Goal: Task Accomplishment & Management: Use online tool/utility

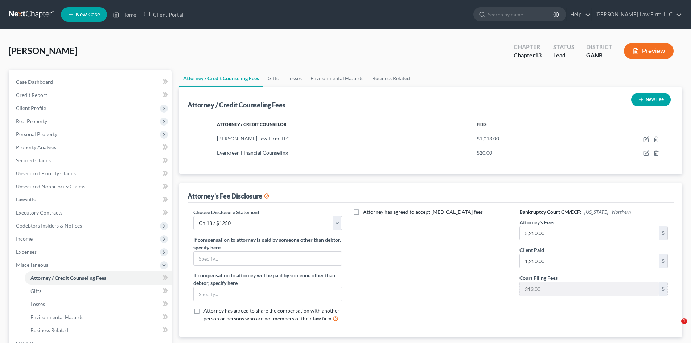
select select "1"
click at [30, 135] on span "Personal Property" at bounding box center [36, 134] width 41 height 6
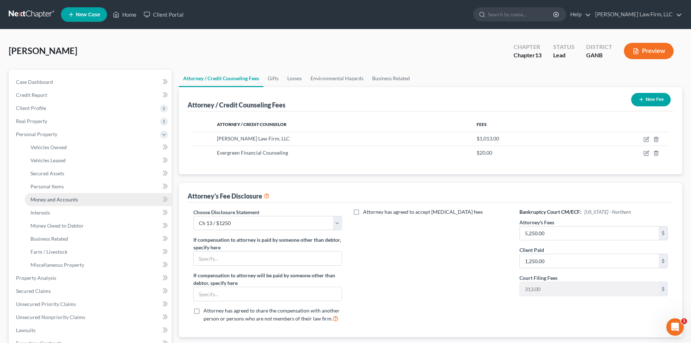
click at [45, 199] on span "Money and Accounts" at bounding box center [54, 199] width 48 height 6
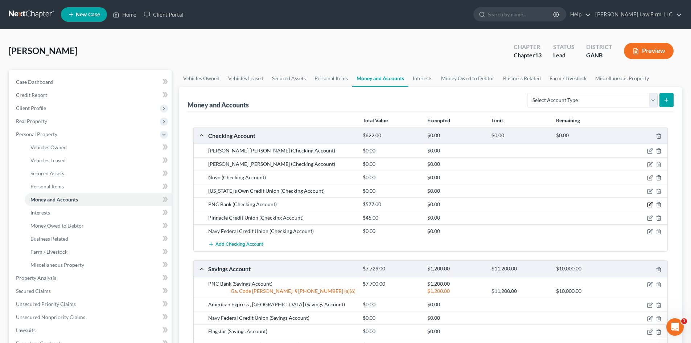
click at [651, 205] on icon "button" at bounding box center [650, 203] width 3 height 3
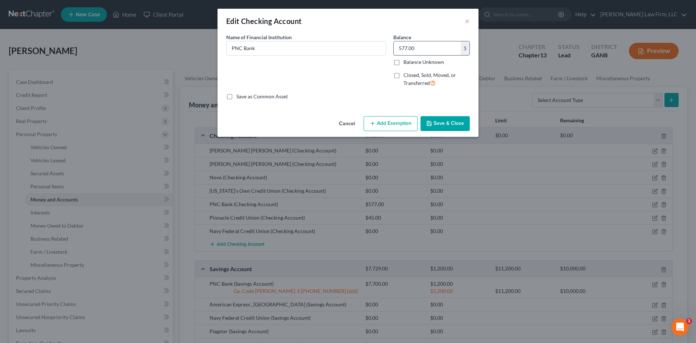
click at [418, 53] on input "577.00" at bounding box center [427, 48] width 67 height 14
type input "1,353"
click at [443, 120] on button "Save & Close" at bounding box center [445, 123] width 49 height 15
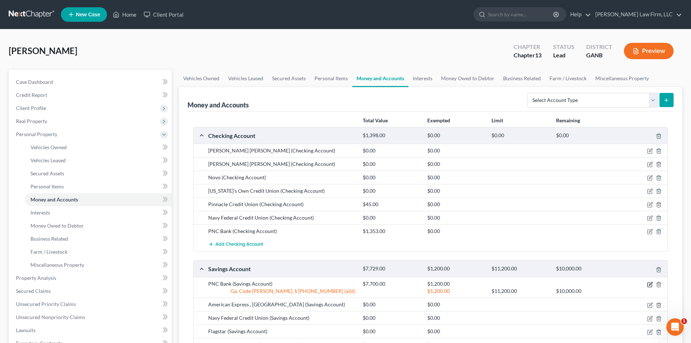
click at [651, 285] on icon "button" at bounding box center [650, 284] width 6 height 6
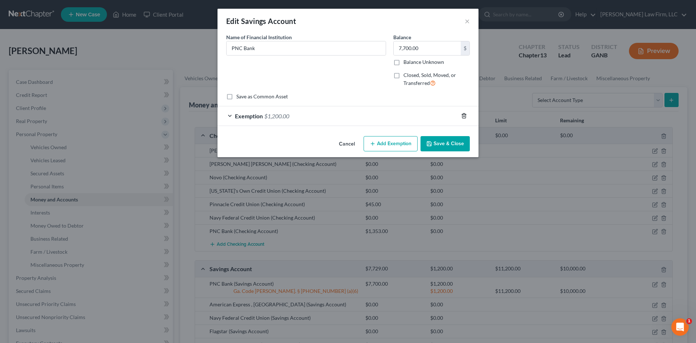
click at [465, 116] on icon "button" at bounding box center [464, 116] width 6 height 6
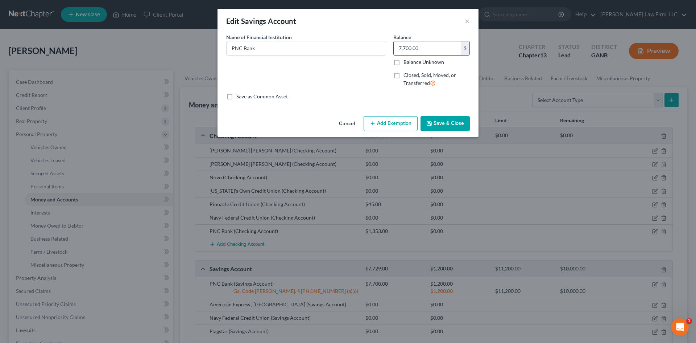
click at [410, 48] on input "7,700.00" at bounding box center [427, 48] width 67 height 14
type input "30"
click at [445, 124] on button "Save & Close" at bounding box center [445, 123] width 49 height 15
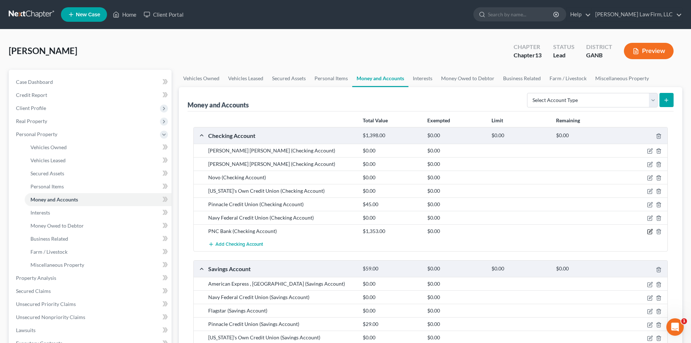
click at [648, 231] on icon "button" at bounding box center [650, 231] width 6 height 6
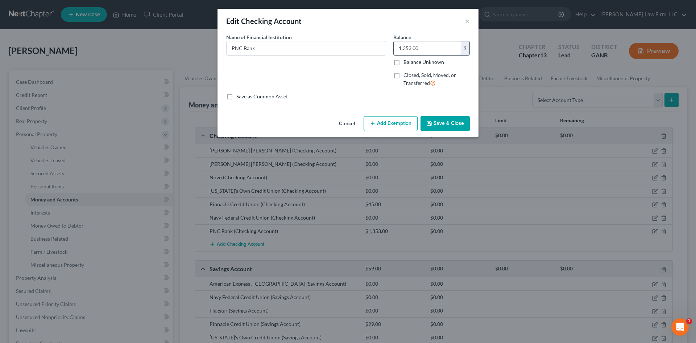
click at [417, 44] on input "1,353.00" at bounding box center [427, 48] width 67 height 14
type input "117"
click at [451, 126] on button "Save & Close" at bounding box center [445, 123] width 49 height 15
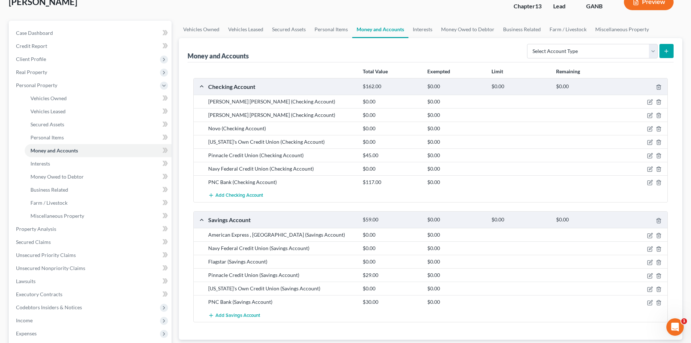
scroll to position [97, 0]
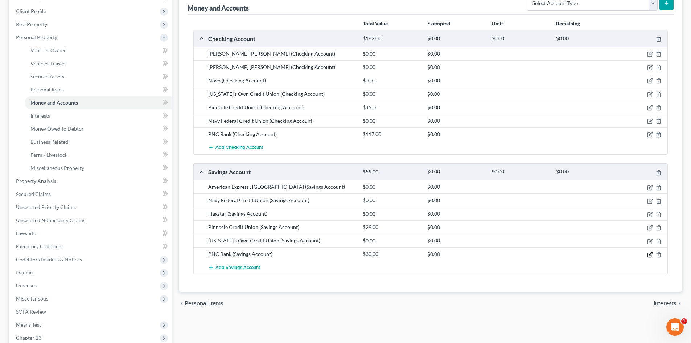
click at [650, 254] on icon "button" at bounding box center [650, 253] width 3 height 3
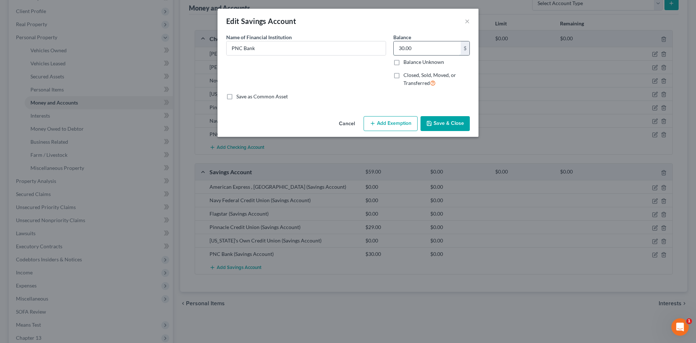
click at [417, 46] on input "30.00" at bounding box center [427, 48] width 67 height 14
type input "62"
click at [440, 123] on button "Save & Close" at bounding box center [445, 123] width 49 height 15
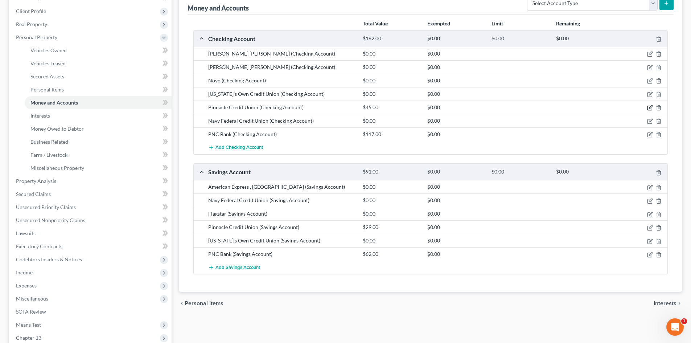
click at [650, 107] on icon "button" at bounding box center [650, 107] width 3 height 3
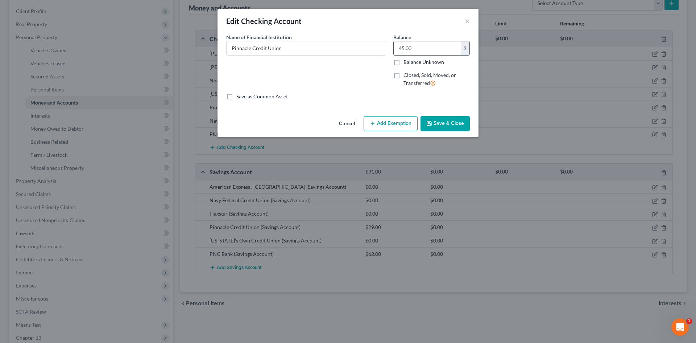
click at [414, 49] on input "45.00" at bounding box center [427, 48] width 67 height 14
type input "1,353"
click at [454, 126] on button "Save & Close" at bounding box center [445, 123] width 49 height 15
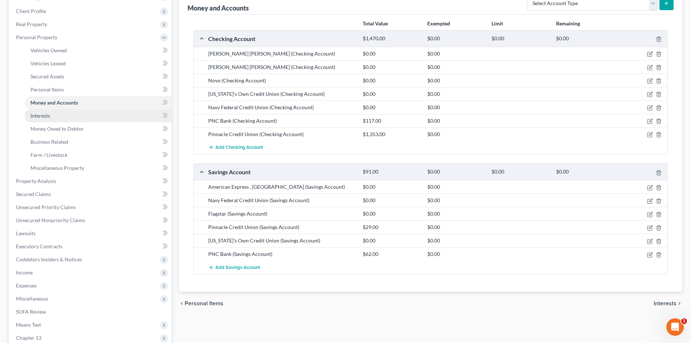
click at [37, 115] on span "Interests" at bounding box center [40, 115] width 20 height 6
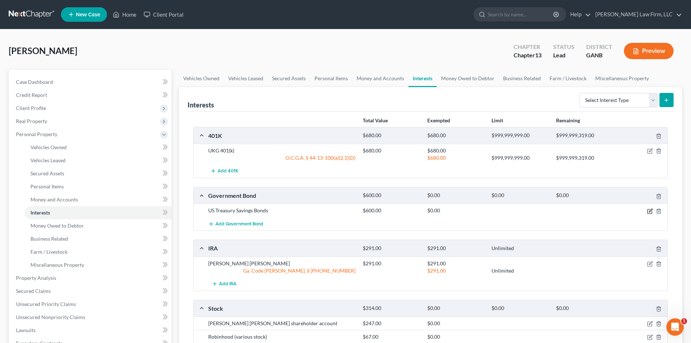
click at [651, 212] on icon "button" at bounding box center [650, 211] width 6 height 6
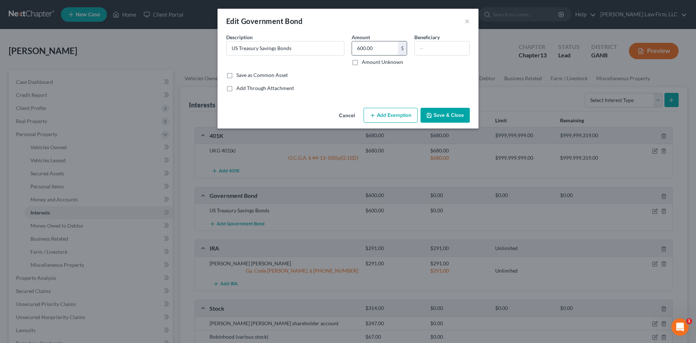
click at [366, 47] on input "600.00" at bounding box center [375, 48] width 46 height 14
type input "400"
click at [348, 90] on div "Add Through Attachment" at bounding box center [348, 87] width 244 height 7
click at [455, 111] on button "Save & Close" at bounding box center [445, 115] width 49 height 15
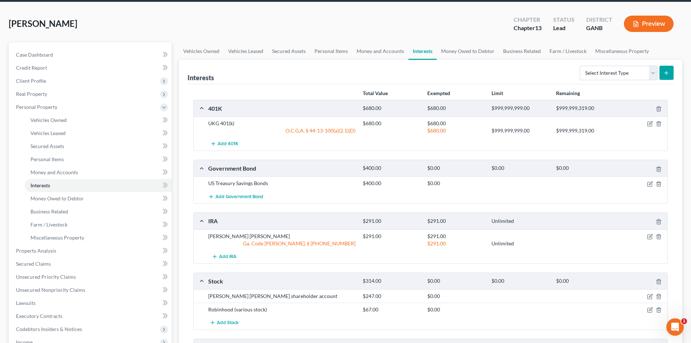
scroll to position [48, 0]
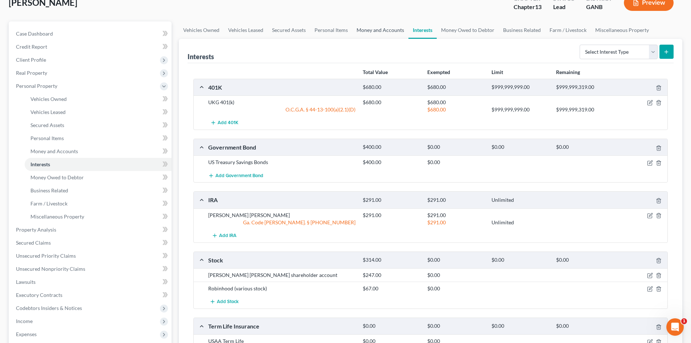
click at [393, 32] on link "Money and Accounts" at bounding box center [380, 29] width 56 height 17
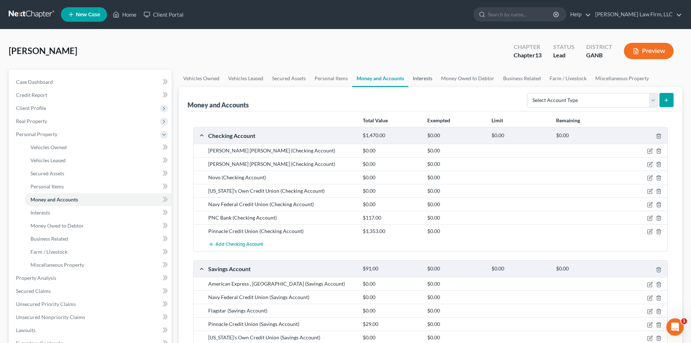
click at [424, 77] on link "Interests" at bounding box center [422, 78] width 28 height 17
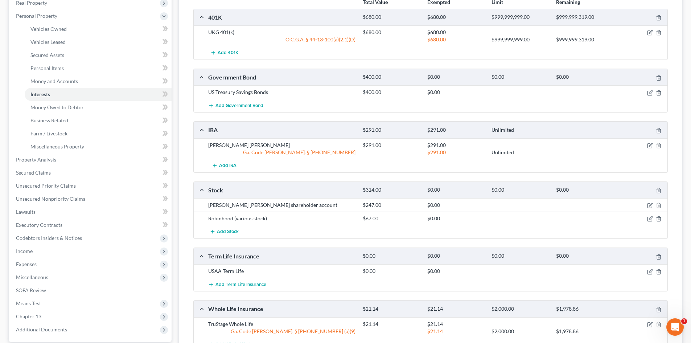
scroll to position [97, 0]
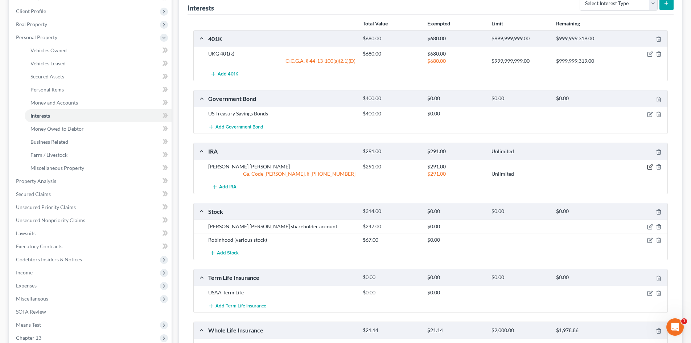
click at [650, 169] on icon "button" at bounding box center [649, 167] width 4 height 4
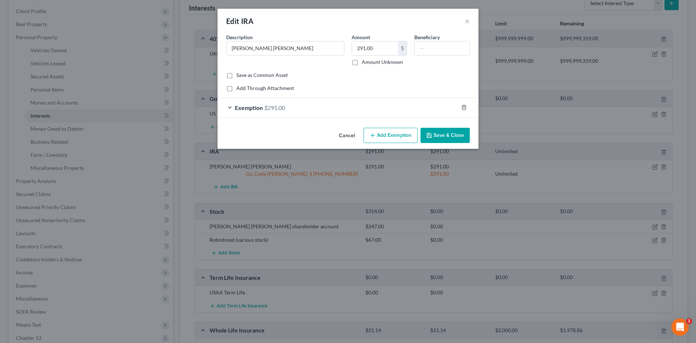
click at [366, 40] on label "Amount" at bounding box center [361, 37] width 18 height 8
click at [365, 45] on input "291.00" at bounding box center [375, 48] width 46 height 14
type input "87"
click at [367, 108] on div "Exemption $291.00" at bounding box center [338, 107] width 241 height 19
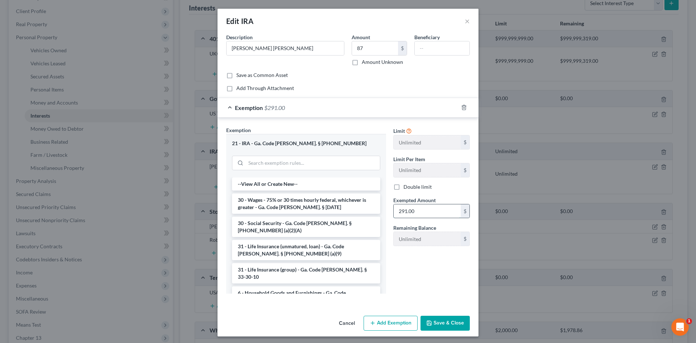
click at [415, 213] on input "291.00" at bounding box center [427, 211] width 67 height 14
type input "87"
click at [440, 324] on button "Save & Close" at bounding box center [445, 323] width 49 height 15
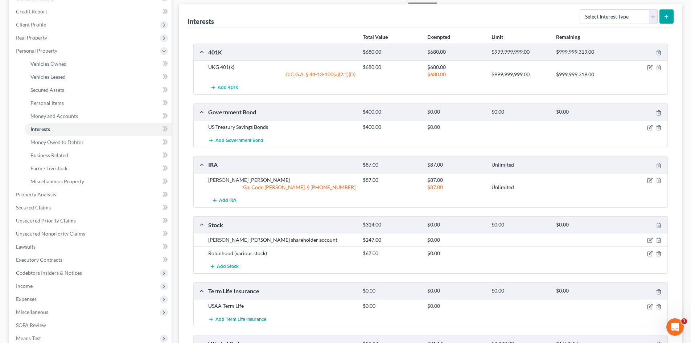
scroll to position [0, 0]
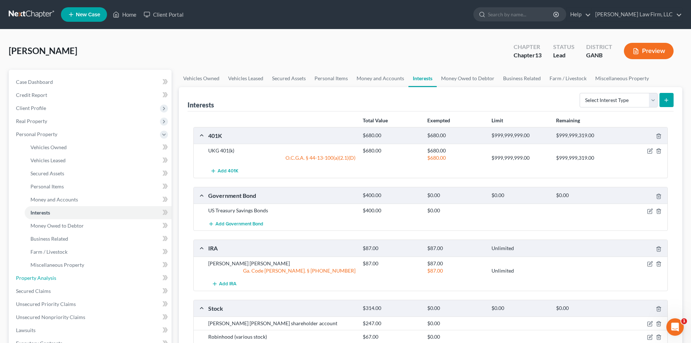
drag, startPoint x: 40, startPoint y: 278, endPoint x: 228, endPoint y: 224, distance: 195.0
click at [40, 278] on span "Property Analysis" at bounding box center [36, 278] width 40 height 6
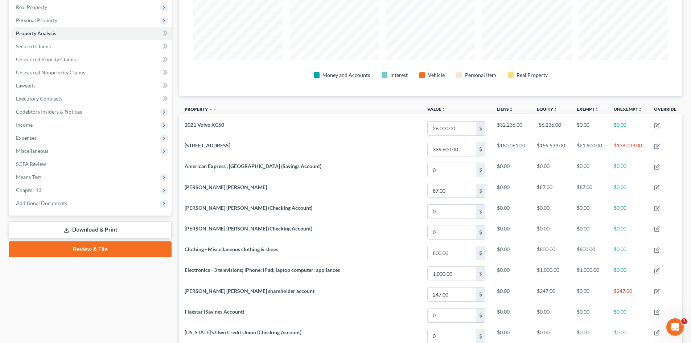
scroll to position [64, 0]
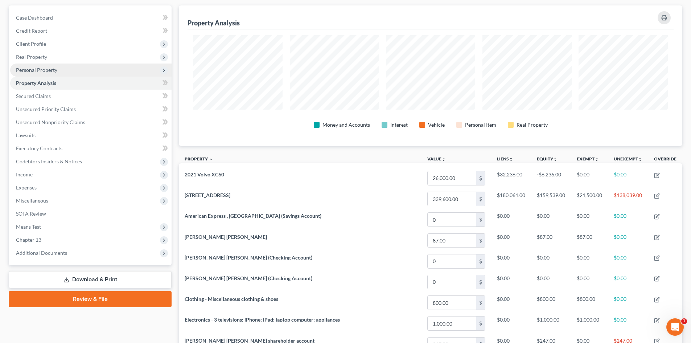
click at [33, 73] on span "Personal Property" at bounding box center [90, 69] width 161 height 13
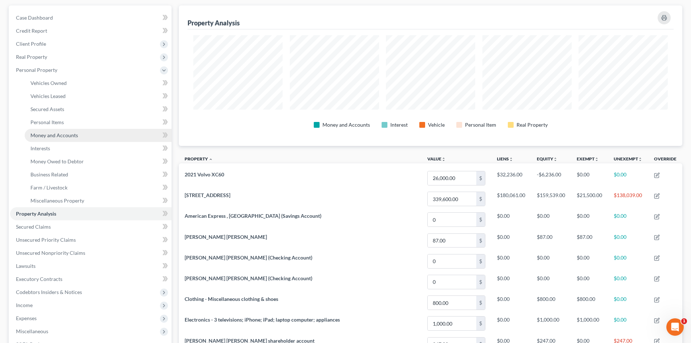
click at [46, 136] on span "Money and Accounts" at bounding box center [54, 135] width 48 height 6
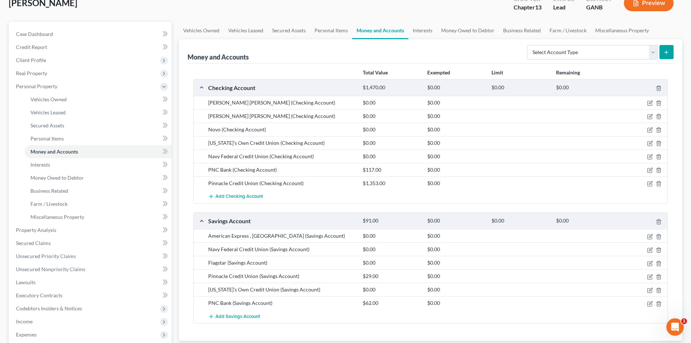
scroll to position [97, 0]
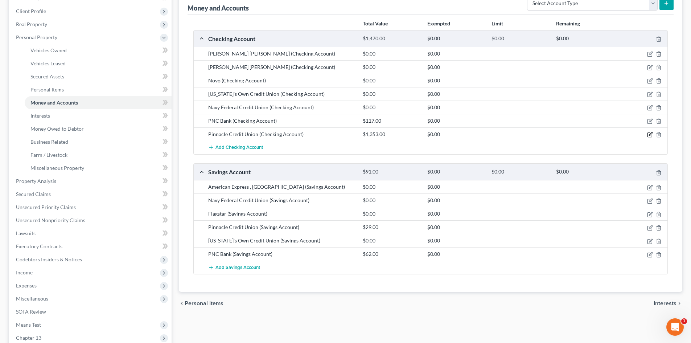
click at [648, 135] on icon "button" at bounding box center [650, 135] width 6 height 6
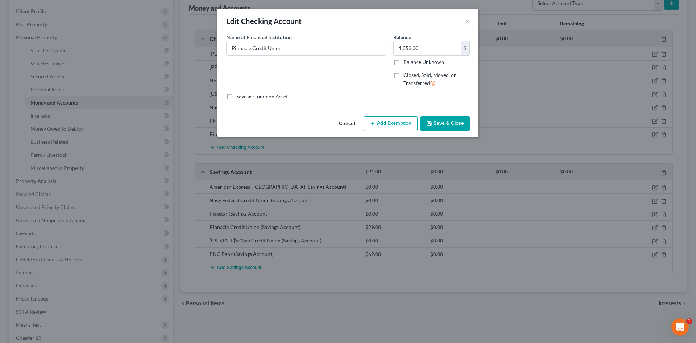
click at [393, 120] on button "Add Exemption" at bounding box center [391, 123] width 54 height 15
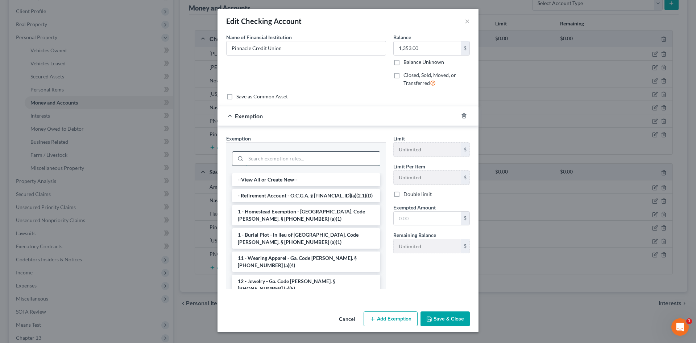
click at [275, 160] on input "search" at bounding box center [313, 159] width 134 height 14
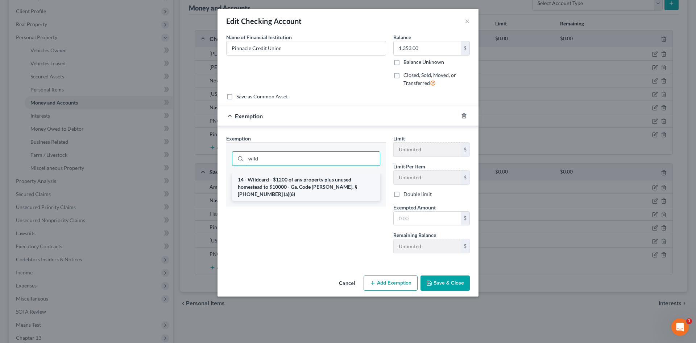
type input "wild"
drag, startPoint x: 279, startPoint y: 175, endPoint x: 312, endPoint y: 186, distance: 34.5
click at [280, 174] on li "14 - Wildcard - $1200 of any property plus unused homestead to $10000 - Ga. Cod…" at bounding box center [306, 187] width 148 height 28
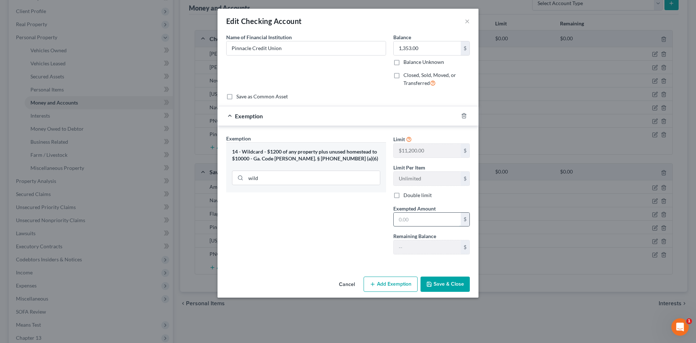
drag, startPoint x: 414, startPoint y: 219, endPoint x: 420, endPoint y: 220, distance: 6.2
click at [414, 219] on input "text" at bounding box center [427, 220] width 67 height 14
type input "1,200"
click at [439, 261] on div "Exemption Set must be selected for CA. Exemption * 14 - Wildcard - $1200 of any…" at bounding box center [348, 196] width 261 height 140
click at [448, 284] on button "Save & Close" at bounding box center [445, 283] width 49 height 15
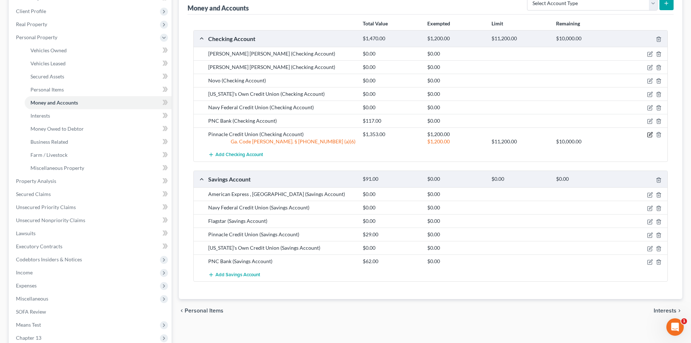
click at [648, 135] on icon "button" at bounding box center [650, 135] width 6 height 6
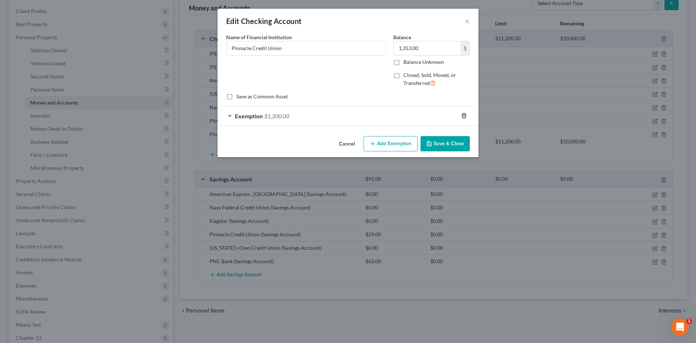
click at [466, 116] on icon "button" at bounding box center [464, 116] width 6 height 6
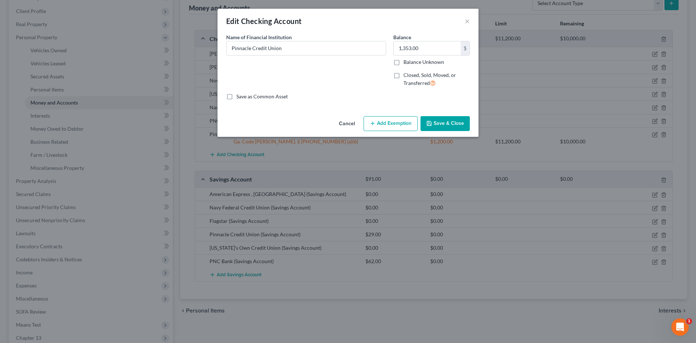
click at [384, 121] on button "Add Exemption" at bounding box center [391, 123] width 54 height 15
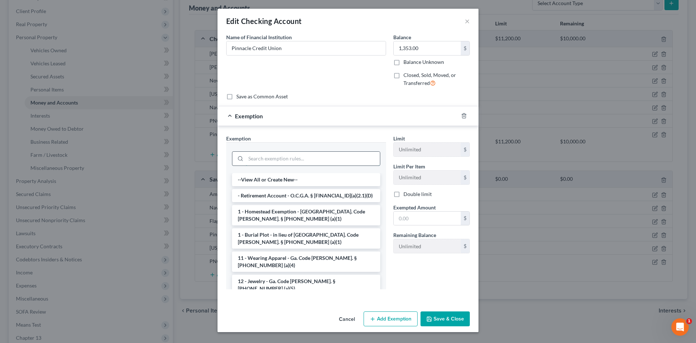
click at [275, 156] on input "search" at bounding box center [313, 159] width 134 height 14
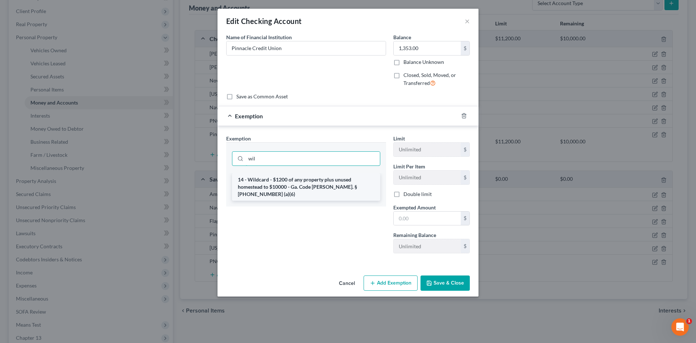
type input "wil"
click at [264, 180] on li "14 - Wildcard - $1200 of any property plus unused homestead to $10000 - Ga. Cod…" at bounding box center [306, 187] width 148 height 28
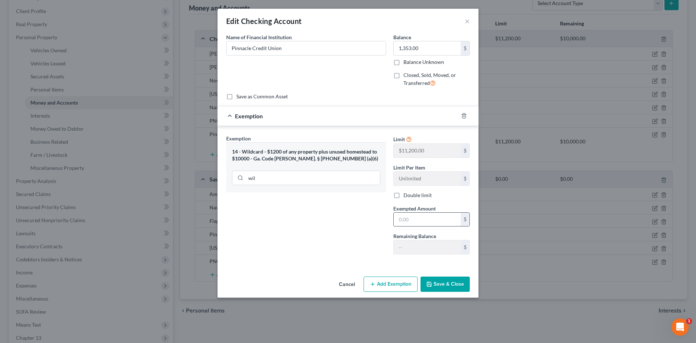
click at [420, 223] on input "text" at bounding box center [427, 220] width 67 height 14
type input "1,200"
click at [446, 283] on button "Save & Close" at bounding box center [445, 283] width 49 height 15
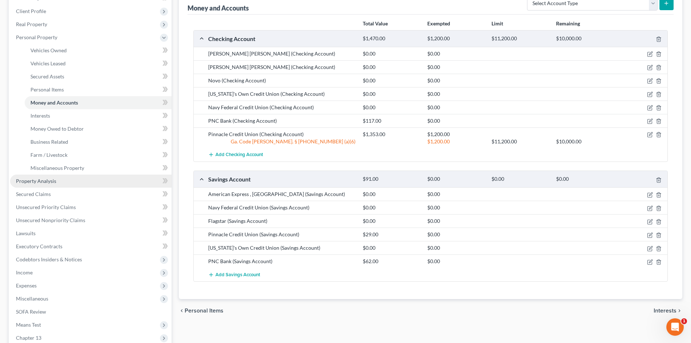
click at [48, 181] on span "Property Analysis" at bounding box center [36, 181] width 40 height 6
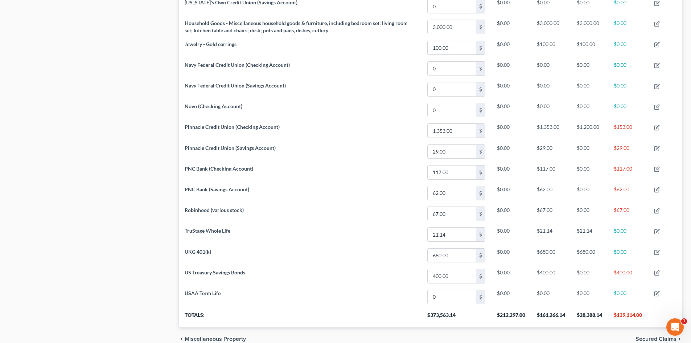
scroll to position [483, 0]
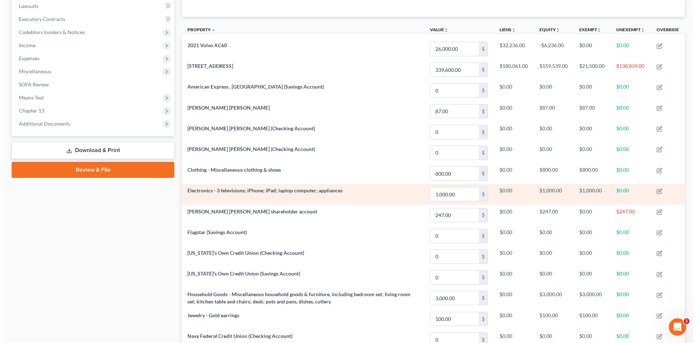
scroll to position [0, 0]
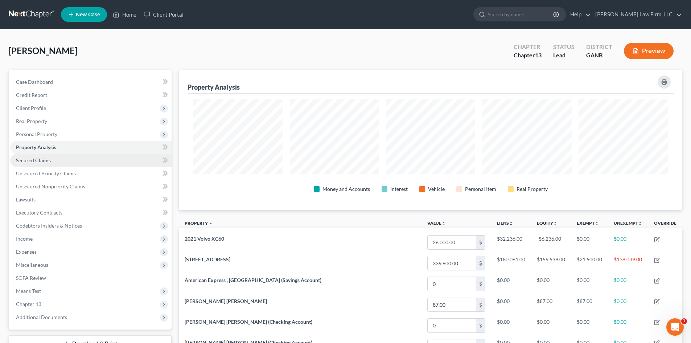
click at [39, 161] on span "Secured Claims" at bounding box center [33, 160] width 35 height 6
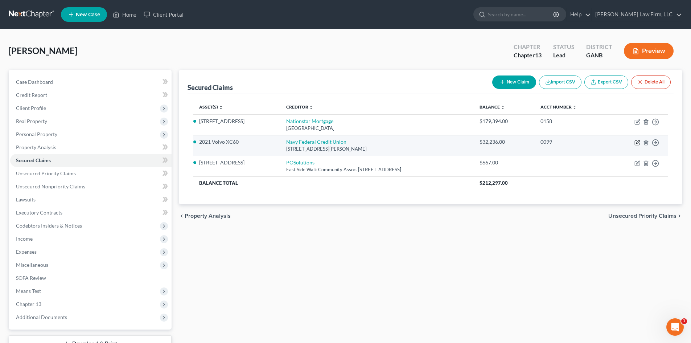
click at [636, 143] on icon "button" at bounding box center [637, 143] width 6 height 6
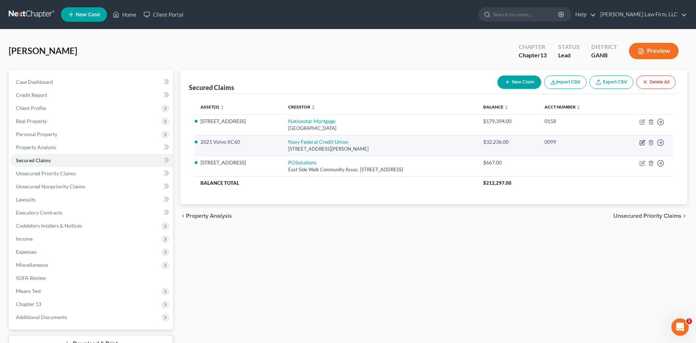
select select "48"
select select "0"
select select "14"
select select "4"
select select "0"
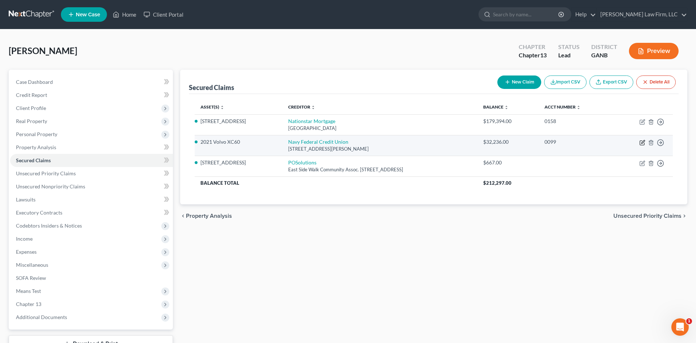
select select "0"
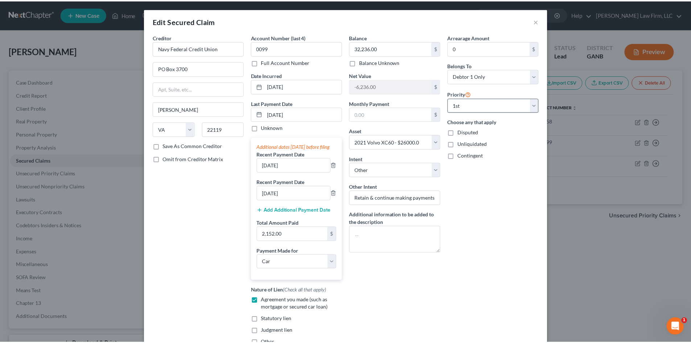
scroll to position [83, 0]
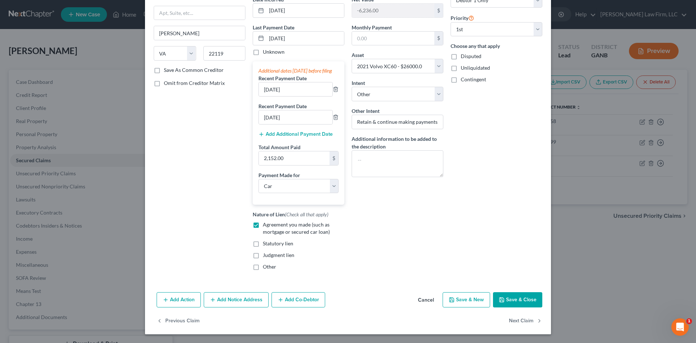
click at [516, 299] on button "Save & Close" at bounding box center [517, 299] width 49 height 15
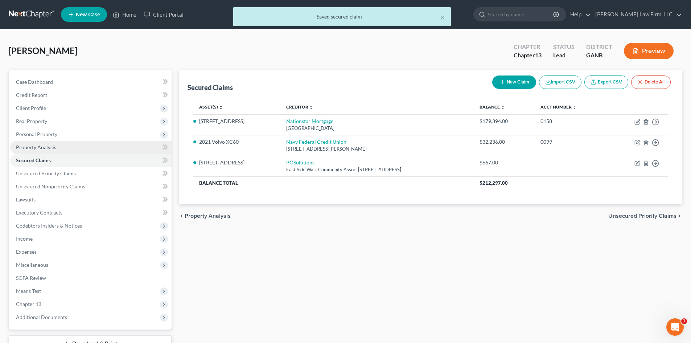
click at [34, 145] on span "Property Analysis" at bounding box center [36, 147] width 40 height 6
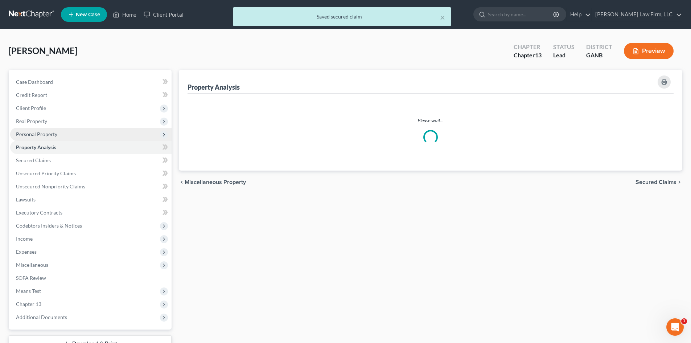
click at [38, 134] on span "Personal Property" at bounding box center [36, 134] width 41 height 6
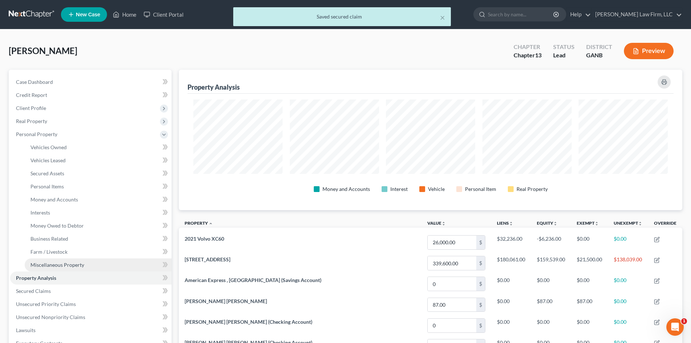
scroll to position [140, 503]
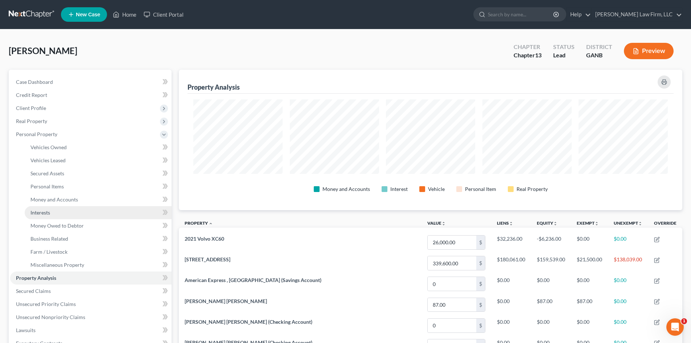
click at [42, 209] on span "Interests" at bounding box center [40, 212] width 20 height 6
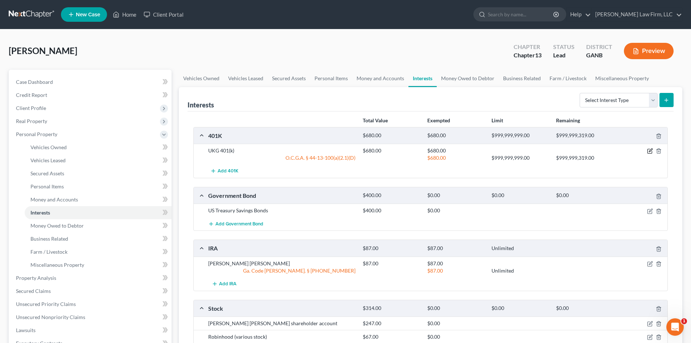
click at [647, 152] on icon "button" at bounding box center [649, 151] width 4 height 4
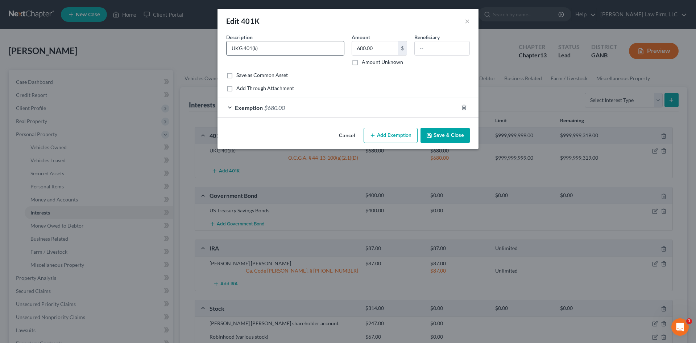
click at [232, 49] on input "UKG 401(k)" at bounding box center [285, 48] width 117 height 14
type input "Empower UKG 401(k)"
click at [377, 49] on input "680.00" at bounding box center [375, 48] width 46 height 14
type input "2,749"
click at [364, 107] on div "Exemption $680.00" at bounding box center [338, 107] width 241 height 19
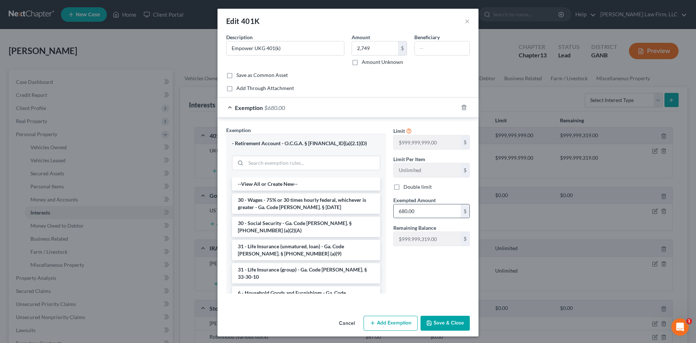
click at [416, 205] on input "680.00" at bounding box center [427, 211] width 67 height 14
type input "2,749"
click at [446, 326] on button "Save & Close" at bounding box center [445, 323] width 49 height 15
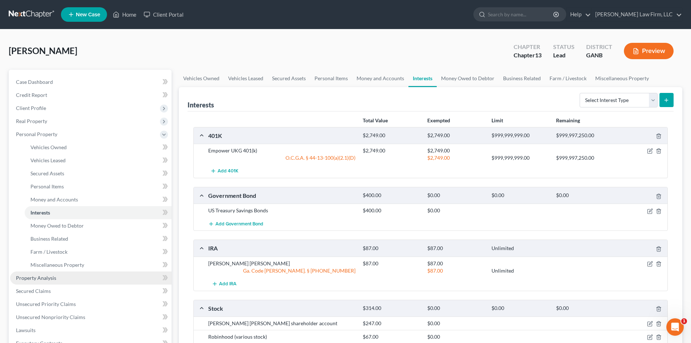
click at [34, 280] on span "Property Analysis" at bounding box center [36, 278] width 40 height 6
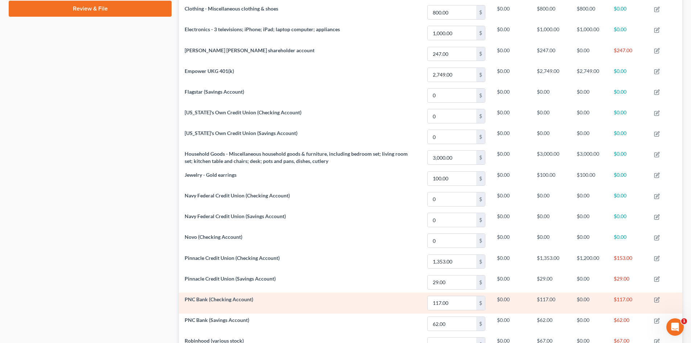
scroll to position [242, 0]
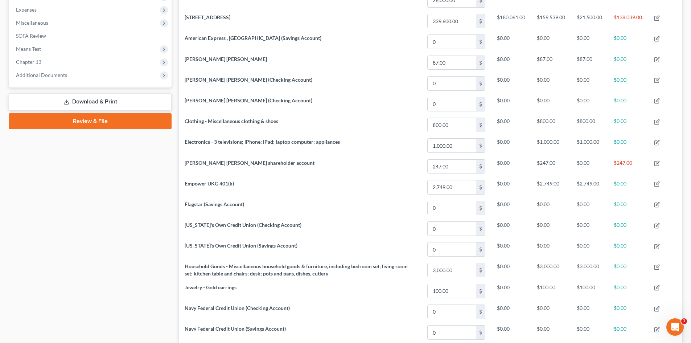
click at [86, 192] on div "Case Dashboard Payments Invoices Payments Payments Credit Report Client Profile" at bounding box center [90, 200] width 170 height 745
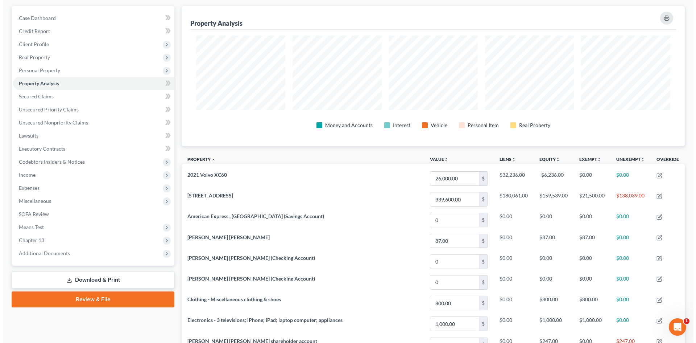
scroll to position [0, 0]
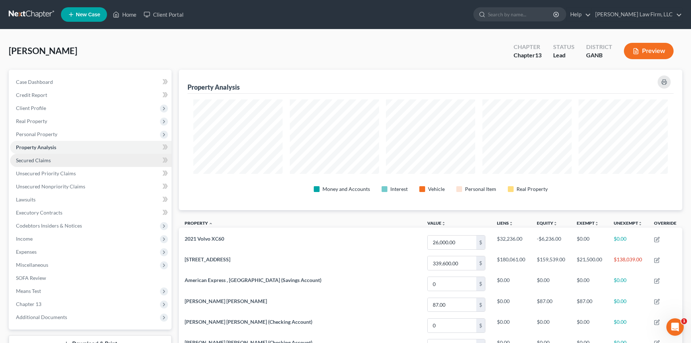
click at [35, 162] on span "Secured Claims" at bounding box center [33, 160] width 35 height 6
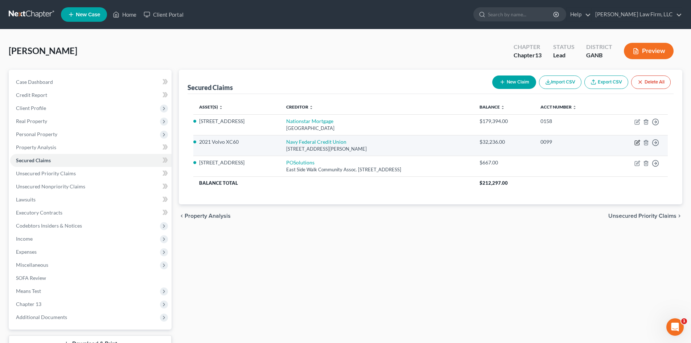
click at [636, 142] on icon "button" at bounding box center [637, 143] width 6 height 6
select select "48"
select select "0"
select select "14"
select select "4"
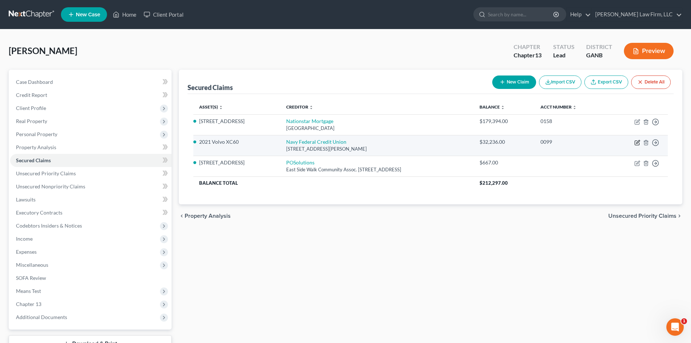
select select "0"
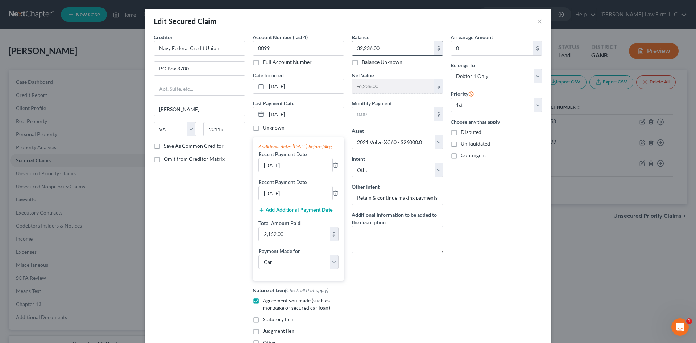
click at [380, 52] on input "32,236.00" at bounding box center [393, 48] width 82 height 14
type input "31,048"
click at [517, 219] on div "Arrearage Amount 0 $ Belongs To * Select Debtor 1 Only Debtor 2 Only Debtor 1 A…" at bounding box center [496, 192] width 99 height 318
click at [474, 47] on input "0" at bounding box center [492, 48] width 82 height 14
click at [537, 22] on button "×" at bounding box center [539, 21] width 5 height 9
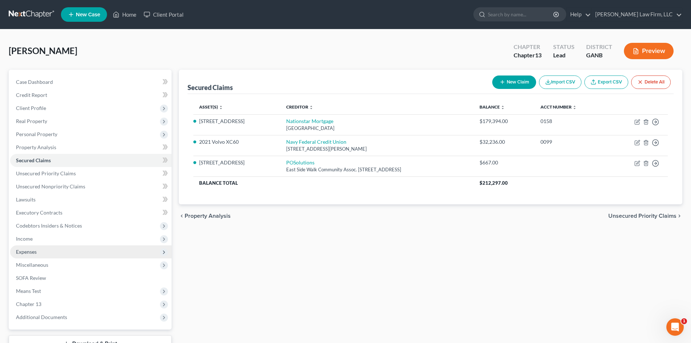
click at [29, 254] on span "Expenses" at bounding box center [26, 251] width 21 height 6
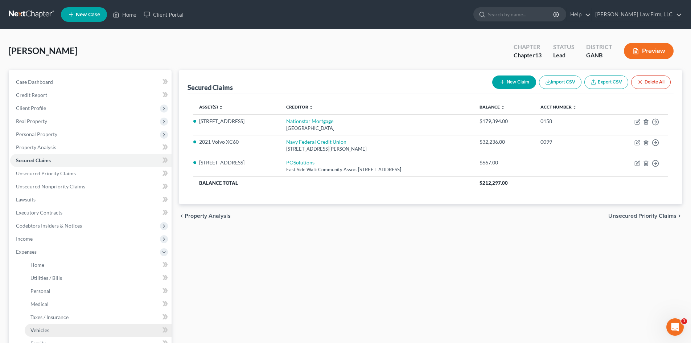
click at [42, 330] on span "Vehicles" at bounding box center [39, 330] width 19 height 6
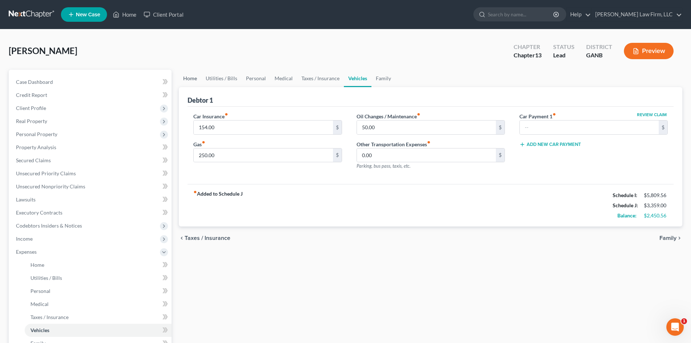
click at [191, 75] on link "Home" at bounding box center [190, 78] width 22 height 17
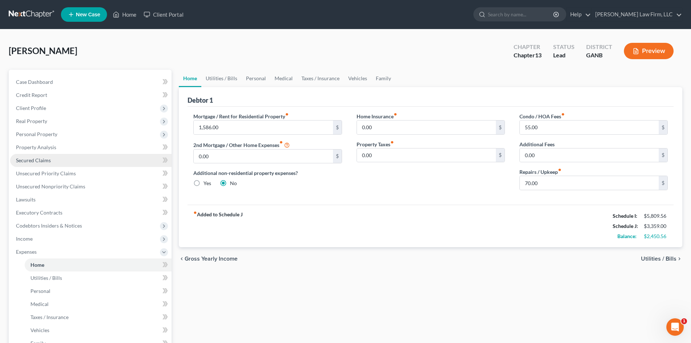
click at [37, 162] on span "Secured Claims" at bounding box center [33, 160] width 35 height 6
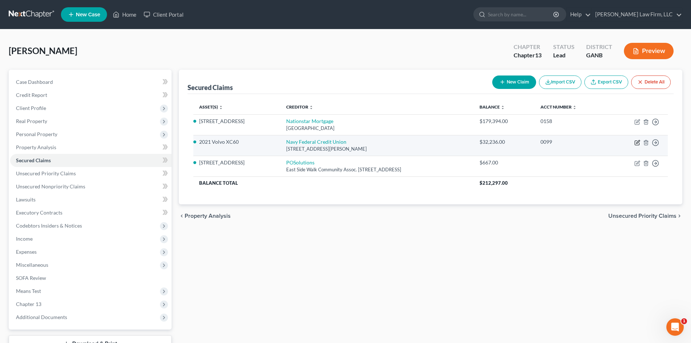
click at [638, 143] on icon "button" at bounding box center [637, 141] width 3 height 3
select select "48"
select select "0"
select select "14"
select select "4"
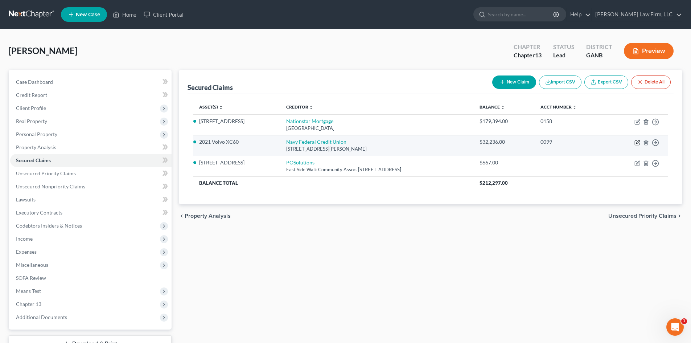
select select "0"
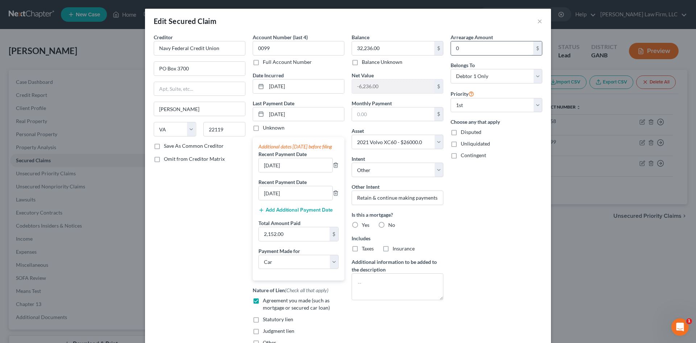
click at [458, 47] on input "0" at bounding box center [492, 48] width 82 height 14
click at [383, 122] on div "Balance 32,236.00 $ Balance Unknown Balance Undetermined 32,236.00 $ Balance Un…" at bounding box center [397, 192] width 99 height 318
click at [376, 113] on input "text" at bounding box center [393, 114] width 82 height 14
type input "735"
click at [541, 268] on div "Arrearage Amount 0 $ Belongs To * Select Debtor 1 Only Debtor 2 Only Debtor 1 A…" at bounding box center [496, 192] width 99 height 318
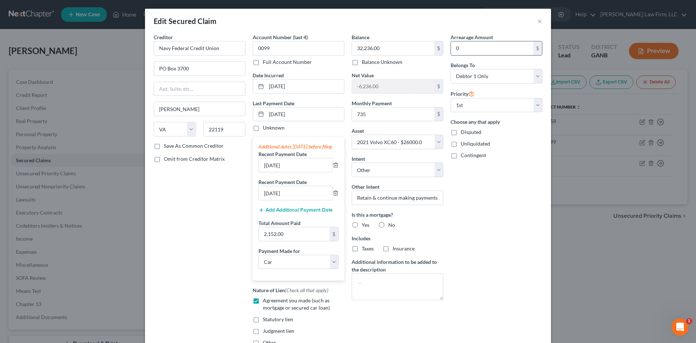
click at [465, 49] on input "0" at bounding box center [492, 48] width 82 height 14
drag, startPoint x: 501, startPoint y: 57, endPoint x: 489, endPoint y: 50, distance: 13.5
click at [501, 57] on div "Arrearage Amount 0 $ Belongs To * Select Debtor 1 Only Debtor 2 Only Debtor 1 A…" at bounding box center [496, 192] width 99 height 318
click at [489, 49] on input "0" at bounding box center [492, 48] width 82 height 14
type input "1,300"
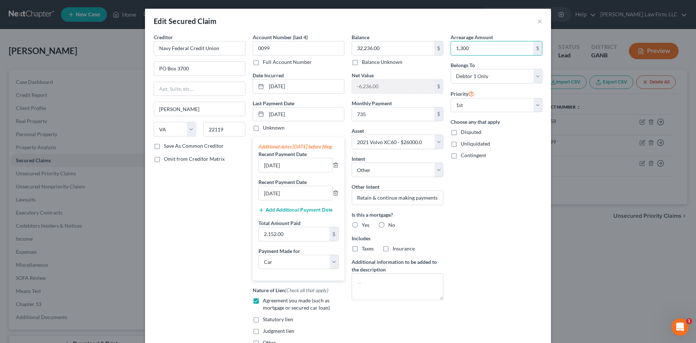
click at [509, 161] on div "Arrearage Amount 1,300 $ Belongs To * Select Debtor 1 Only Debtor 2 Only Debtor…" at bounding box center [496, 192] width 99 height 318
drag, startPoint x: 311, startPoint y: 172, endPoint x: 212, endPoint y: 179, distance: 99.3
click at [214, 178] on div "Creditor * Navy Federal Credit Union PO Box [GEOGRAPHIC_DATA][PERSON_NAME] [US_…" at bounding box center [348, 192] width 396 height 318
drag, startPoint x: 312, startPoint y: 195, endPoint x: 224, endPoint y: 202, distance: 87.6
click at [224, 202] on div "Creditor * Navy Federal Credit Union PO Box [GEOGRAPHIC_DATA][PERSON_NAME] [US_…" at bounding box center [348, 192] width 396 height 318
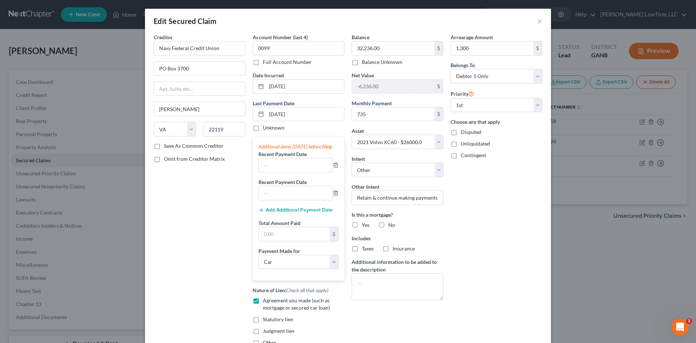
click at [501, 270] on div "Arrearage Amount 1,300 $ Belongs To * Select Debtor 1 Only Debtor 2 Only Debtor…" at bounding box center [496, 192] width 99 height 318
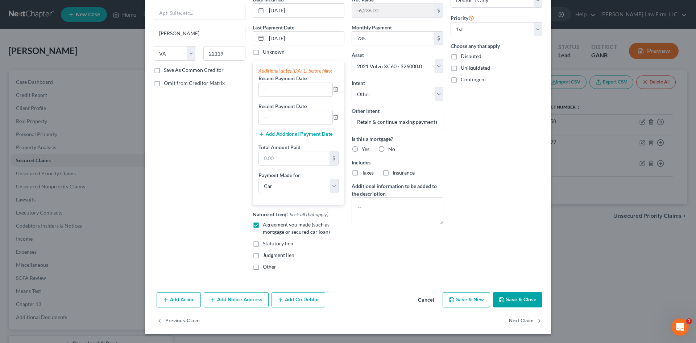
drag, startPoint x: 528, startPoint y: 291, endPoint x: 525, endPoint y: 298, distance: 7.9
click at [528, 291] on div "Add Action Add Notice Address Add Co-Debtor Cancel Save & New Save & Close" at bounding box center [348, 301] width 406 height 24
click at [525, 298] on button "Save & Close" at bounding box center [517, 299] width 49 height 15
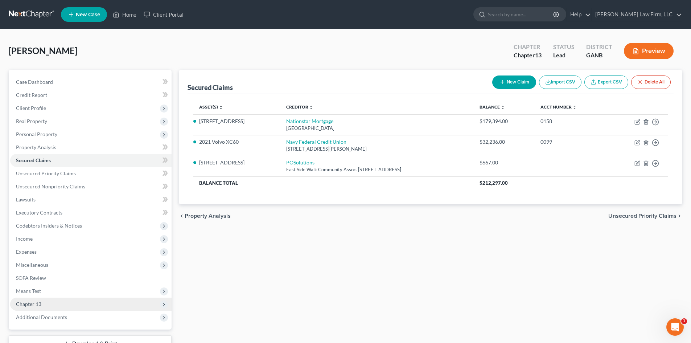
click at [26, 305] on span "Chapter 13" at bounding box center [28, 304] width 25 height 6
click at [58, 319] on span "Plan Calculator" at bounding box center [47, 317] width 35 height 6
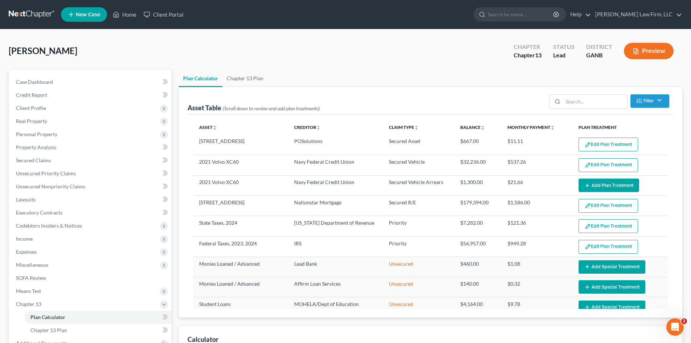
select select "59"
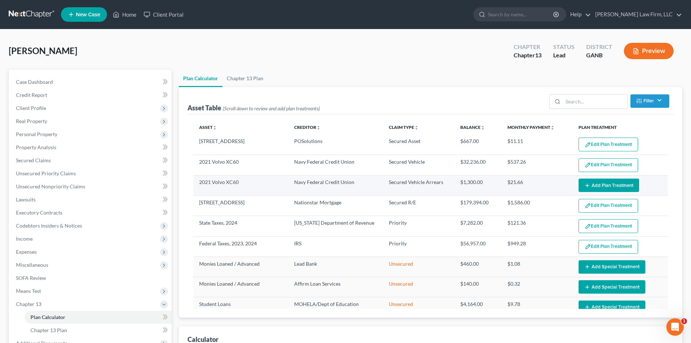
click at [591, 186] on button "Add Plan Treatment" at bounding box center [608, 184] width 61 height 13
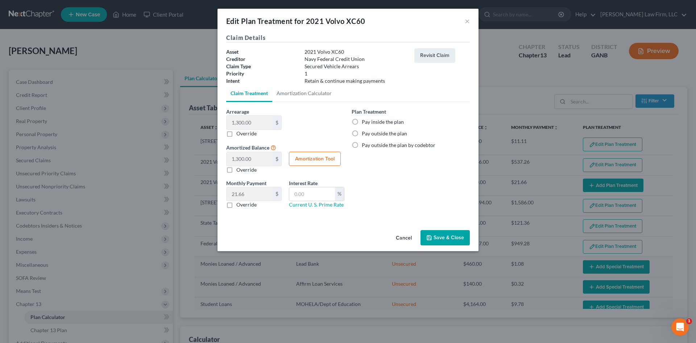
click at [362, 121] on label "Pay inside the plan" at bounding box center [383, 121] width 42 height 7
click at [365, 121] on input "Pay inside the plan" at bounding box center [367, 120] width 5 height 5
radio input "true"
click at [447, 237] on button "Save & Close" at bounding box center [445, 237] width 49 height 15
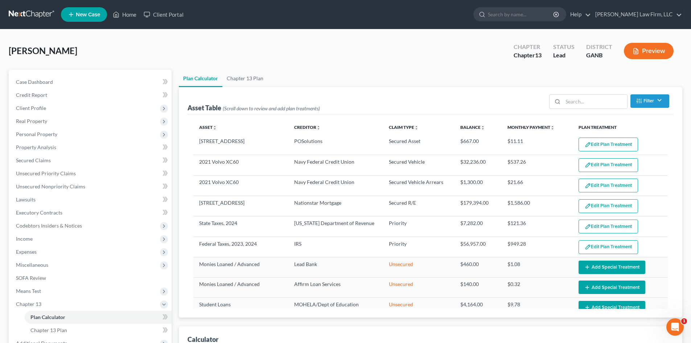
select select "59"
click at [33, 160] on span "Secured Claims" at bounding box center [33, 160] width 35 height 6
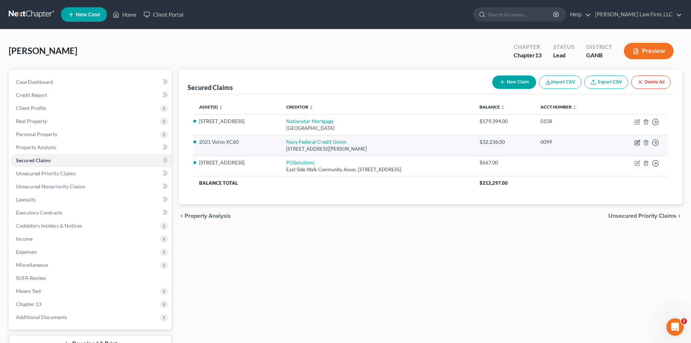
click at [637, 142] on icon "button" at bounding box center [637, 141] width 3 height 3
select select "48"
select select "0"
select select "14"
select select "4"
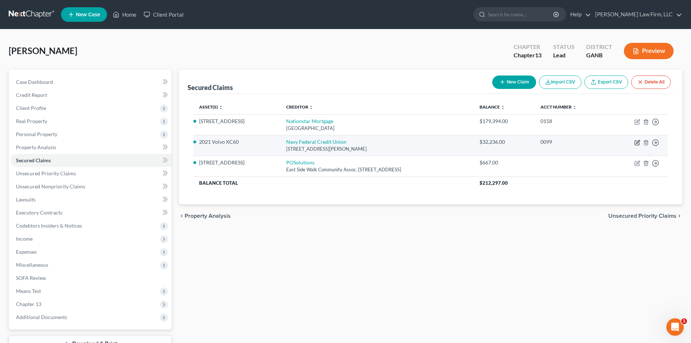
select select "0"
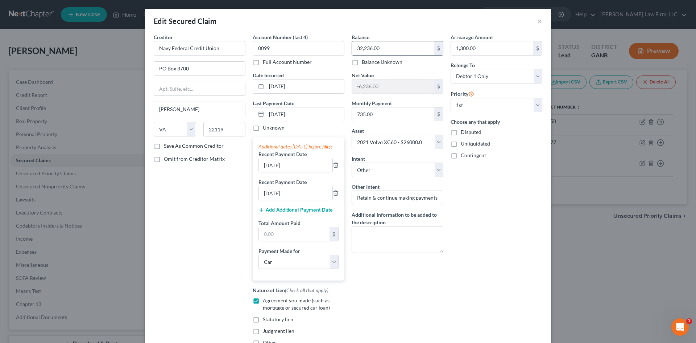
click at [383, 50] on input "32,236.00" at bounding box center [393, 48] width 82 height 14
type input "31,048"
drag, startPoint x: 494, startPoint y: 217, endPoint x: 499, endPoint y: 217, distance: 5.1
click at [494, 217] on div "Arrearage Amount 1,300.00 $ Belongs To * Select Debtor 1 Only Debtor 2 Only Deb…" at bounding box center [496, 192] width 99 height 318
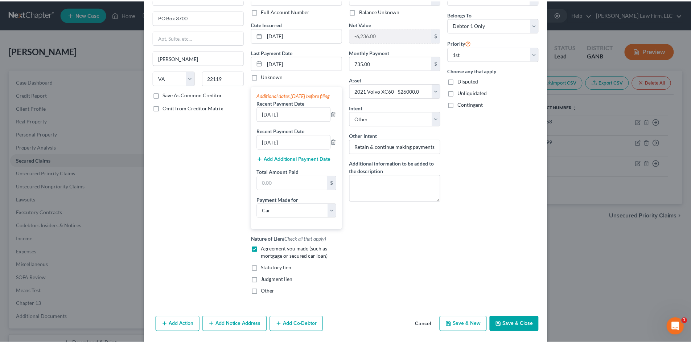
scroll to position [83, 0]
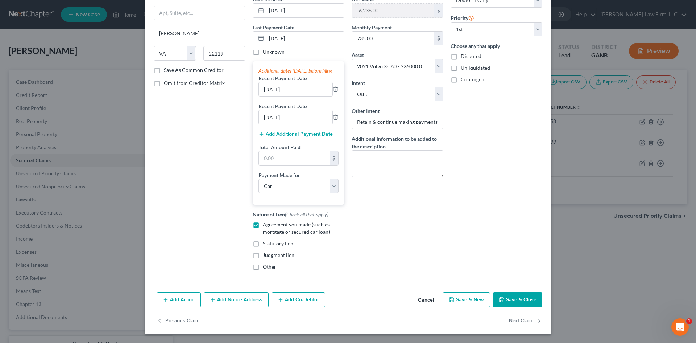
click at [515, 300] on button "Save & Close" at bounding box center [517, 299] width 49 height 15
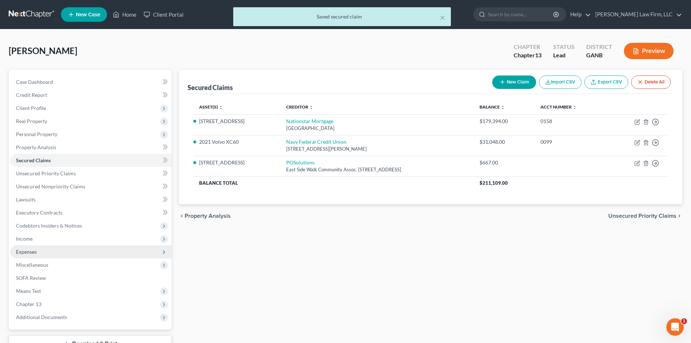
click at [25, 252] on span "Expenses" at bounding box center [26, 251] width 21 height 6
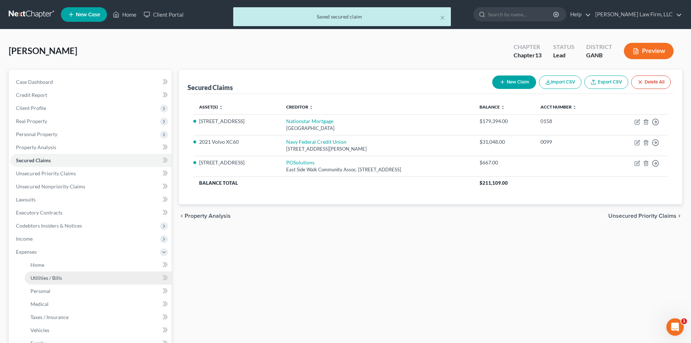
click at [45, 281] on link "Utilities / Bills" at bounding box center [98, 277] width 147 height 13
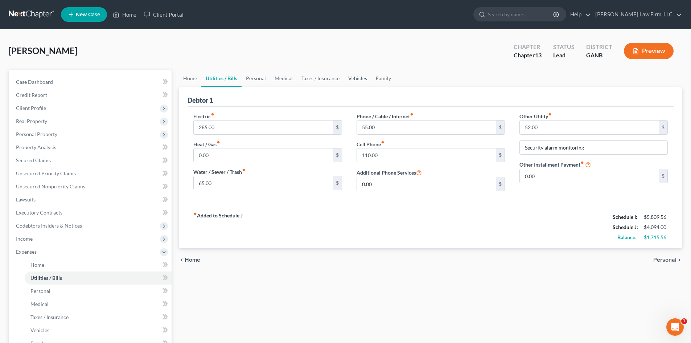
click at [356, 75] on link "Vehicles" at bounding box center [358, 78] width 28 height 17
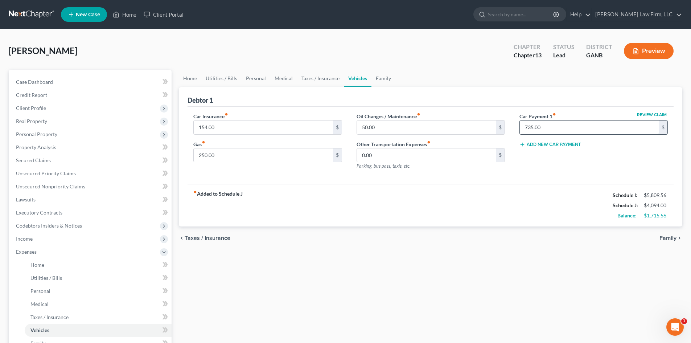
click at [561, 129] on input "735.00" at bounding box center [589, 127] width 139 height 14
click at [554, 194] on div "fiber_manual_record Added to Schedule J Schedule I: $5,809.56 Schedule J: $3,35…" at bounding box center [430, 205] width 486 height 42
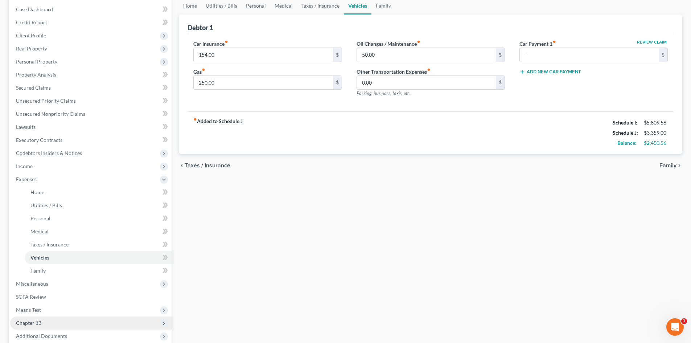
scroll to position [97, 0]
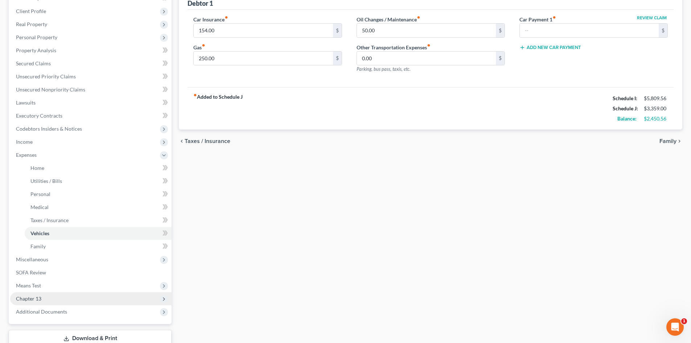
drag, startPoint x: 26, startPoint y: 299, endPoint x: 93, endPoint y: 298, distance: 66.7
click at [26, 299] on span "Chapter 13" at bounding box center [28, 298] width 25 height 6
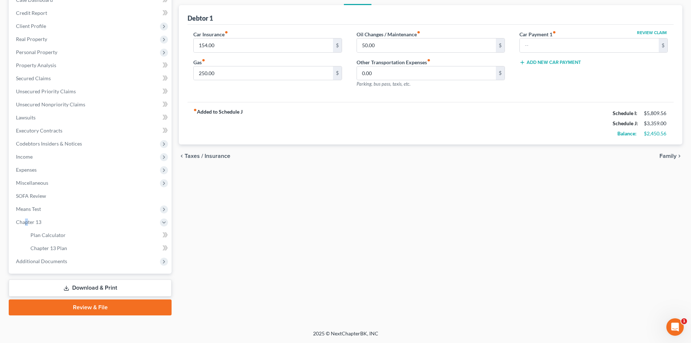
scroll to position [82, 0]
click at [55, 247] on span "Chapter 13 Plan" at bounding box center [48, 248] width 37 height 6
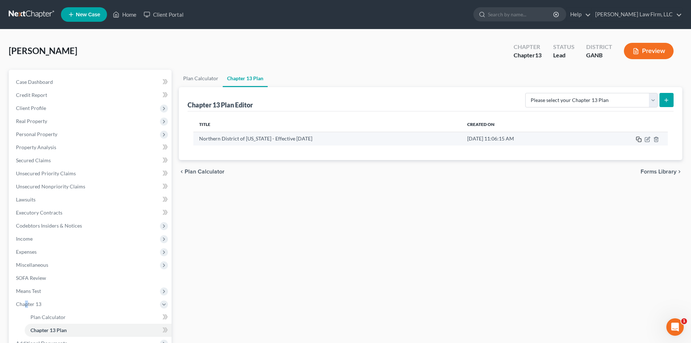
click at [638, 141] on rect "button" at bounding box center [639, 140] width 3 height 3
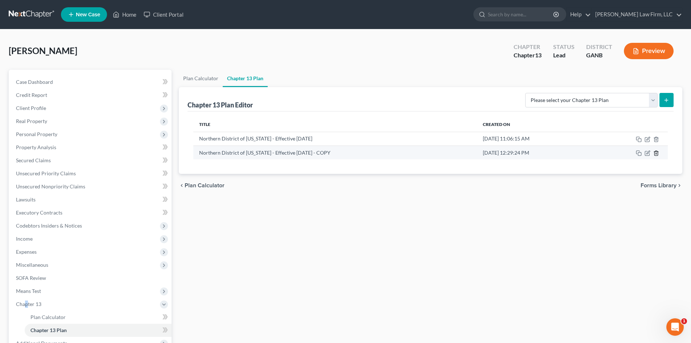
click at [656, 153] on line "button" at bounding box center [656, 153] width 0 height 1
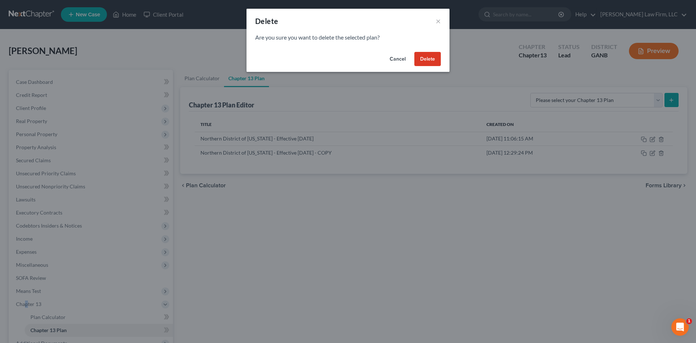
click at [424, 61] on button "Delete" at bounding box center [428, 59] width 26 height 15
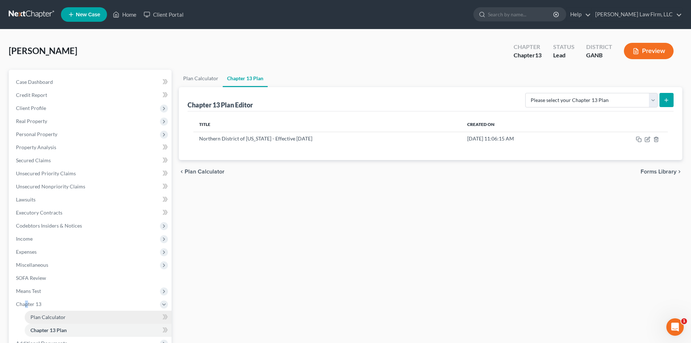
click at [42, 317] on span "Plan Calculator" at bounding box center [47, 317] width 35 height 6
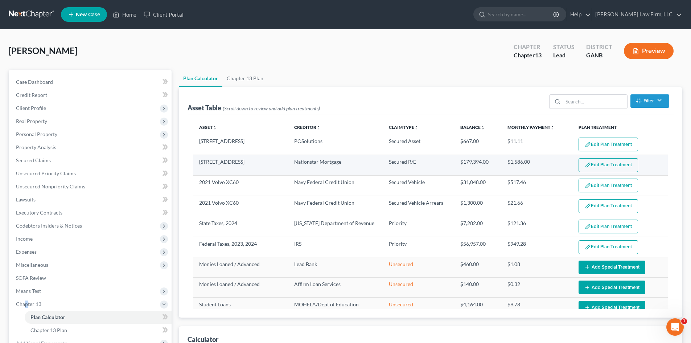
select select "59"
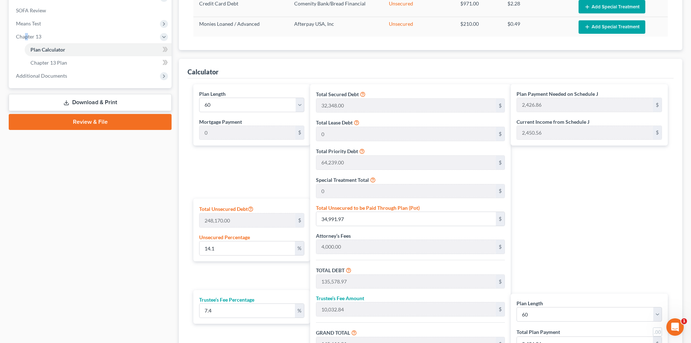
scroll to position [290, 0]
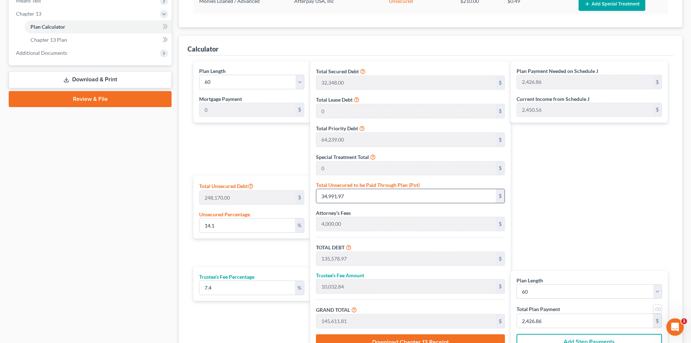
type input "0.0008058991820123302"
type input "2"
type input "100,589.00"
type input "7,443.58"
type input "108,032.58"
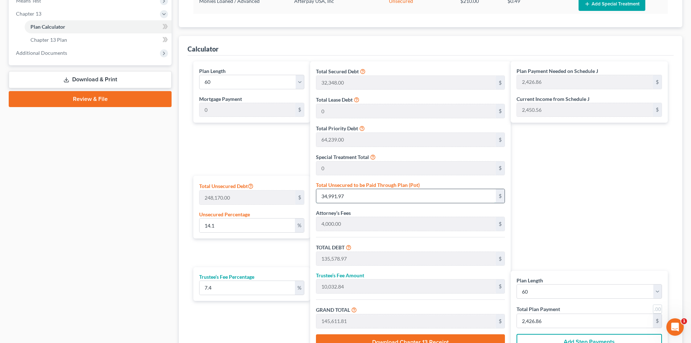
type input "1,800.54"
type input "0.011685538139178789"
type input "29"
type input "100,616.00"
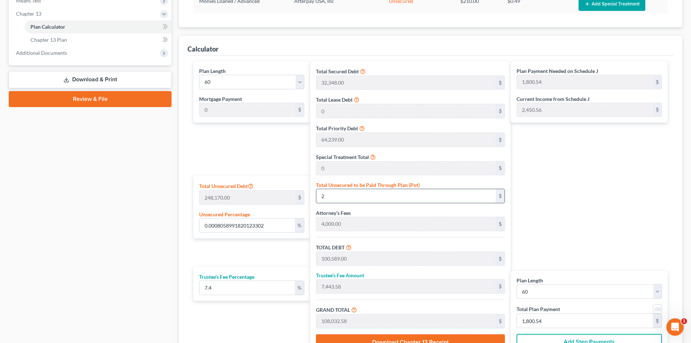
type input "7,445.58"
type input "108,061.58"
type input "1,801.02"
type input "0.1168553813917879"
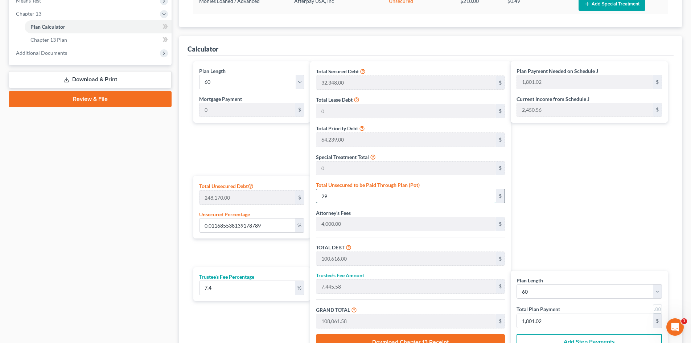
type input "290"
type input "100,877.00"
type input "7,464.89"
type input "108,341.89"
type input "1,805.69"
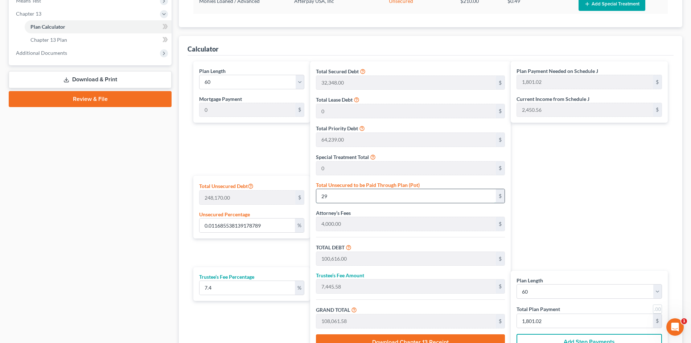
type input "1,805.69"
type input "1.1685538139178788"
type input "2900"
type input "103,487.00"
type input "7,658.03"
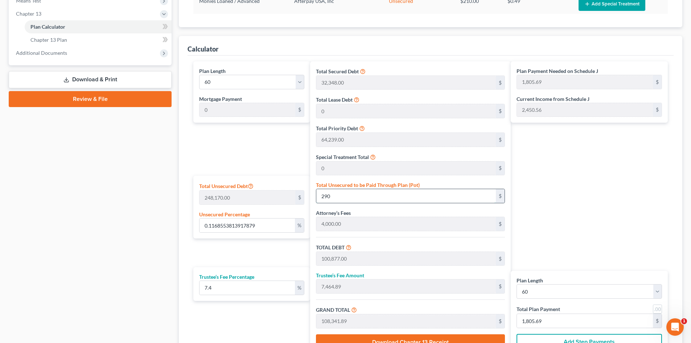
type input "111,145.03"
type input "1,852.41"
type input "2,900"
type input "11.685538139178789"
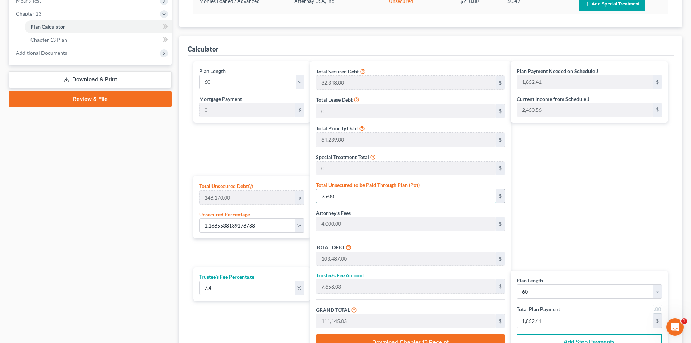
type input "2,9000"
type input "129,587.00"
type input "9,589.43"
type input "139,176.43"
type input "2,319.60"
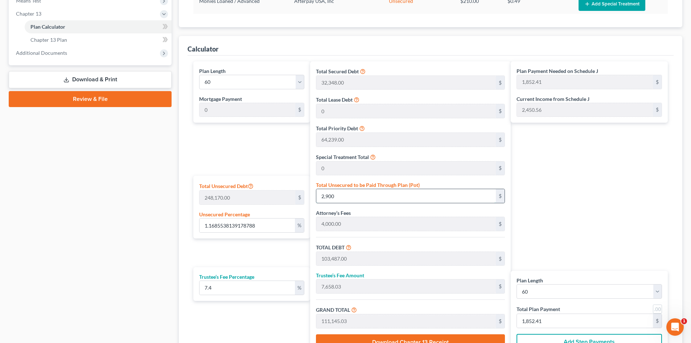
type input "2,319.60"
type input "29,000"
type input "1.1685538139178788"
type input "29,00"
type input "103,487.00"
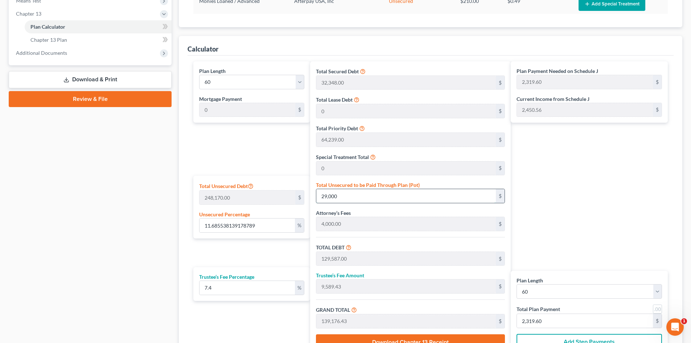
type input "7,658.03"
type input "111,145.03"
type input "1,852.41"
type input "2,900"
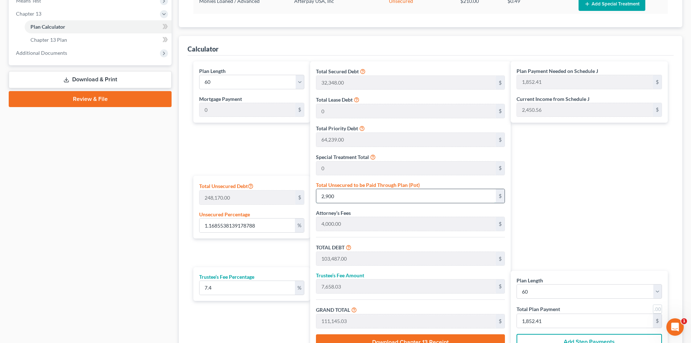
type input "0.1168553813917879"
type input "2,90"
type input "100,877.00"
type input "7,464.89"
type input "108,341.89"
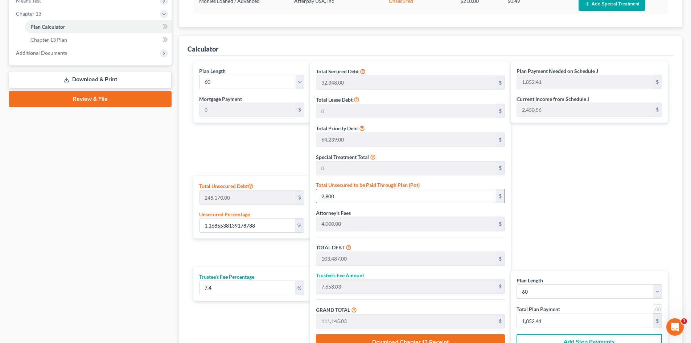
type input "1,805.69"
type input "290"
type input "0.011685538139178789"
type input "29"
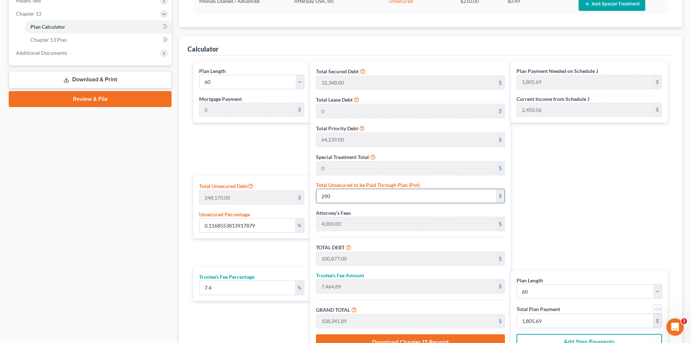
type input "100,616.00"
type input "7,445.58"
type input "108,061.58"
type input "1,801.02"
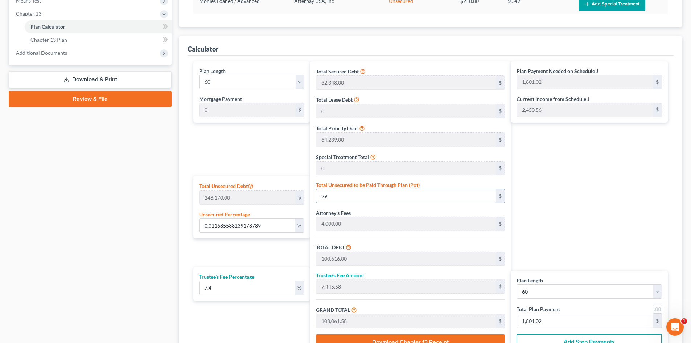
type input "0.0008058991820123302"
type input "2"
type input "100,589.00"
type input "7,443.58"
type input "108,032.58"
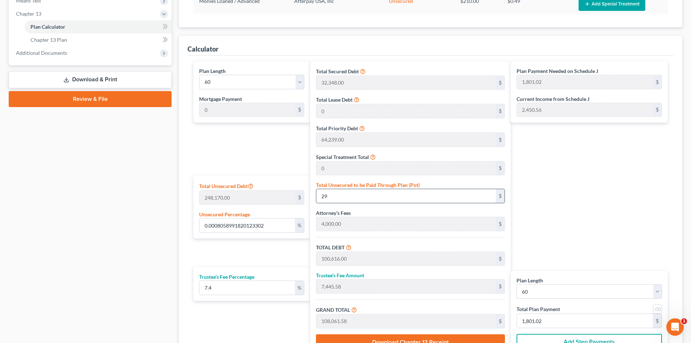
type input "1,800.54"
type input "0.011282588548172623"
type input "28"
type input "100,615.00"
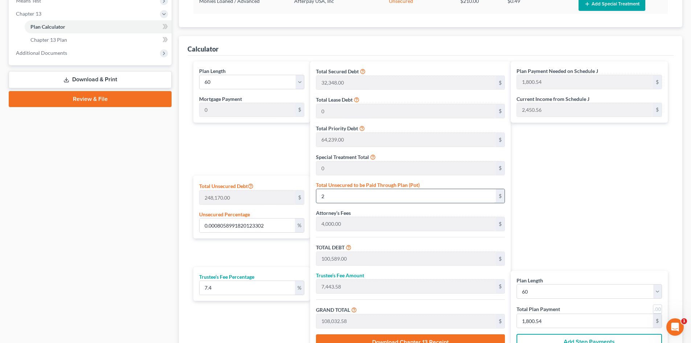
type input "7,445.51"
type input "108,060.51"
type input "1,801.00"
type input "0.11484063343675706"
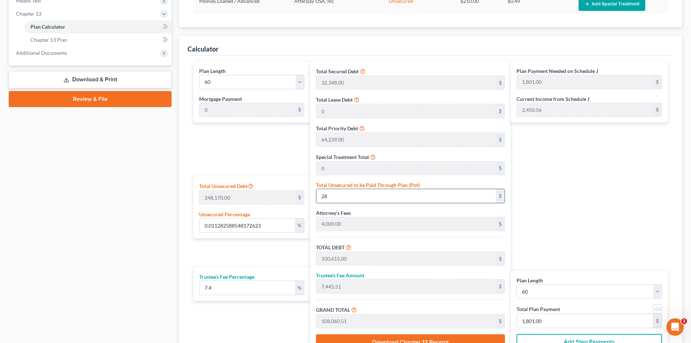
type input "285"
type input "100,872.00"
type input "7,464.52"
type input "108,336.52"
type input "1,805.60"
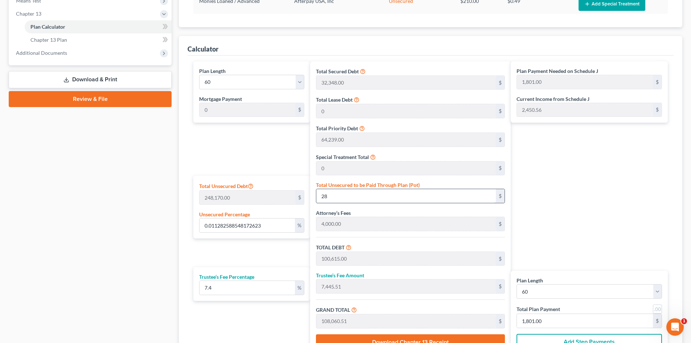
type input "1,805.60"
type input "1.1484063343675708"
type input "2850"
type input "103,437.00"
type input "7,654.33"
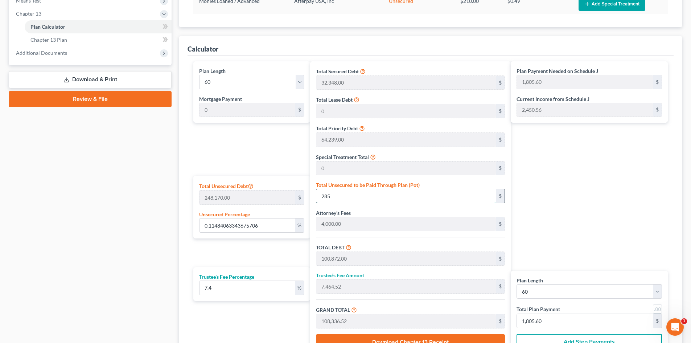
type input "111,091.33"
type input "1,851.52"
type input "2,850"
type input "11.484063343675706"
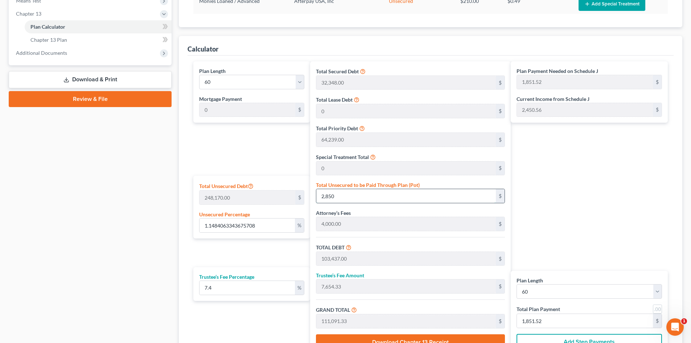
type input "2,8500"
type input "129,087.00"
type input "9,552.43"
type input "138,639.43"
type input "2,310.65"
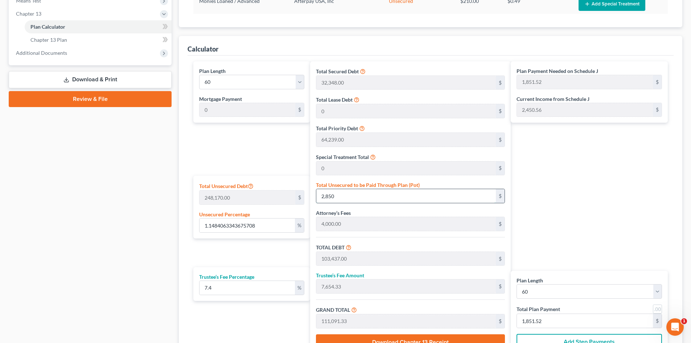
type input "2,310.65"
type input "28,500"
click at [372, 208] on div "Total Secured Debt 32,348.00 $ Total Lease Debt 0 $ Total Priority Debt 64,239.…" at bounding box center [410, 208] width 201 height 294
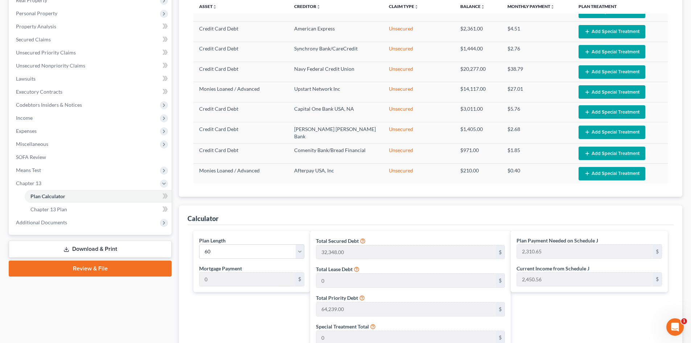
scroll to position [24, 0]
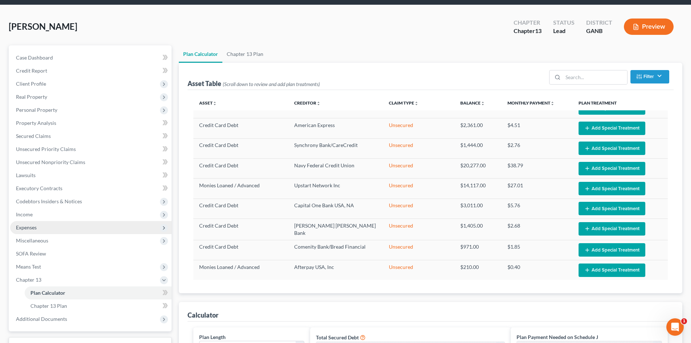
drag, startPoint x: 29, startPoint y: 228, endPoint x: 50, endPoint y: 227, distance: 20.3
click at [29, 228] on span "Expenses" at bounding box center [26, 227] width 21 height 6
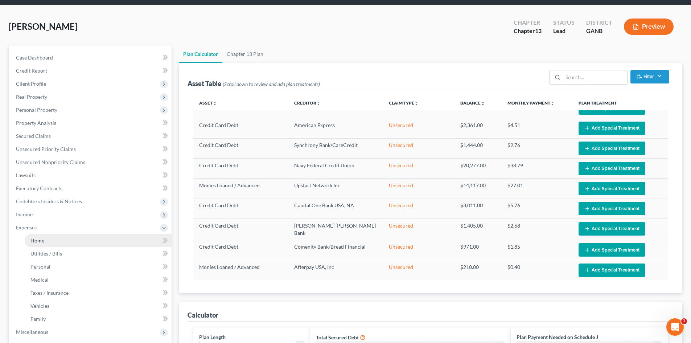
click at [41, 241] on span "Home" at bounding box center [37, 240] width 14 height 6
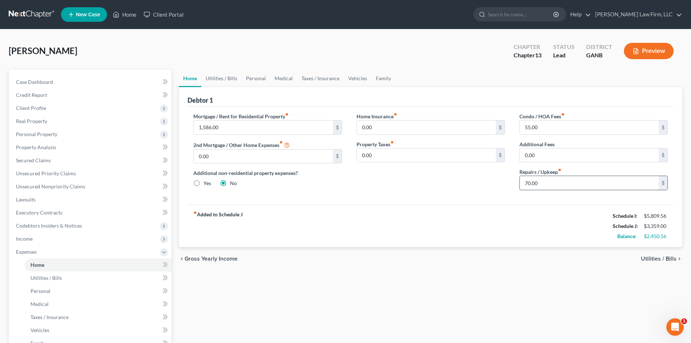
click at [537, 184] on input "70.00" at bounding box center [589, 183] width 139 height 14
type input "75"
click at [494, 190] on div "Home Insurance fiber_manual_record 0.00 $ Property Taxes fiber_manual_record 0.…" at bounding box center [430, 153] width 163 height 83
click at [221, 74] on link "Utilities / Bills" at bounding box center [221, 78] width 40 height 17
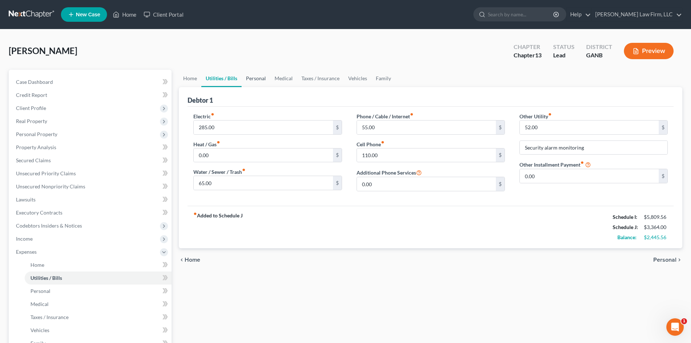
click at [250, 79] on link "Personal" at bounding box center [256, 78] width 29 height 17
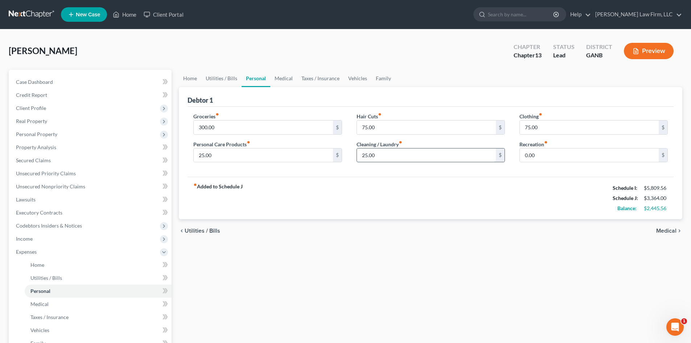
click at [369, 156] on input "25.00" at bounding box center [426, 155] width 139 height 14
type input "50"
click at [463, 194] on div "fiber_manual_record Added to Schedule J Schedule I: $5,809.56 Schedule J: $3,38…" at bounding box center [430, 198] width 486 height 42
click at [292, 78] on link "Medical" at bounding box center [283, 78] width 27 height 17
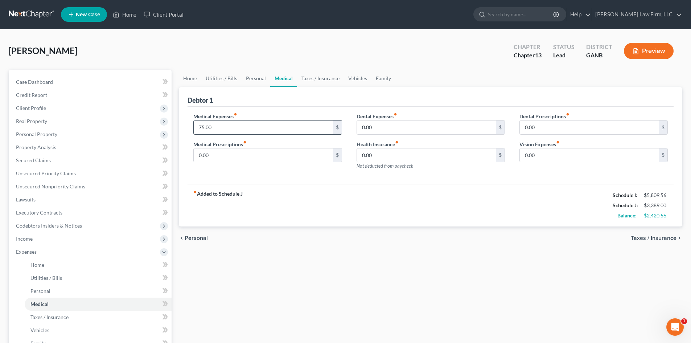
click at [245, 130] on input "75.00" at bounding box center [263, 127] width 139 height 14
type input "85"
click at [325, 184] on div "Medical Expenses fiber_manual_record 85 $ Medical Prescriptions fiber_manual_re…" at bounding box center [430, 146] width 486 height 78
click at [310, 78] on link "Taxes / Insurance" at bounding box center [320, 78] width 47 height 17
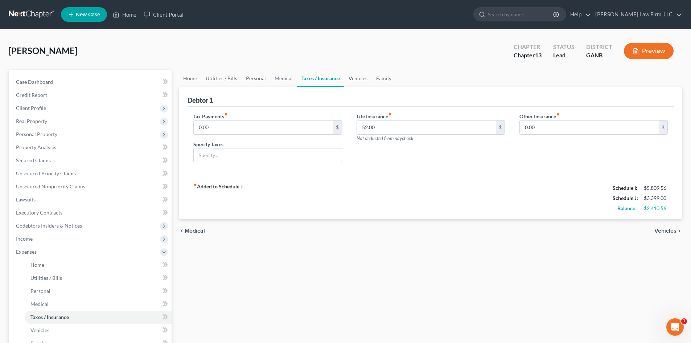
click at [361, 78] on link "Vehicles" at bounding box center [358, 78] width 28 height 17
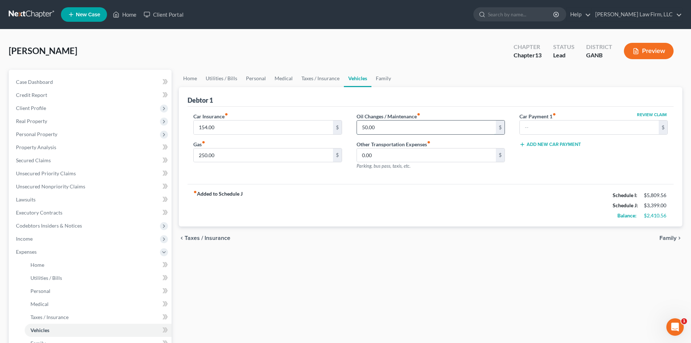
click at [376, 126] on input "50.00" at bounding box center [426, 127] width 139 height 14
click at [436, 199] on div "fiber_manual_record Added to Schedule J Schedule I: $5,809.56 Schedule J: $3,40…" at bounding box center [430, 205] width 486 height 42
click at [380, 125] on input "60" at bounding box center [426, 127] width 139 height 14
type input "70"
click at [448, 190] on div "fiber_manual_record Added to Schedule J Schedule I: $5,809.56 Schedule J: $3,41…" at bounding box center [430, 205] width 486 height 42
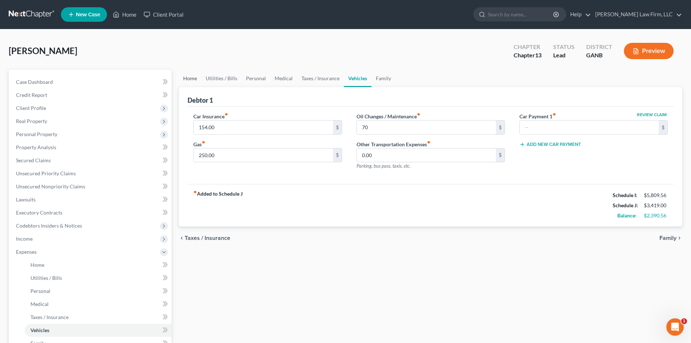
click at [195, 81] on link "Home" at bounding box center [190, 78] width 22 height 17
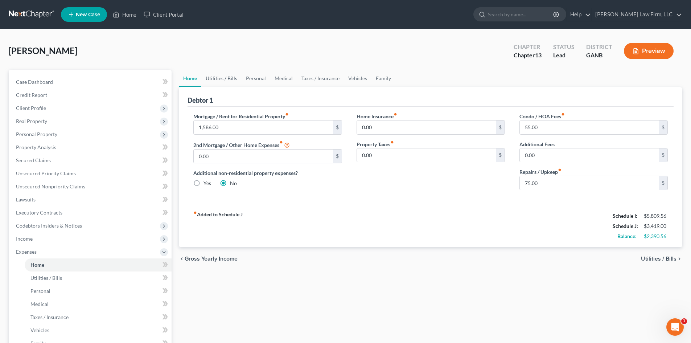
click at [215, 81] on link "Utilities / Bills" at bounding box center [221, 78] width 40 height 17
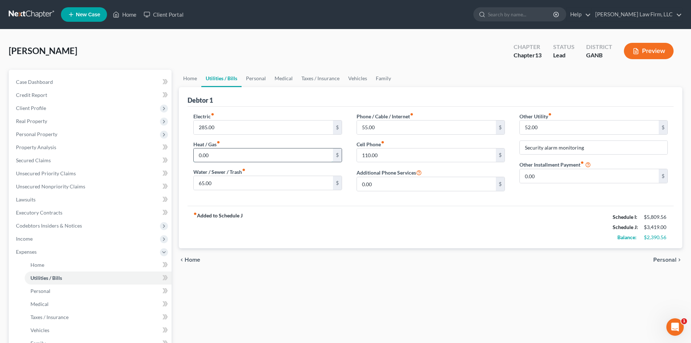
click at [207, 160] on input "0.00" at bounding box center [263, 155] width 139 height 14
click at [211, 125] on input "285.00" at bounding box center [263, 127] width 139 height 14
click at [359, 157] on input "110.00" at bounding box center [426, 155] width 139 height 14
type input "120"
click at [416, 234] on div "fiber_manual_record Added to Schedule J Schedule I: $5,809.56 Schedule J: $3,42…" at bounding box center [430, 227] width 486 height 42
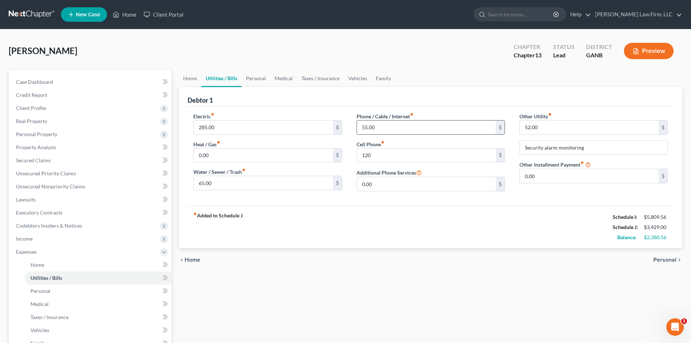
click at [383, 129] on input "55.00" at bounding box center [426, 127] width 139 height 14
type input "65"
click at [458, 202] on div "Electric fiber_manual_record 285.00 $ Heat / Gas fiber_manual_record 0.00 $ Wat…" at bounding box center [430, 156] width 486 height 99
click at [194, 79] on link "Home" at bounding box center [190, 78] width 22 height 17
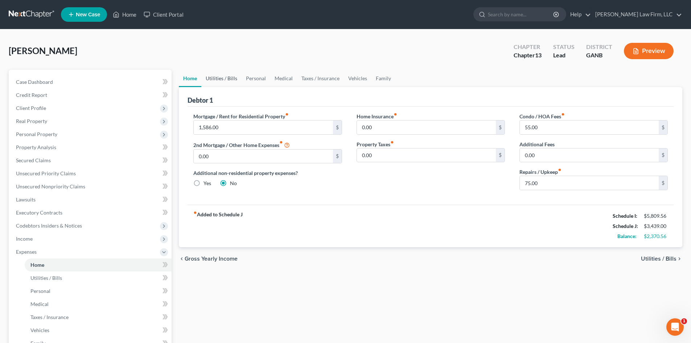
click at [230, 78] on link "Utilities / Bills" at bounding box center [221, 78] width 40 height 17
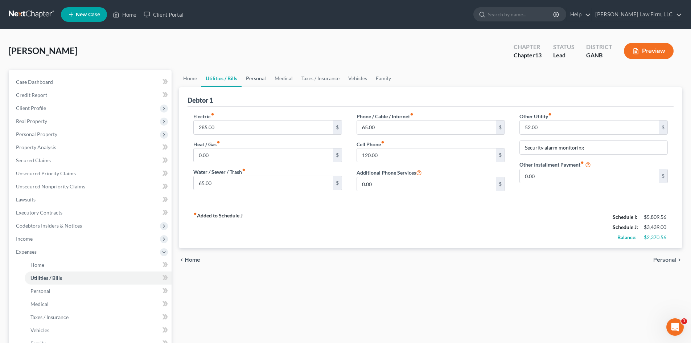
click at [249, 78] on link "Personal" at bounding box center [256, 78] width 29 height 17
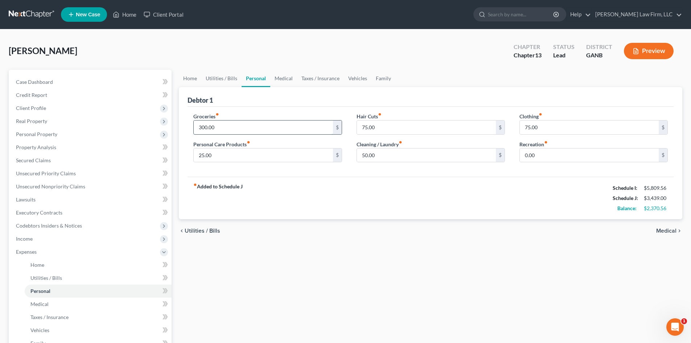
click at [234, 130] on input "300.00" at bounding box center [263, 127] width 139 height 14
type input "325"
click at [319, 186] on div "fiber_manual_record Added to Schedule J Schedule I: $5,809.56 Schedule J: $3,46…" at bounding box center [430, 198] width 486 height 42
drag, startPoint x: 187, startPoint y: 81, endPoint x: 425, endPoint y: 157, distance: 250.5
click at [187, 81] on link "Home" at bounding box center [190, 78] width 22 height 17
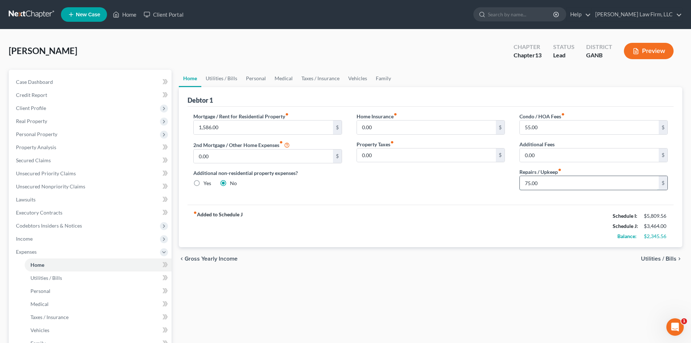
click at [550, 178] on input "75.00" at bounding box center [589, 183] width 139 height 14
click at [526, 231] on div "fiber_manual_record Added to Schedule J Schedule I: $5,809.56 Schedule J: $3,45…" at bounding box center [430, 226] width 486 height 42
click at [20, 249] on span "Expenses" at bounding box center [26, 251] width 21 height 6
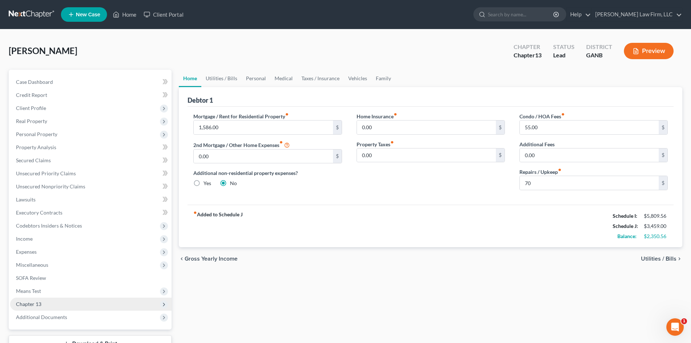
click at [34, 305] on span "Chapter 13" at bounding box center [28, 304] width 25 height 6
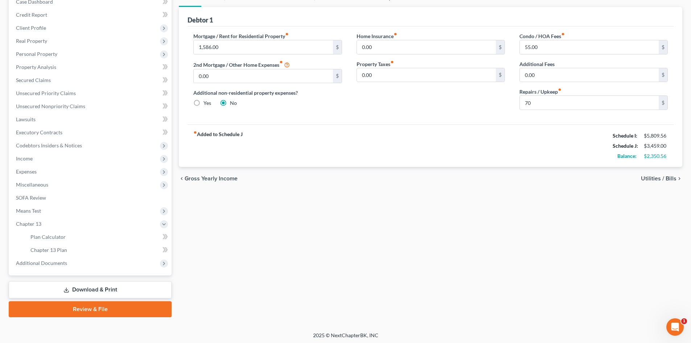
scroll to position [82, 0]
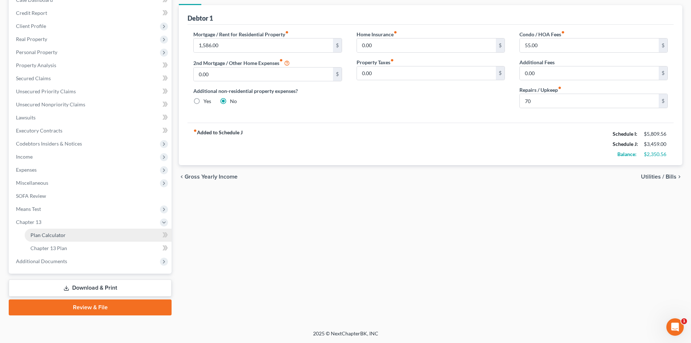
click at [33, 234] on span "Plan Calculator" at bounding box center [47, 235] width 35 height 6
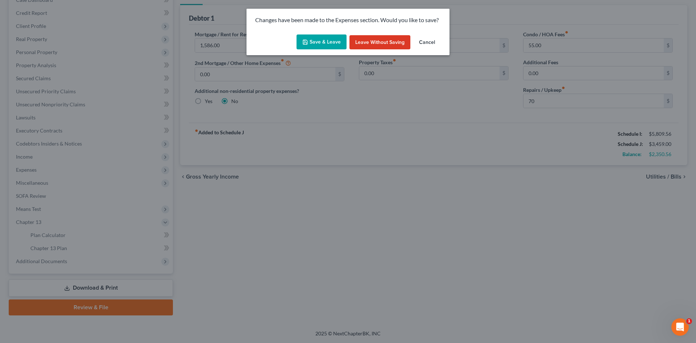
click at [313, 42] on button "Save & Leave" at bounding box center [322, 41] width 50 height 15
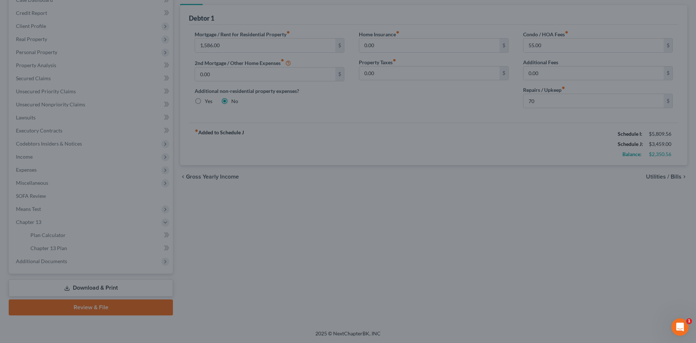
type input "70.00"
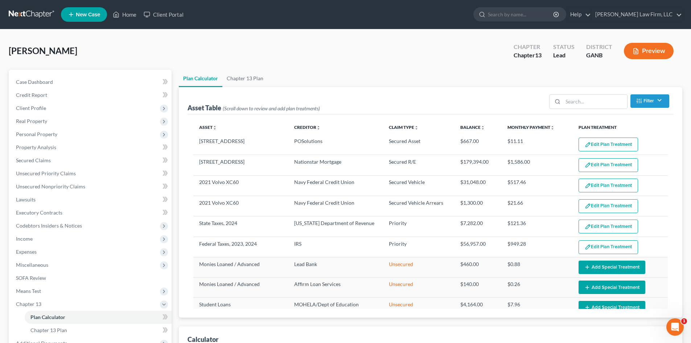
select select "59"
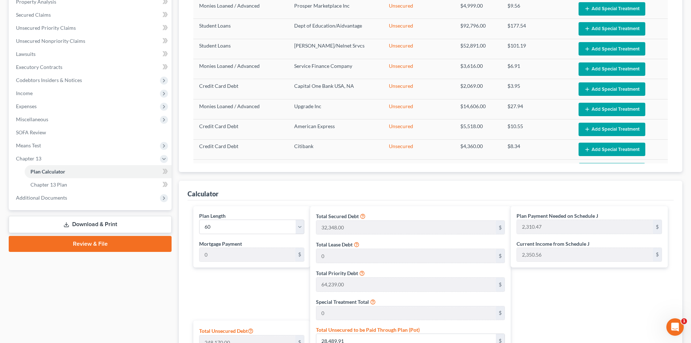
scroll to position [145, 0]
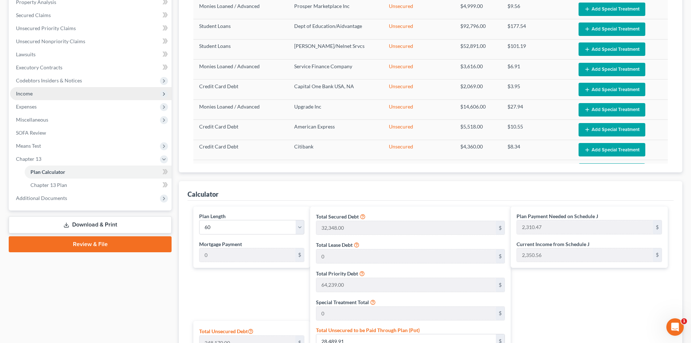
click at [20, 96] on span "Income" at bounding box center [24, 93] width 17 height 6
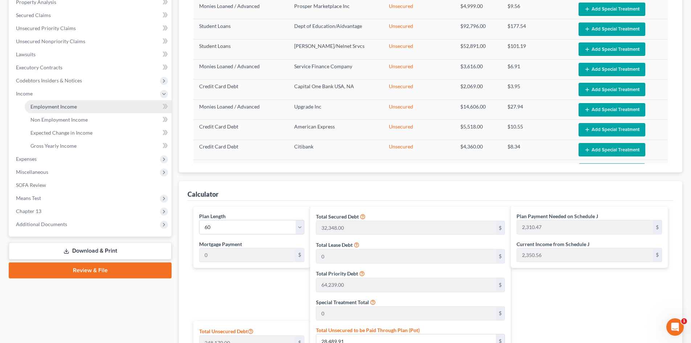
click at [75, 110] on link "Employment Income" at bounding box center [98, 106] width 147 height 13
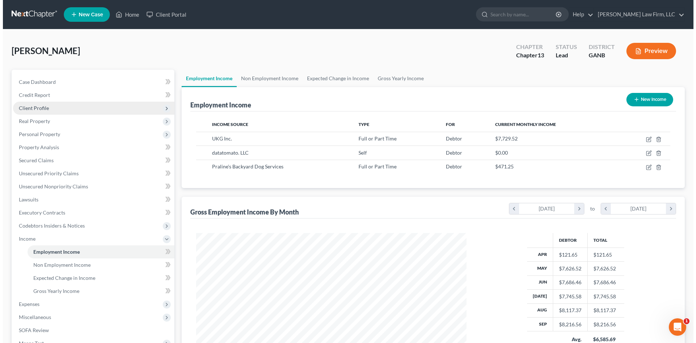
scroll to position [135, 285]
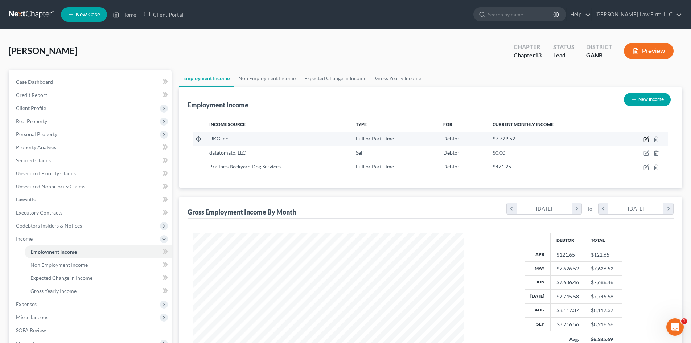
click at [647, 137] on icon "button" at bounding box center [646, 139] width 6 height 6
select select "0"
select select "9"
select select "1"
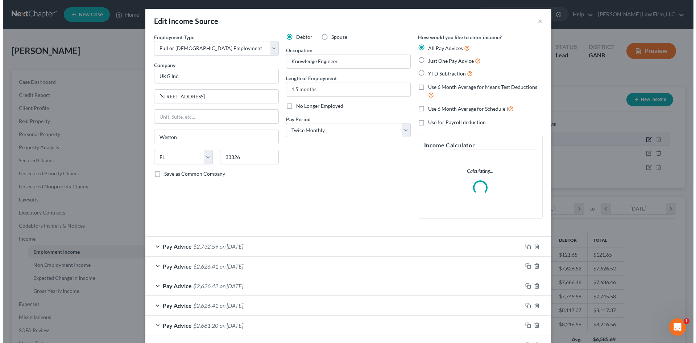
scroll to position [136, 288]
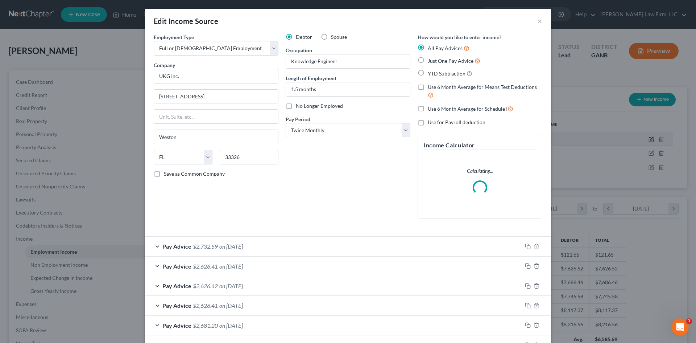
click at [646, 138] on div "Edit Income Source × Employment Type * Select Full or [DEMOGRAPHIC_DATA] Employ…" at bounding box center [348, 171] width 696 height 343
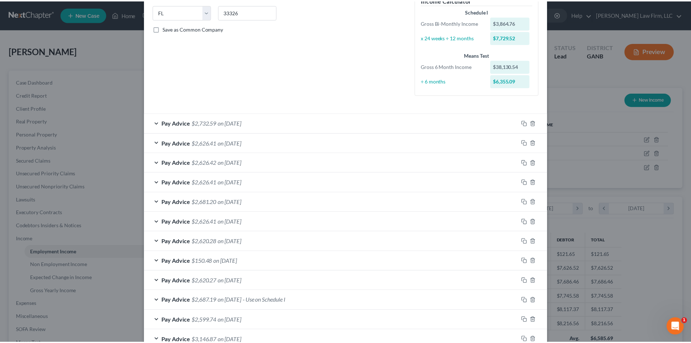
scroll to position [0, 0]
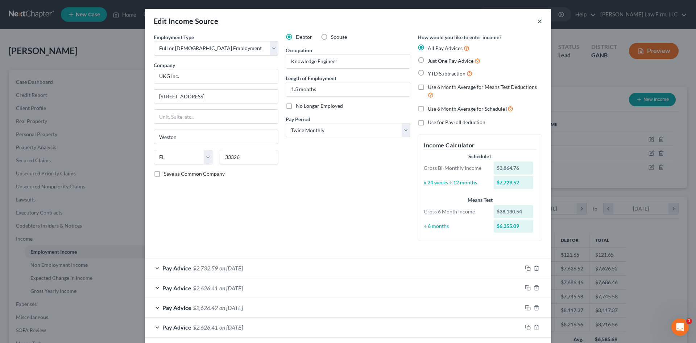
click at [538, 20] on button "×" at bounding box center [539, 21] width 5 height 9
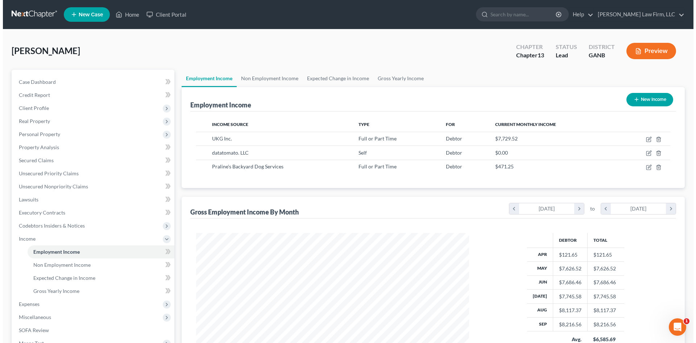
scroll to position [362517, 362367]
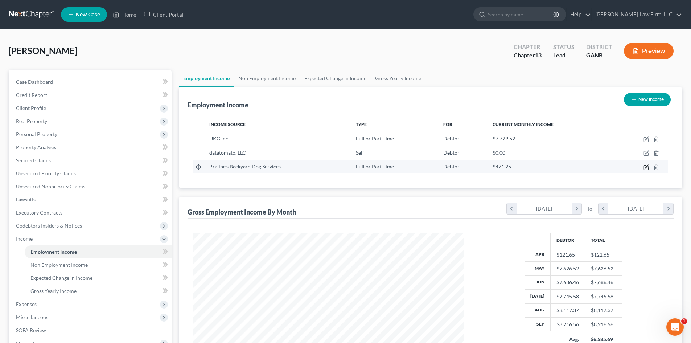
click at [647, 165] on icon "button" at bounding box center [646, 167] width 6 height 6
select select "0"
select select "10"
select select "2"
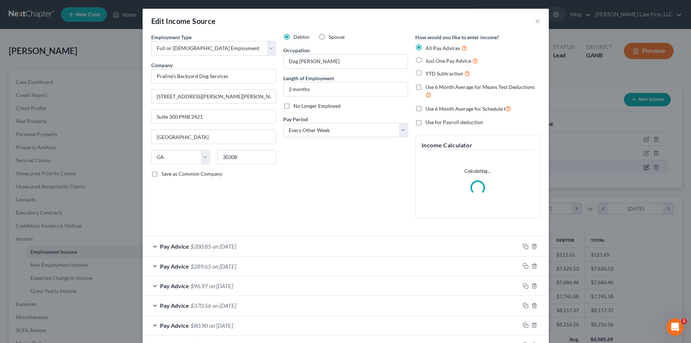
scroll to position [136, 288]
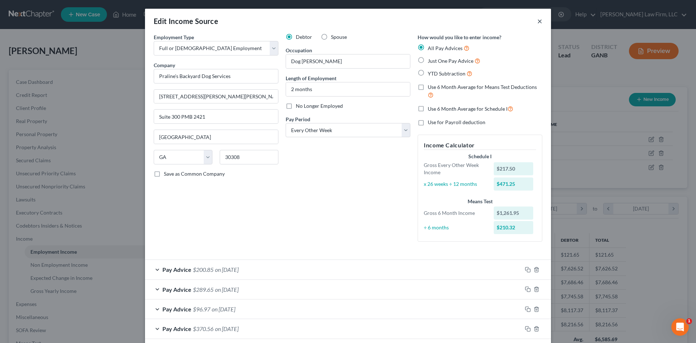
click at [537, 20] on button "×" at bounding box center [539, 21] width 5 height 9
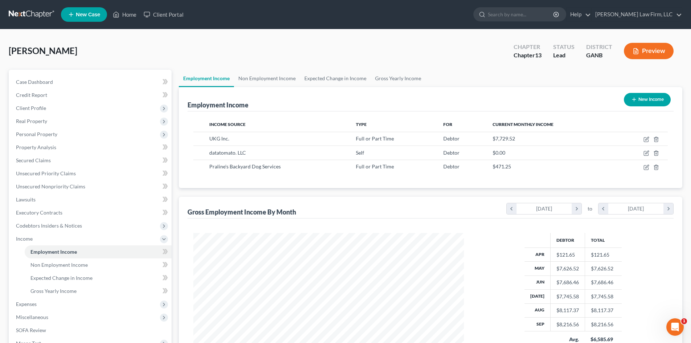
scroll to position [48, 0]
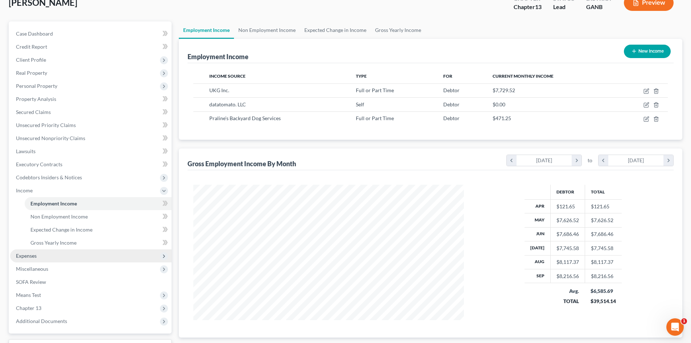
click at [32, 253] on span "Expenses" at bounding box center [26, 255] width 21 height 6
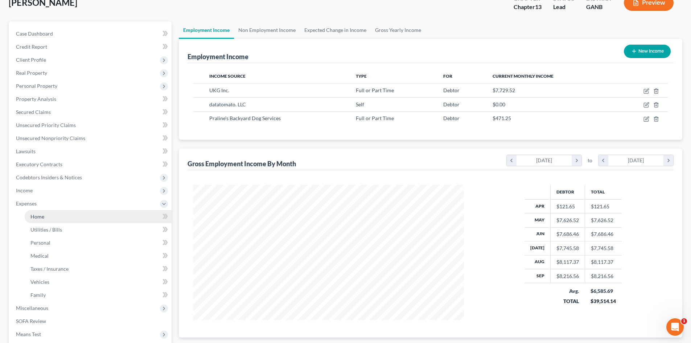
click at [43, 218] on span "Home" at bounding box center [37, 216] width 14 height 6
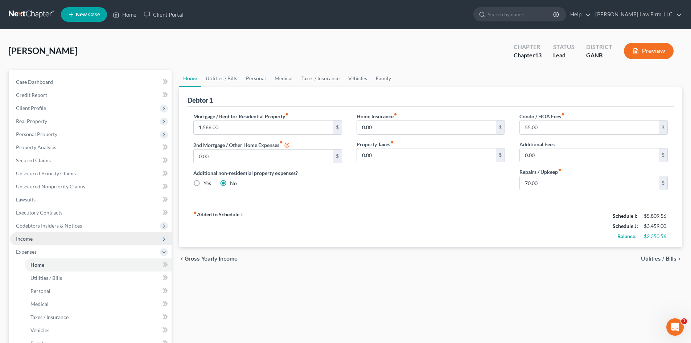
click at [24, 236] on span "Income" at bounding box center [24, 238] width 17 height 6
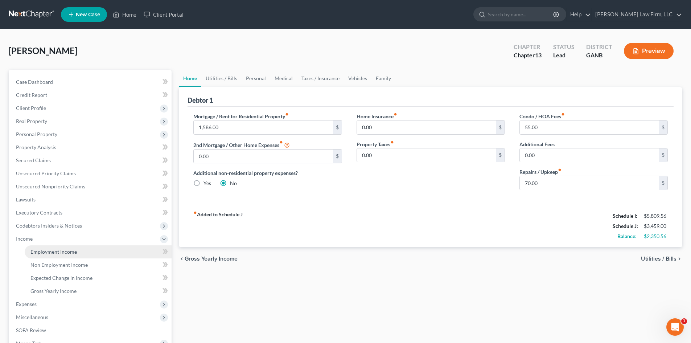
click at [66, 252] on span "Employment Income" at bounding box center [53, 251] width 46 height 6
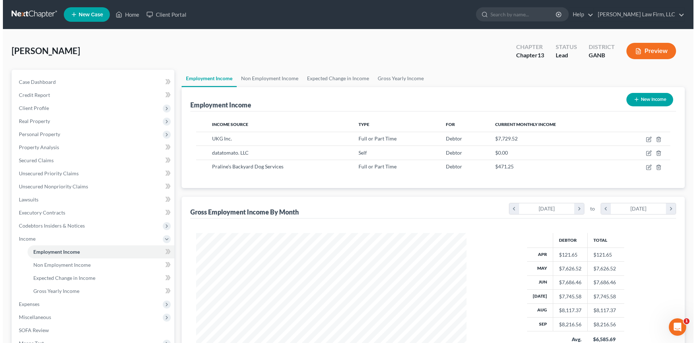
scroll to position [135, 285]
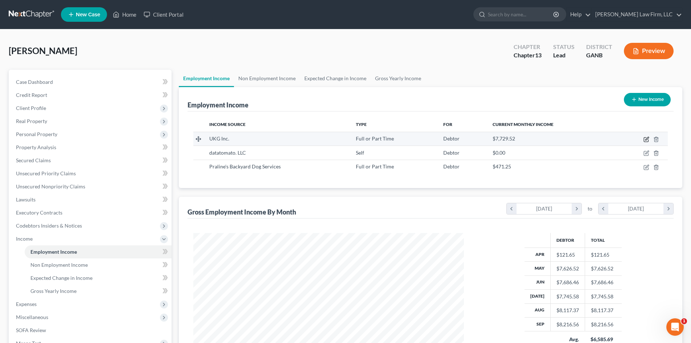
click at [645, 140] on icon "button" at bounding box center [646, 139] width 6 height 6
select select "0"
select select "9"
select select "1"
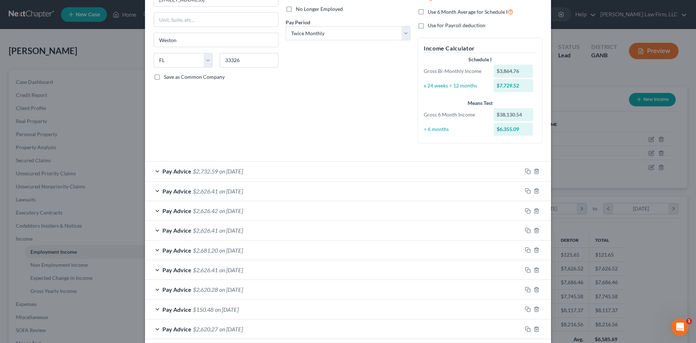
scroll to position [192, 0]
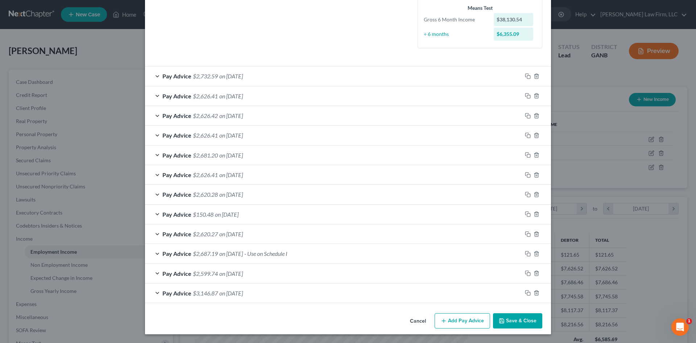
click at [358, 252] on div "Pay Advice $2,687.19 on [DATE] - Use on Schedule I" at bounding box center [333, 253] width 377 height 19
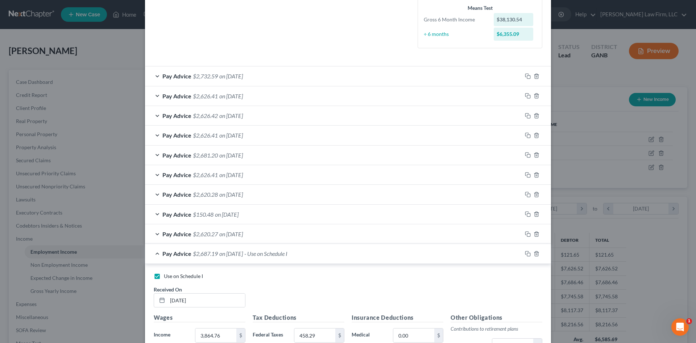
click at [358, 252] on div "Pay Advice $2,687.19 on [DATE] - Use on Schedule I" at bounding box center [333, 253] width 377 height 19
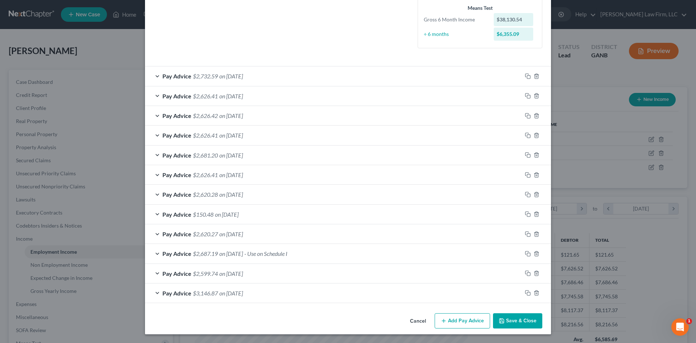
scroll to position [0, 0]
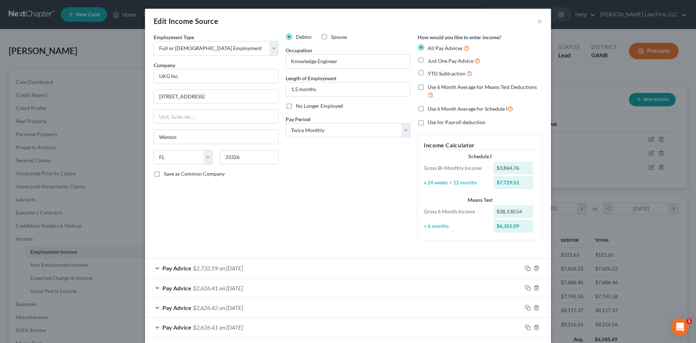
click at [428, 109] on label "Use 6 Month Average for Schedule I" at bounding box center [471, 108] width 86 height 8
click at [431, 109] on input "Use 6 Month Average for Schedule I" at bounding box center [433, 106] width 5 height 5
checkbox input "true"
click at [378, 173] on div "Debtor Spouse Occupation Knowledge Engineer Length of Employment 1.5 months No …" at bounding box center [348, 139] width 132 height 213
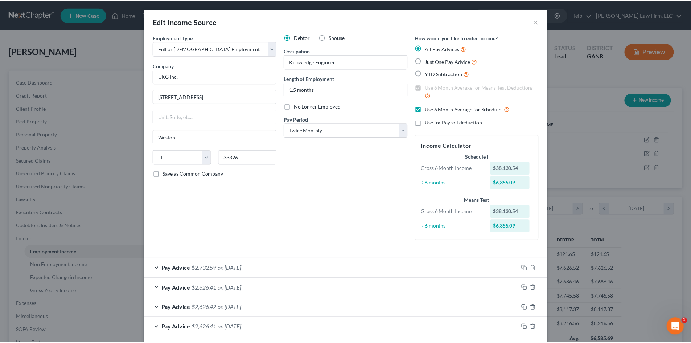
scroll to position [192, 0]
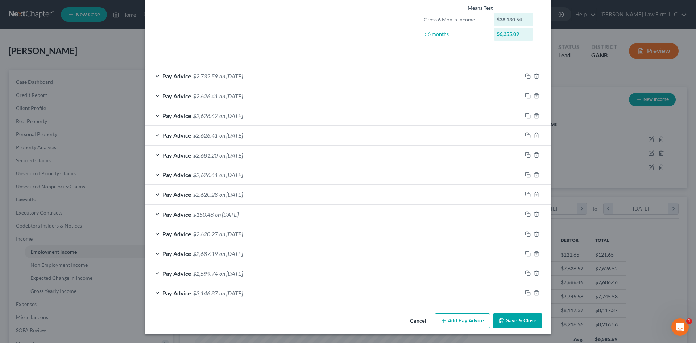
click at [518, 323] on button "Save & Close" at bounding box center [517, 320] width 49 height 15
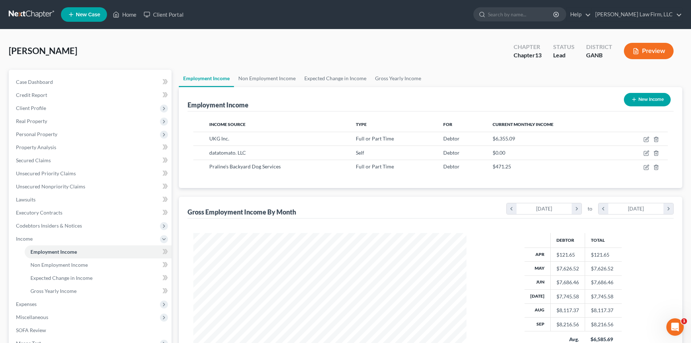
scroll to position [362517, 362367]
drag, startPoint x: 26, startPoint y: 305, endPoint x: 63, endPoint y: 310, distance: 36.9
click at [26, 305] on span "Expenses" at bounding box center [26, 304] width 21 height 6
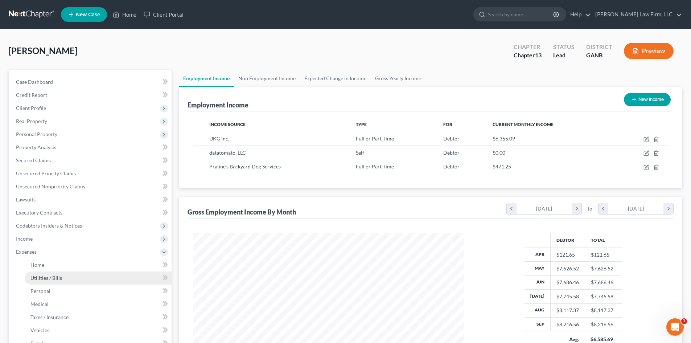
click at [39, 276] on span "Utilities / Bills" at bounding box center [46, 278] width 32 height 6
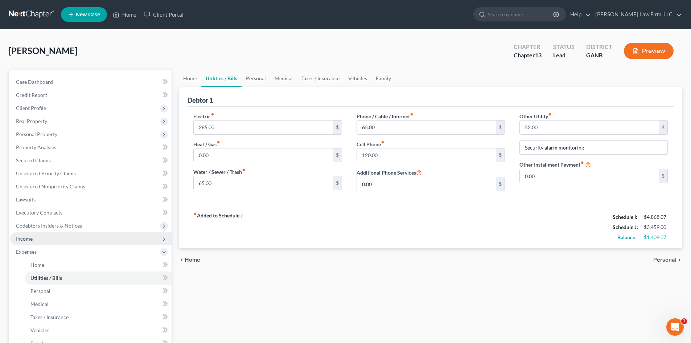
click at [26, 240] on span "Income" at bounding box center [24, 238] width 17 height 6
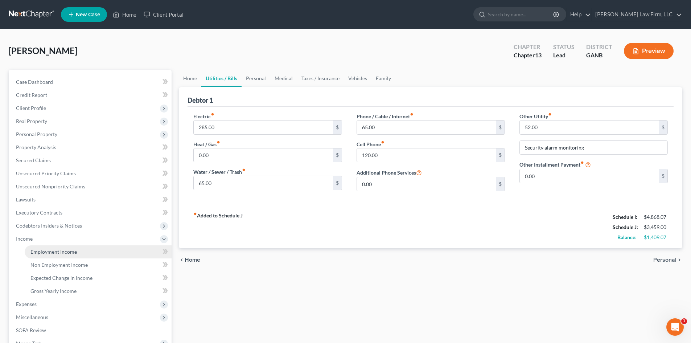
click at [46, 253] on span "Employment Income" at bounding box center [53, 251] width 46 height 6
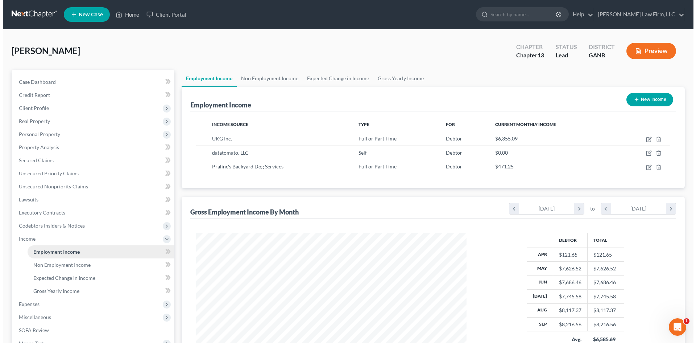
scroll to position [135, 285]
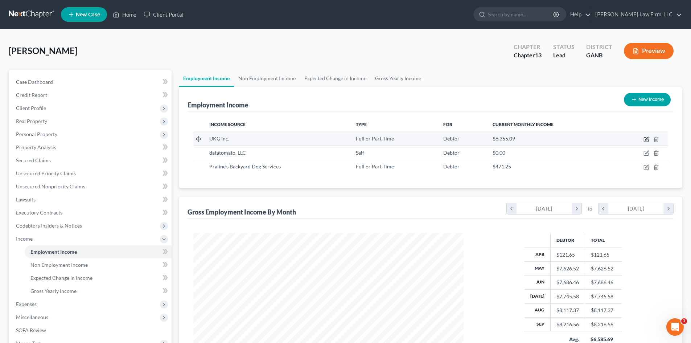
click at [646, 141] on icon "button" at bounding box center [646, 139] width 6 height 6
select select "0"
select select "9"
select select "1"
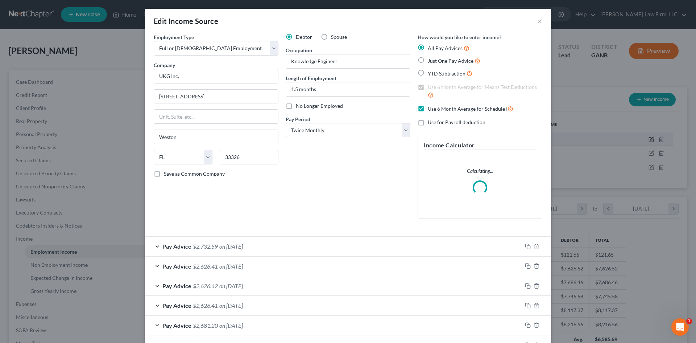
scroll to position [136, 288]
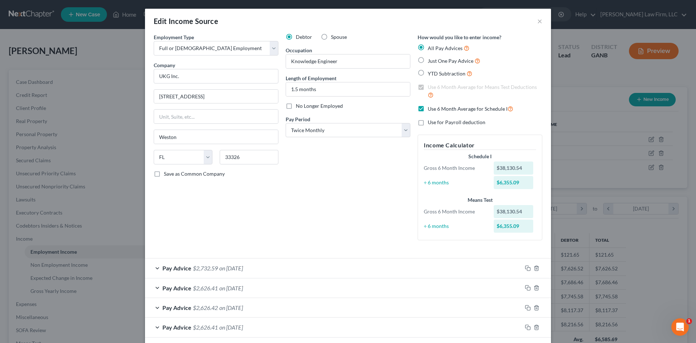
click at [428, 110] on label "Use 6 Month Average for Schedule I" at bounding box center [471, 108] width 86 height 8
click at [431, 109] on input "Use 6 Month Average for Schedule I" at bounding box center [433, 106] width 5 height 5
checkbox input "false"
click at [428, 85] on label "Use 6 Month Average for Means Test Deductions" at bounding box center [485, 91] width 115 height 16
click at [431, 85] on input "Use 6 Month Average for Means Test Deductions" at bounding box center [433, 85] width 5 height 5
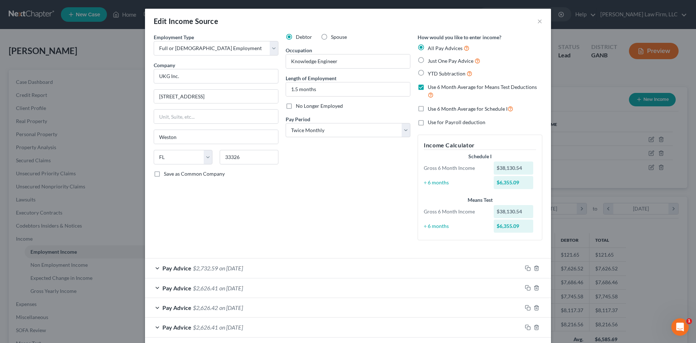
checkbox input "false"
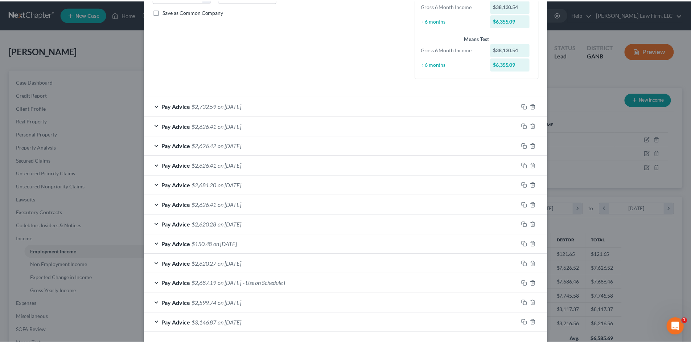
scroll to position [192, 0]
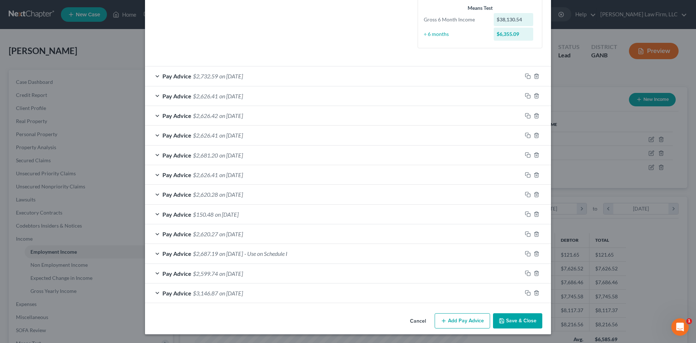
click at [355, 252] on div "Pay Advice $2,687.19 on [DATE] - Use on Schedule I" at bounding box center [333, 253] width 377 height 19
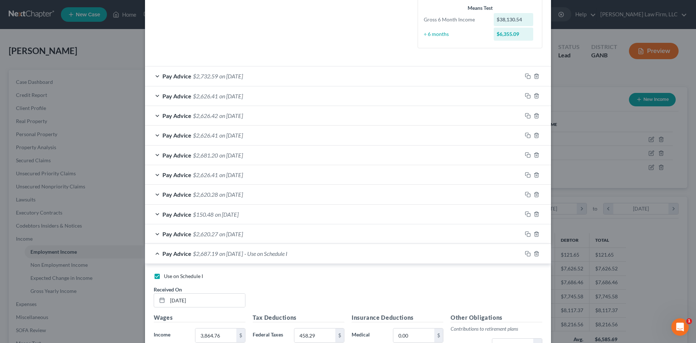
click at [355, 252] on div "Pay Advice $2,687.19 on [DATE] - Use on Schedule I" at bounding box center [333, 253] width 377 height 19
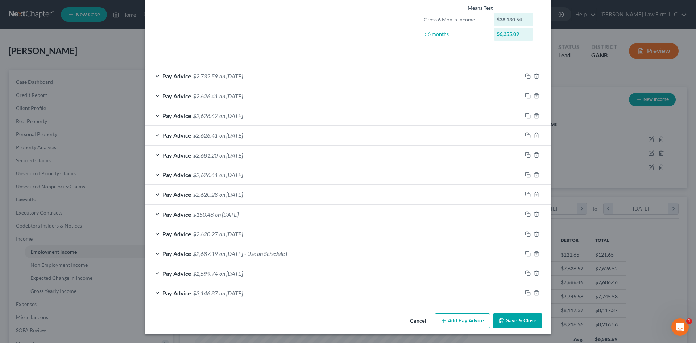
click at [514, 317] on button "Save & Close" at bounding box center [517, 320] width 49 height 15
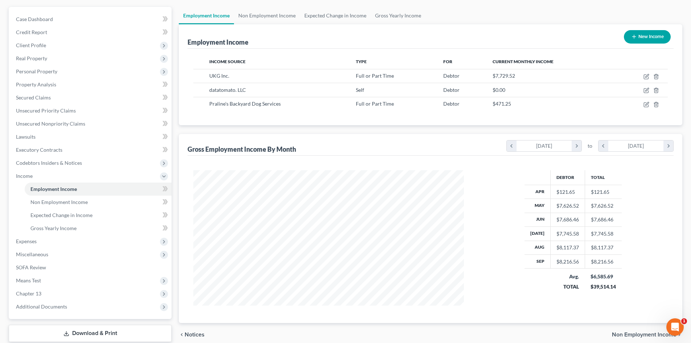
scroll to position [97, 0]
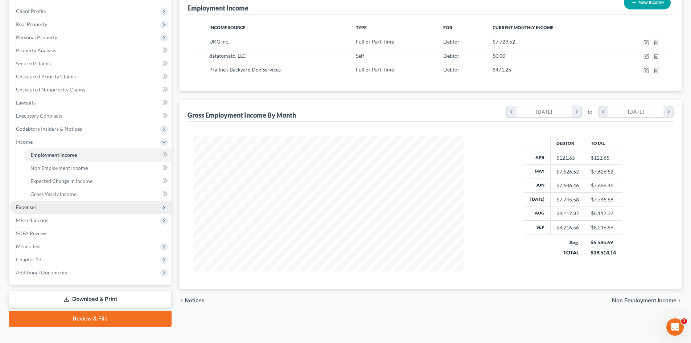
click at [26, 205] on span "Expenses" at bounding box center [26, 207] width 21 height 6
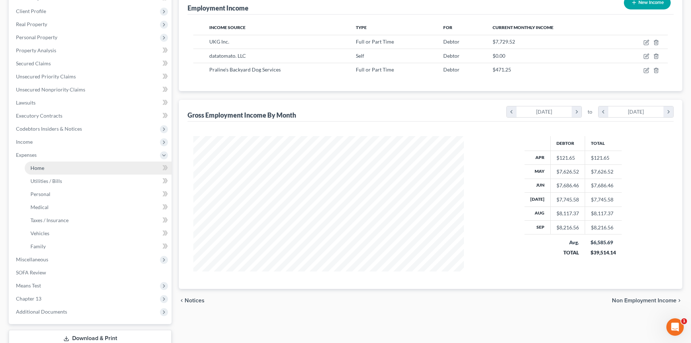
click at [38, 170] on span "Home" at bounding box center [37, 168] width 14 height 6
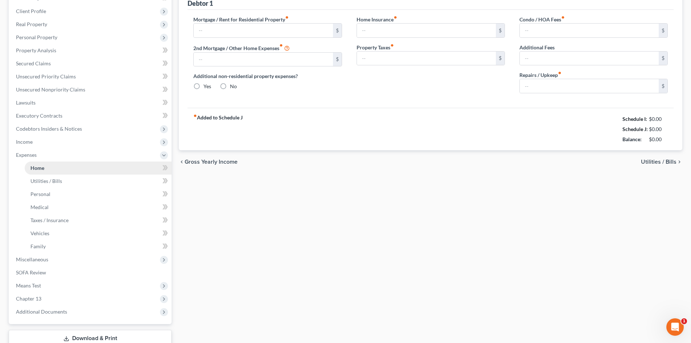
type input "1,586.00"
type input "0.00"
radio input "true"
type input "0.00"
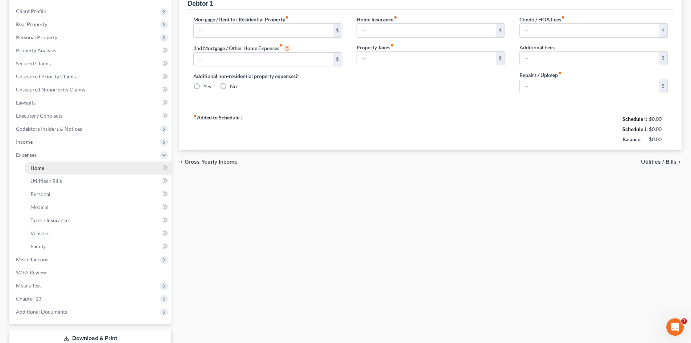
type input "55.00"
type input "0.00"
type input "70.00"
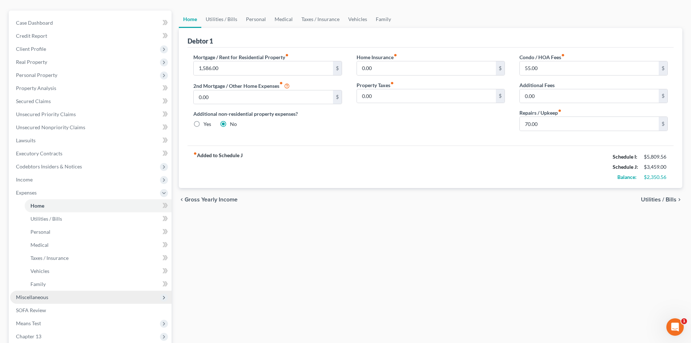
scroll to position [147, 0]
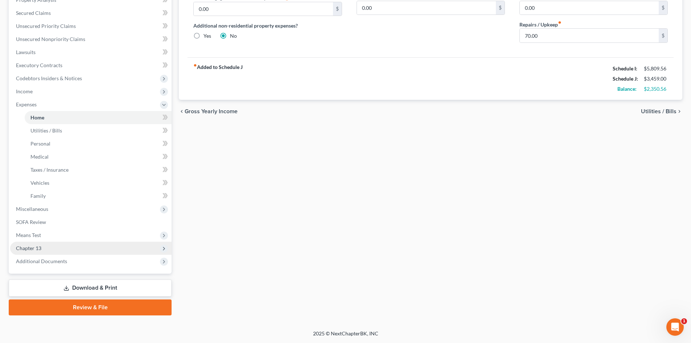
click at [32, 246] on span "Chapter 13" at bounding box center [28, 248] width 25 height 6
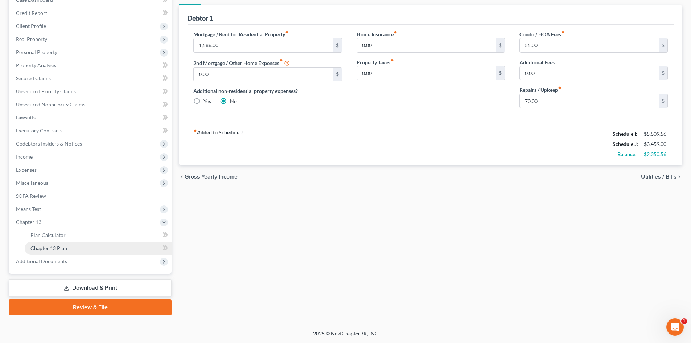
scroll to position [82, 0]
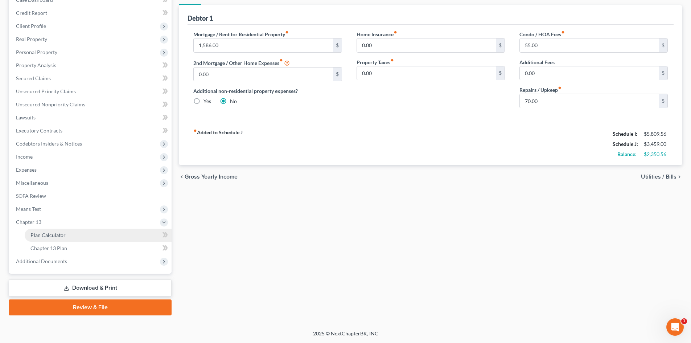
click at [51, 238] on span "Plan Calculator" at bounding box center [47, 235] width 35 height 6
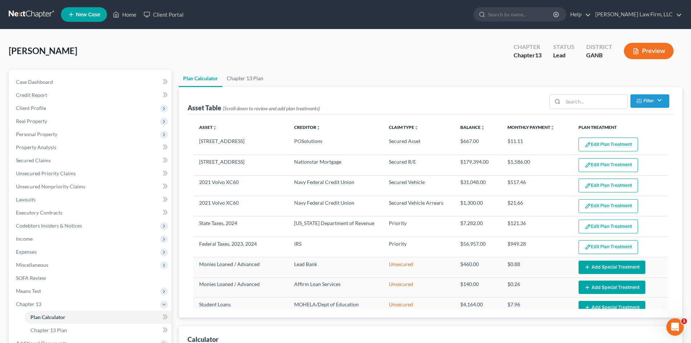
select select "59"
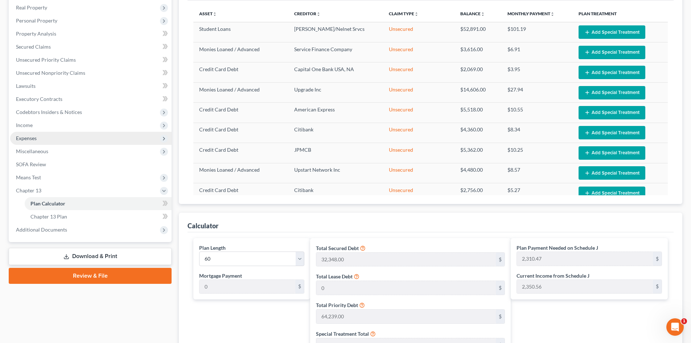
scroll to position [48, 0]
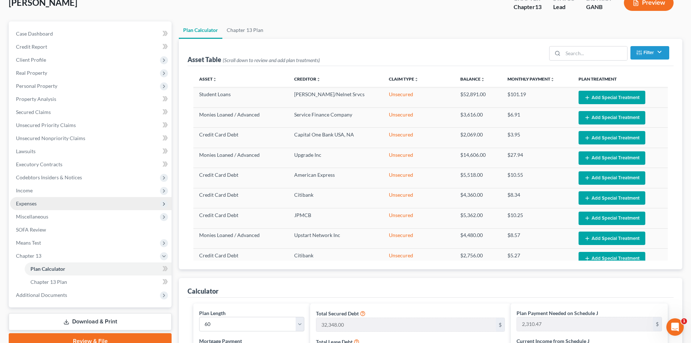
click at [34, 205] on span "Expenses" at bounding box center [26, 203] width 21 height 6
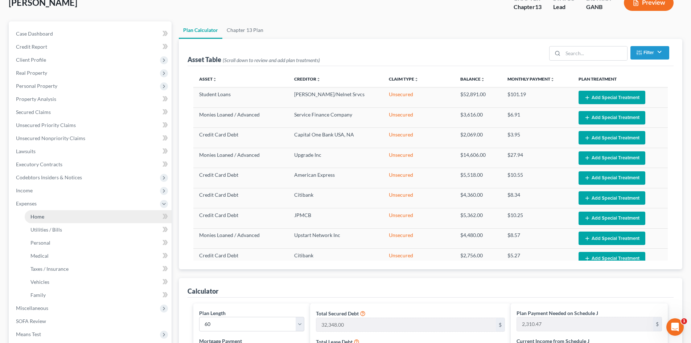
click at [49, 218] on link "Home" at bounding box center [98, 216] width 147 height 13
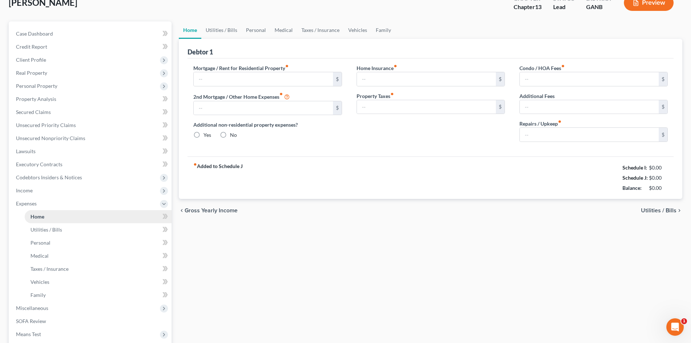
type input "1,586.00"
type input "0.00"
radio input "true"
type input "0.00"
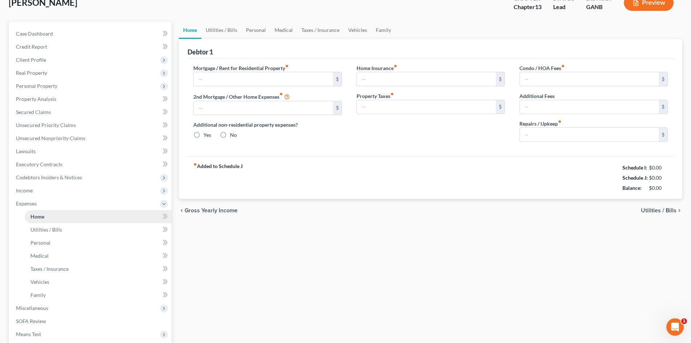
type input "55.00"
type input "0.00"
type input "70.00"
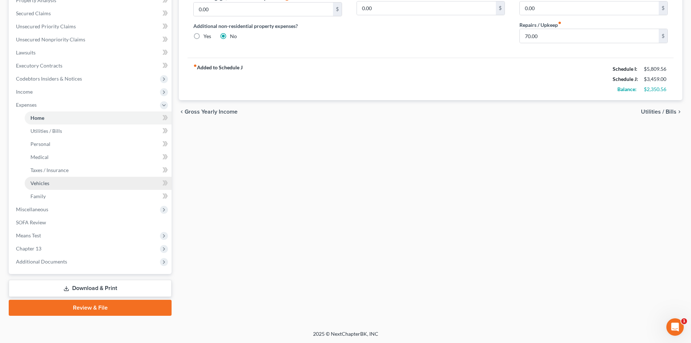
scroll to position [147, 0]
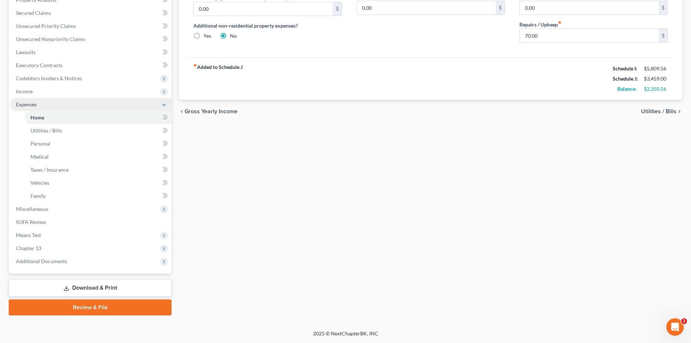
click at [21, 106] on span "Expenses" at bounding box center [26, 104] width 21 height 6
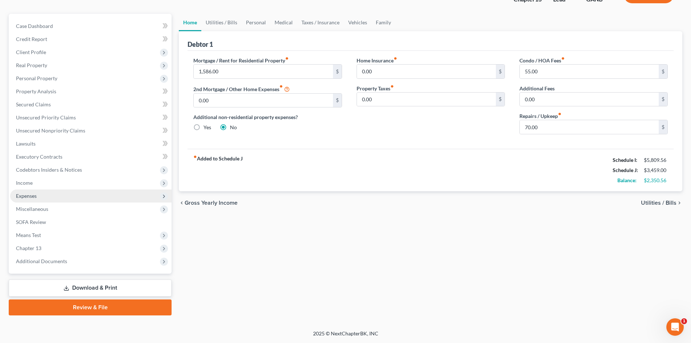
scroll to position [56, 0]
click at [40, 246] on span "Chapter 13" at bounding box center [28, 248] width 25 height 6
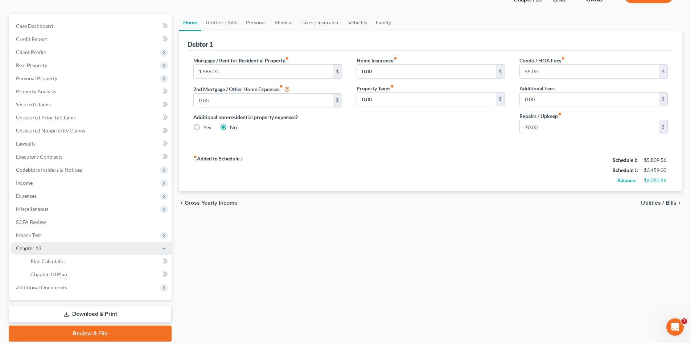
scroll to position [82, 0]
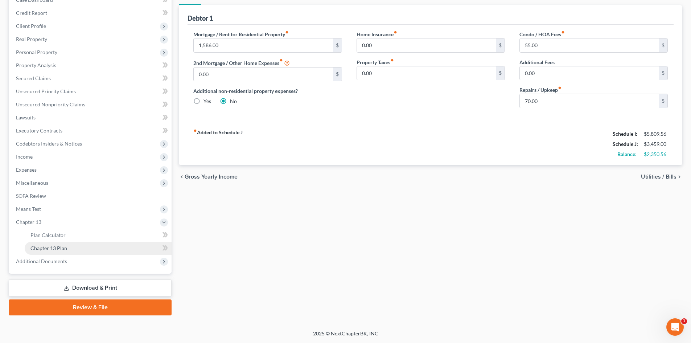
click at [47, 250] on span "Chapter 13 Plan" at bounding box center [48, 248] width 37 height 6
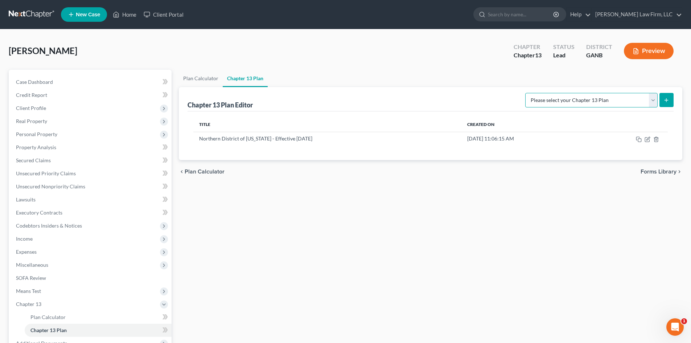
click at [653, 103] on select "Please select your Chapter 13 Plan National Form Plan - Official Form 113 North…" at bounding box center [591, 100] width 132 height 15
select select "2"
click at [526, 93] on select "Please select your Chapter 13 Plan National Form Plan - Official Form 113 North…" at bounding box center [591, 100] width 132 height 15
click at [665, 99] on icon "submit" at bounding box center [666, 100] width 6 height 6
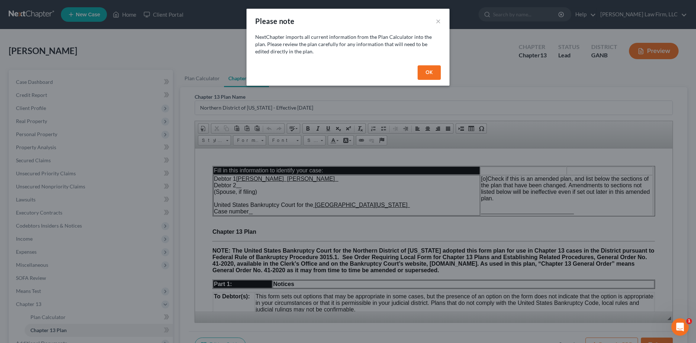
click at [428, 68] on button "OK" at bounding box center [429, 72] width 23 height 15
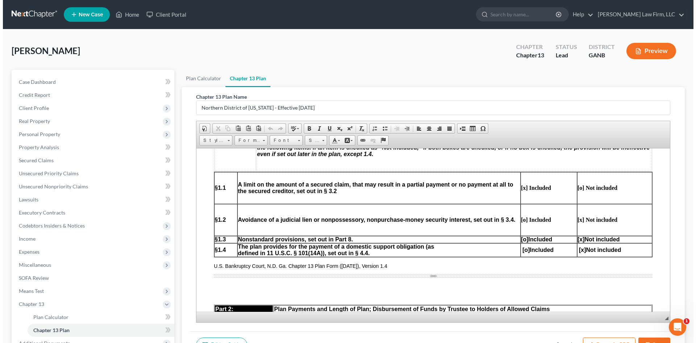
scroll to position [97, 0]
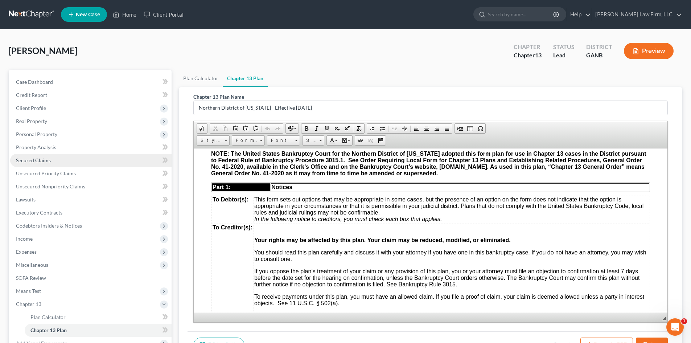
click at [37, 161] on span "Secured Claims" at bounding box center [33, 160] width 35 height 6
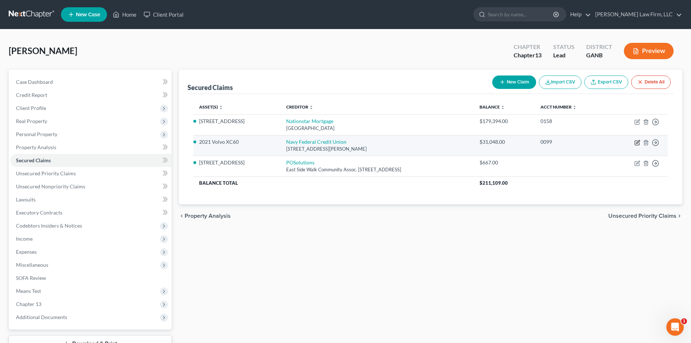
click at [636, 143] on icon "button" at bounding box center [637, 143] width 6 height 6
select select "48"
select select "0"
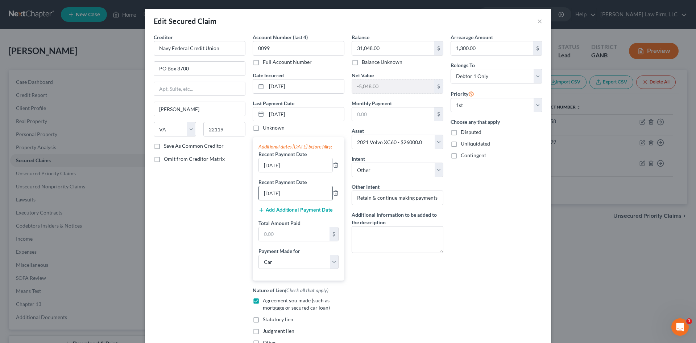
click at [267, 200] on input "[DATE]" at bounding box center [296, 193] width 74 height 14
drag, startPoint x: 290, startPoint y: 203, endPoint x: 234, endPoint y: 202, distance: 57.0
click at [234, 202] on div "Creditor * Navy Federal Credit Union PO Box [GEOGRAPHIC_DATA][PERSON_NAME] [US_…" at bounding box center [348, 192] width 396 height 318
drag, startPoint x: 302, startPoint y: 173, endPoint x: 473, endPoint y: 269, distance: 196.3
click at [225, 172] on div "Creditor * Navy Federal Credit Union PO Box [GEOGRAPHIC_DATA][PERSON_NAME] [US_…" at bounding box center [348, 192] width 396 height 318
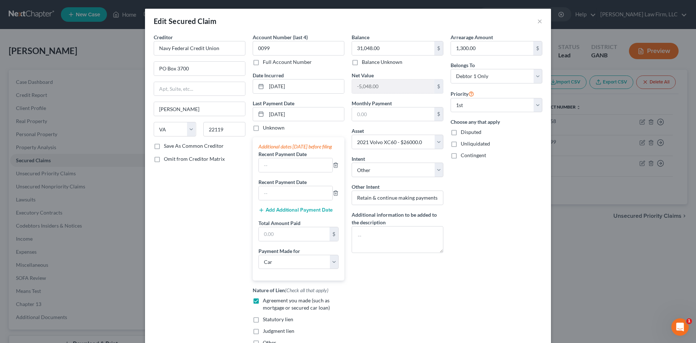
click at [527, 313] on div "Arrearage Amount 1,300.00 $ Belongs To * Select Debtor 1 Only Debtor 2 Only Deb…" at bounding box center [496, 192] width 99 height 318
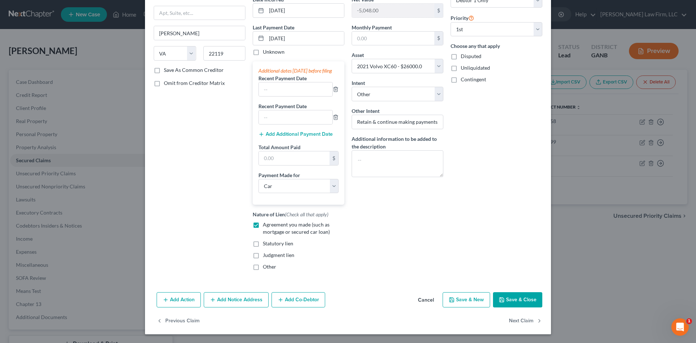
scroll to position [83, 0]
click at [520, 300] on button "Save & Close" at bounding box center [517, 299] width 49 height 15
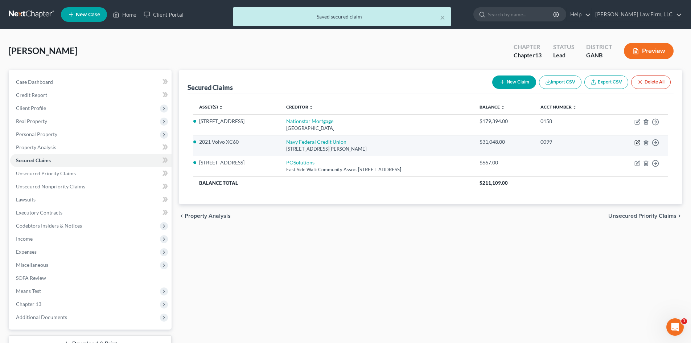
click at [635, 141] on icon "button" at bounding box center [637, 143] width 6 height 6
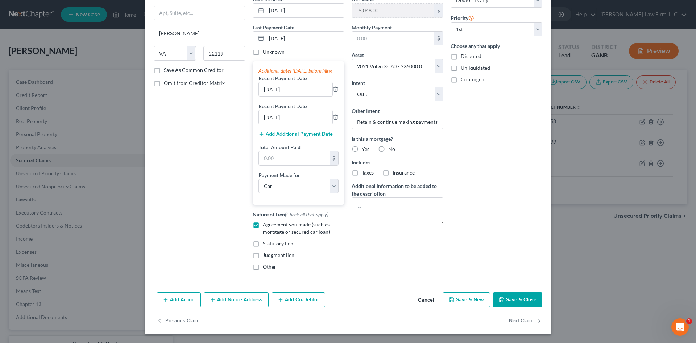
click at [524, 299] on button "Save & Close" at bounding box center [517, 299] width 49 height 15
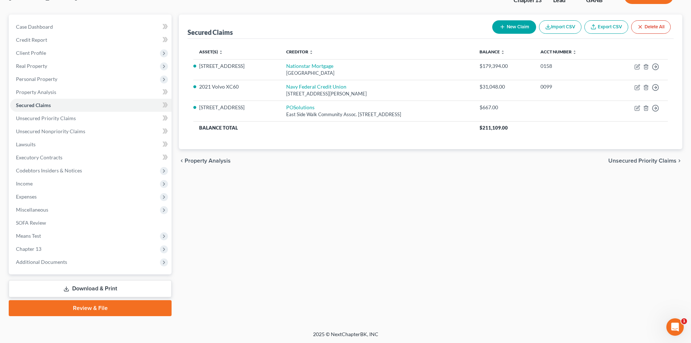
scroll to position [56, 0]
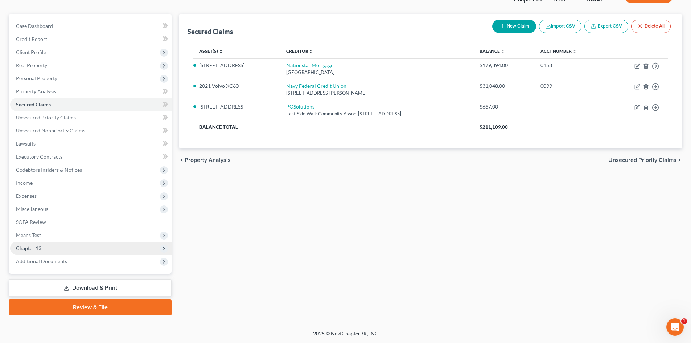
click at [28, 245] on span "Chapter 13" at bounding box center [28, 248] width 25 height 6
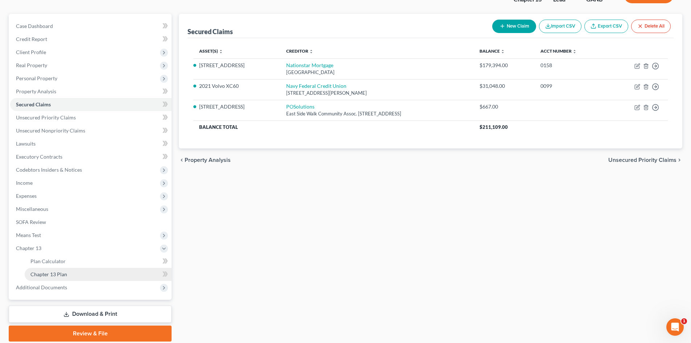
click at [53, 271] on span "Chapter 13 Plan" at bounding box center [48, 274] width 37 height 6
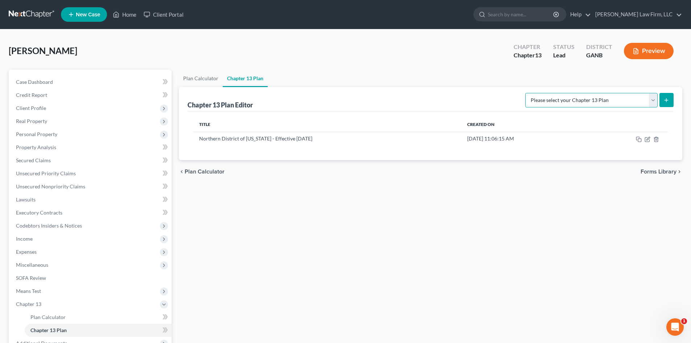
drag, startPoint x: 656, startPoint y: 101, endPoint x: 652, endPoint y: 107, distance: 7.5
click at [656, 101] on select "Please select your Chapter 13 Plan National Form Plan - Official Form 113 North…" at bounding box center [591, 100] width 132 height 15
click at [526, 93] on select "Please select your Chapter 13 Plan National Form Plan - Official Form 113 North…" at bounding box center [591, 100] width 132 height 15
click at [664, 98] on icon "submit" at bounding box center [666, 100] width 6 height 6
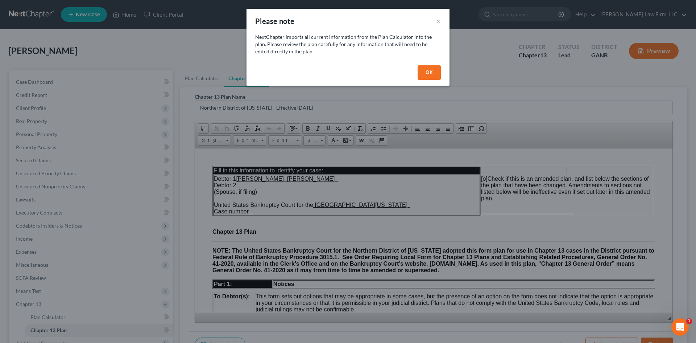
click at [426, 73] on button "OK" at bounding box center [429, 72] width 23 height 15
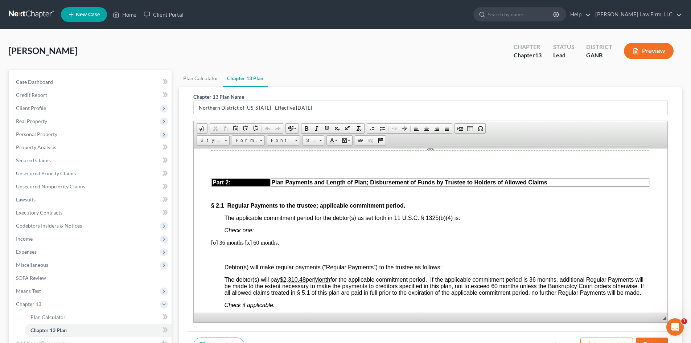
scroll to position [435, 0]
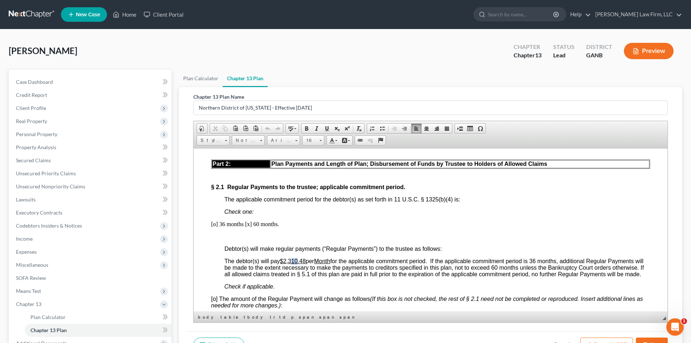
drag, startPoint x: 294, startPoint y: 260, endPoint x: 298, endPoint y: 261, distance: 4.0
click at [298, 261] on u "$2,310.48" at bounding box center [293, 260] width 26 height 6
drag, startPoint x: 301, startPoint y: 259, endPoint x: 306, endPoint y: 261, distance: 5.7
click at [306, 261] on u "$2,350.48" at bounding box center [293, 260] width 26 height 6
click at [215, 224] on p "[o] 36 months [x] 60 months." at bounding box center [430, 223] width 439 height 7
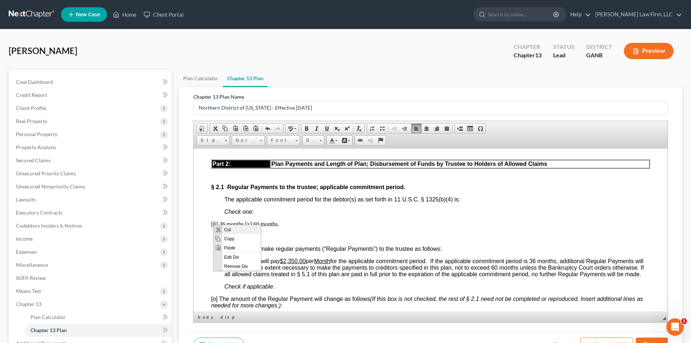
scroll to position [0, 0]
click at [225, 239] on span "Copy" at bounding box center [241, 238] width 38 height 9
copy p "o"
click at [249, 223] on p "[o] 36 months [x] 60 months." at bounding box center [430, 223] width 439 height 7
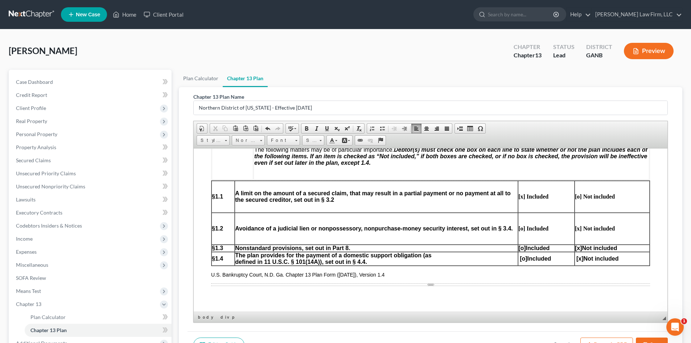
scroll to position [242, 0]
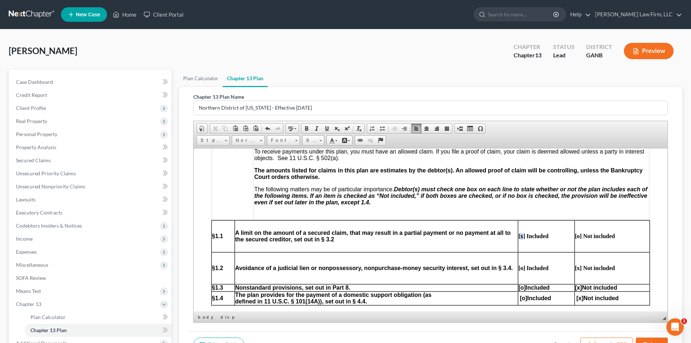
click at [518, 236] on strong "[x] Included" at bounding box center [533, 235] width 30 height 6
click at [586, 202] on p "The following matters may be of particular importance. Debtor(s) must check one…" at bounding box center [451, 196] width 394 height 20
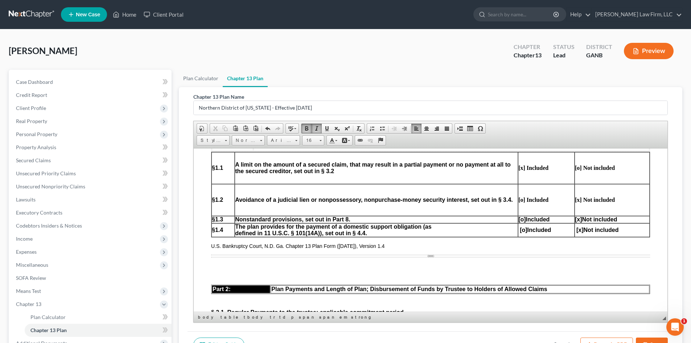
scroll to position [435, 0]
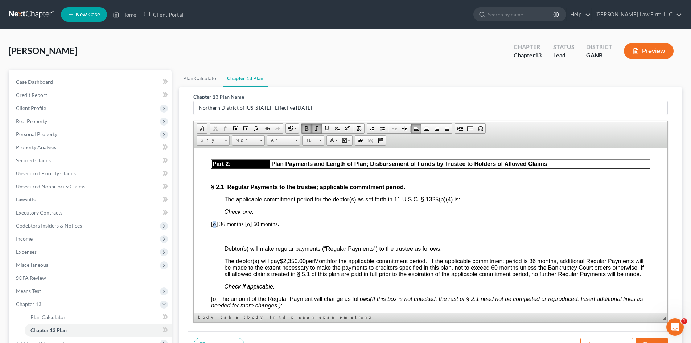
click at [215, 224] on p "[o] 36 months [ o ] 60 months." at bounding box center [430, 223] width 439 height 7
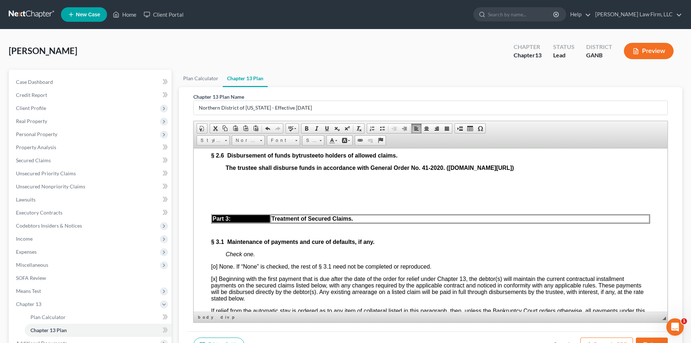
scroll to position [1015, 0]
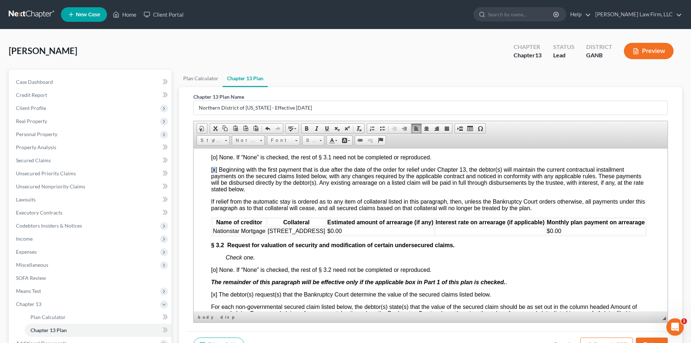
click at [214, 183] on span "[x] Beginning with the first payment that is due after the date of the order fo…" at bounding box center [427, 179] width 432 height 26
click at [225, 198] on span "Copy" at bounding box center [242, 198] width 38 height 9
copy span "x"
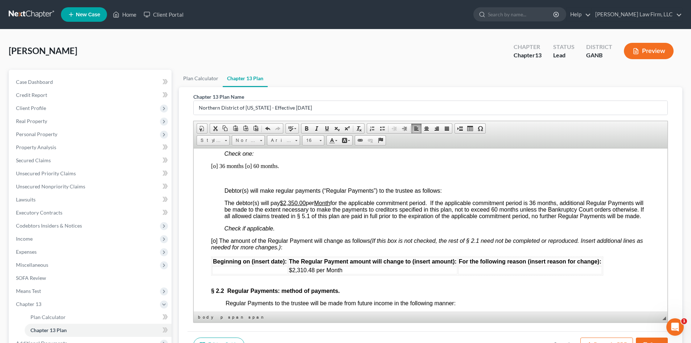
scroll to position [435, 0]
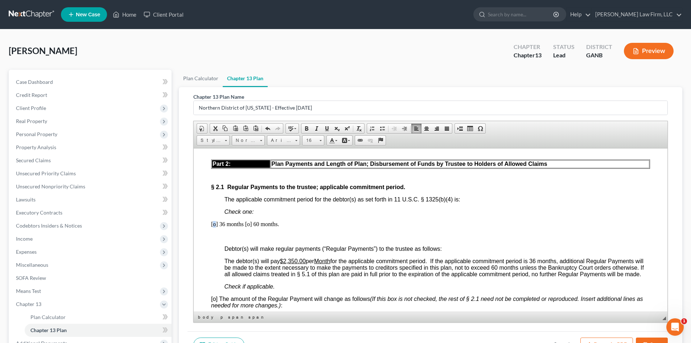
click at [216, 223] on p "[o] 36 months [ o ] 60 months." at bounding box center [430, 223] width 439 height 7
drag, startPoint x: 395, startPoint y: 198, endPoint x: 431, endPoint y: 195, distance: 35.6
drag, startPoint x: 395, startPoint y: 198, endPoint x: 451, endPoint y: 197, distance: 56.6
click at [451, 197] on span "The applicable commitment period for the debtor(s) as set forth in 11 U.S.C. § …" at bounding box center [342, 199] width 236 height 6
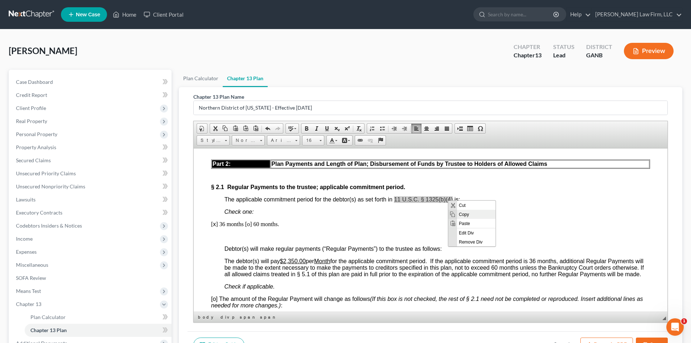
click at [462, 214] on span "Copy" at bounding box center [476, 213] width 38 height 9
copy span "11 U.S.C. § 1325(b)(4)"
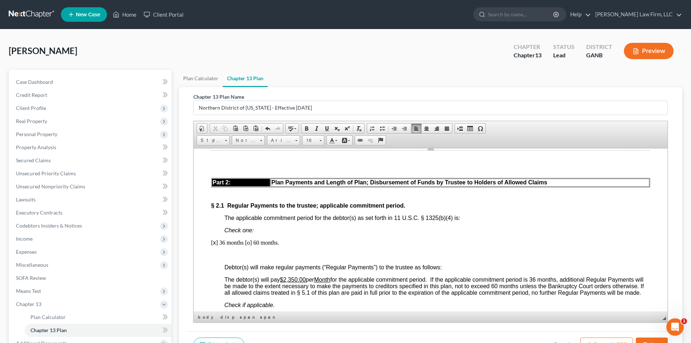
scroll to position [532, 0]
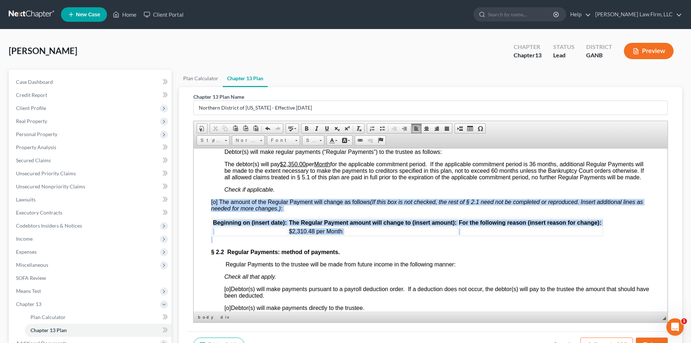
drag, startPoint x: 206, startPoint y: 227, endPoint x: 354, endPoint y: 246, distance: 149.3
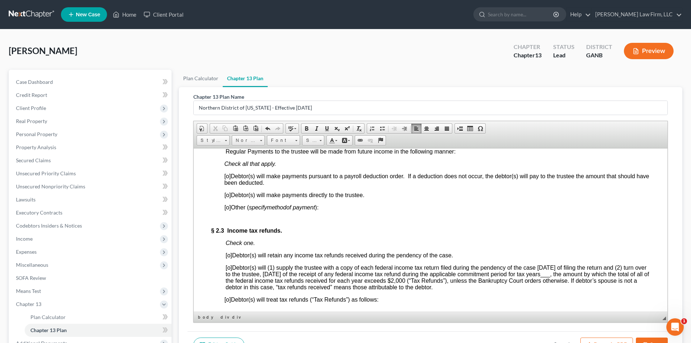
scroll to position [628, 0]
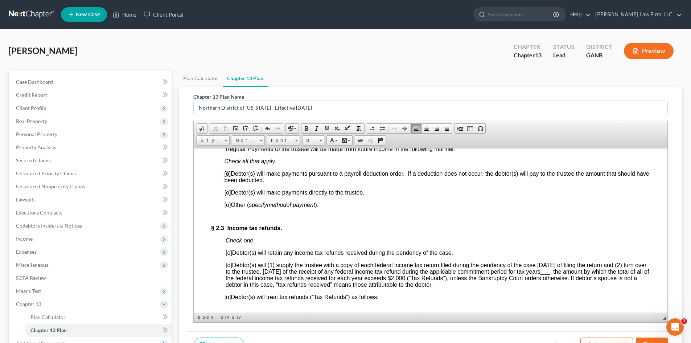
click at [228, 176] on span "[o]" at bounding box center [227, 173] width 7 height 6
click at [266, 127] on span at bounding box center [268, 128] width 6 height 6
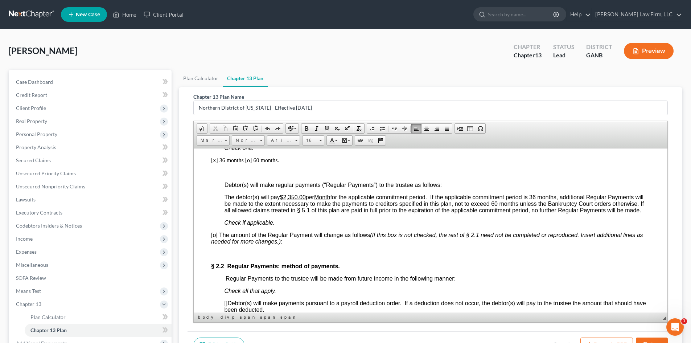
scroll to position [435, 0]
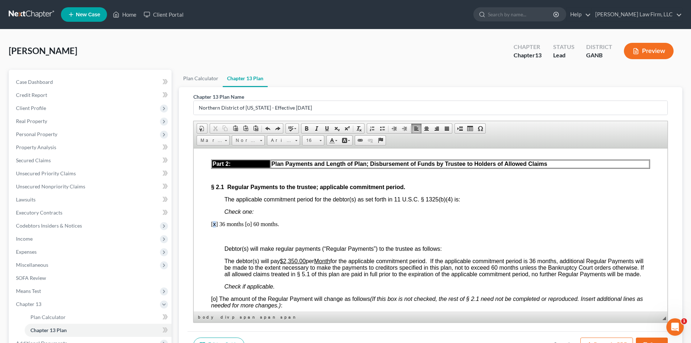
click at [215, 223] on span "x" at bounding box center [214, 223] width 3 height 6
drag, startPoint x: 228, startPoint y: 239, endPoint x: 279, endPoint y: 320, distance: 96.0
click at [228, 239] on span "Copy" at bounding box center [242, 238] width 38 height 9
copy span "x"
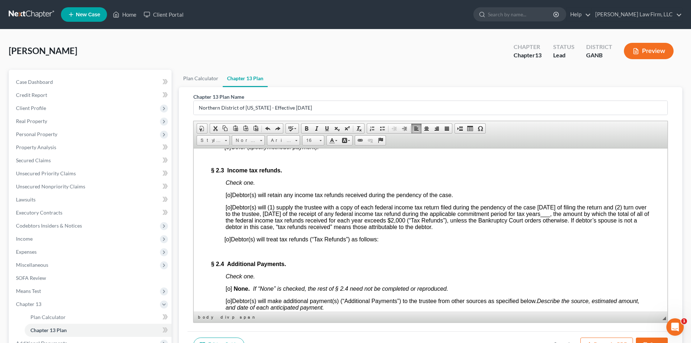
scroll to position [580, 0]
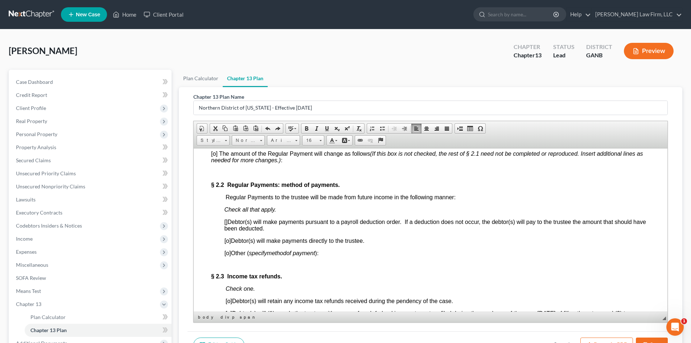
click at [226, 224] on span "[]" at bounding box center [225, 221] width 3 height 6
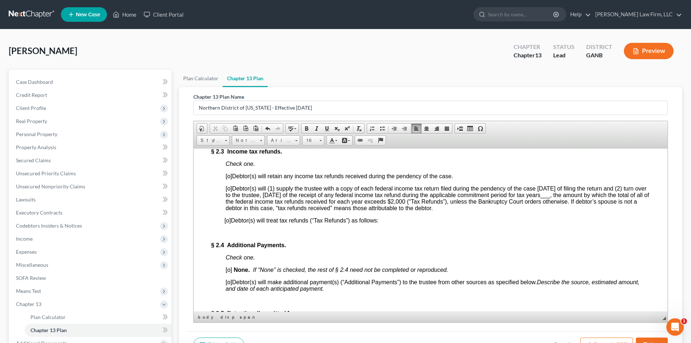
scroll to position [725, 0]
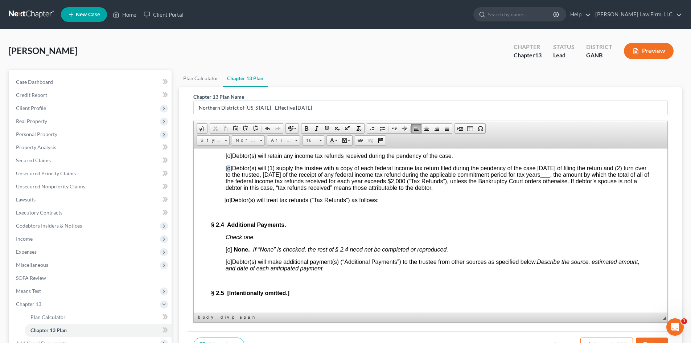
click at [228, 171] on span "[o]" at bounding box center [229, 168] width 7 height 6
click at [550, 177] on span "___" at bounding box center [545, 174] width 10 height 6
click at [327, 128] on span at bounding box center [327, 128] width 6 height 6
click at [458, 227] on div "Part 2: Plan Payments and Length of Plan; Disbursement of Funds by Trustee to H…" at bounding box center [430, 126] width 439 height 514
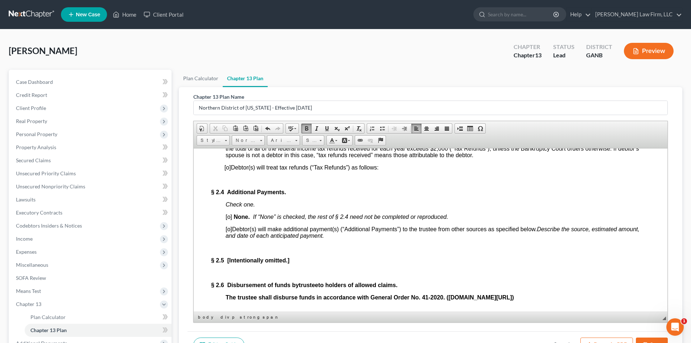
scroll to position [774, 0]
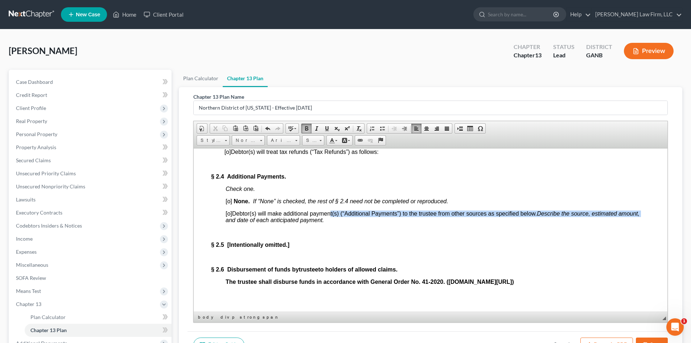
drag, startPoint x: 328, startPoint y: 225, endPoint x: 226, endPoint y: 227, distance: 101.9
click at [226, 223] on span "[o] Debtor(s) will make additional payment(s) (“Additional Payments”) to the tr…" at bounding box center [433, 216] width 414 height 13
drag, startPoint x: 225, startPoint y: 223, endPoint x: 333, endPoint y: 233, distance: 108.5
click at [333, 233] on div "Part 2: Plan Payments and Length of Plan; Disbursement of Funds by Trustee to H…" at bounding box center [430, 77] width 439 height 514
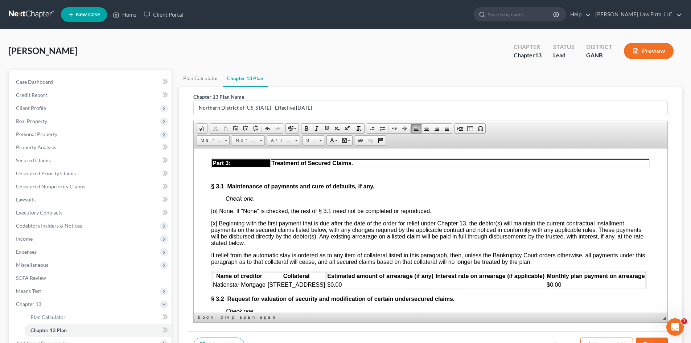
scroll to position [967, 0]
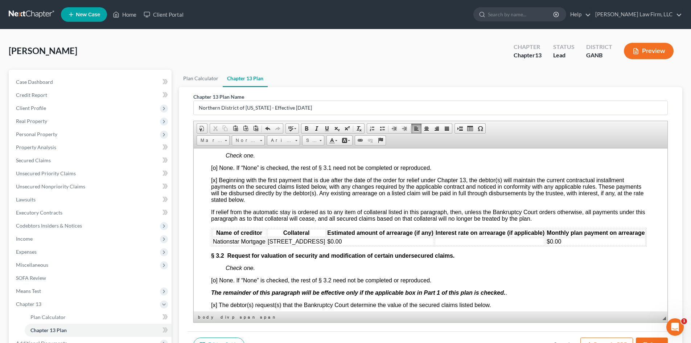
click at [325, 244] on span "[STREET_ADDRESS]" at bounding box center [296, 241] width 57 height 6
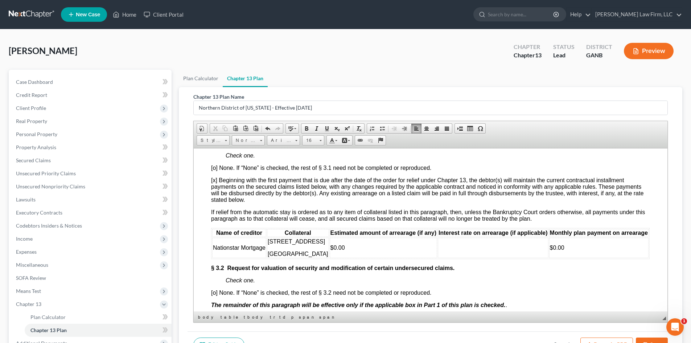
click at [320, 244] on p "[STREET_ADDRESS]" at bounding box center [298, 241] width 61 height 7
click at [268, 244] on span "[STREET_ADDRESS]" at bounding box center [296, 241] width 57 height 6
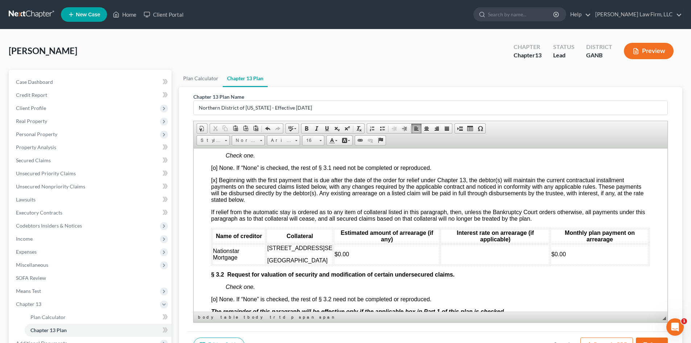
click at [334, 260] on td "$0.00" at bounding box center [387, 254] width 106 height 20
click at [278, 264] on td "[STREET_ADDRESS]" at bounding box center [300, 254] width 67 height 20
click at [289, 251] on p "[STREET_ADDRESS]" at bounding box center [299, 247] width 65 height 7
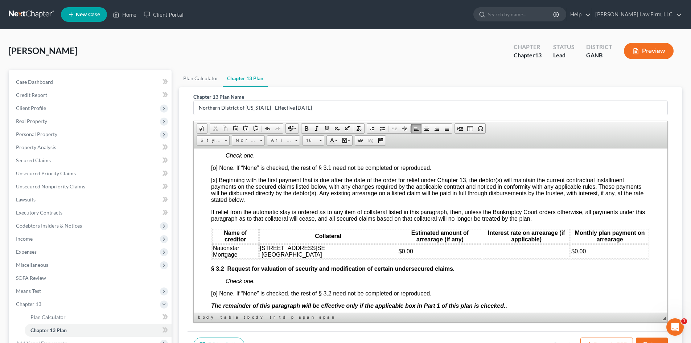
click at [486, 258] on td at bounding box center [526, 251] width 87 height 15
drag, startPoint x: 401, startPoint y: 267, endPoint x: 381, endPoint y: 265, distance: 20.3
click at [398, 258] on td "$0.00" at bounding box center [440, 251] width 84 height 15
drag, startPoint x: 393, startPoint y: 280, endPoint x: 582, endPoint y: 397, distance: 223.0
click at [393, 280] on span "Copy" at bounding box center [411, 279] width 39 height 9
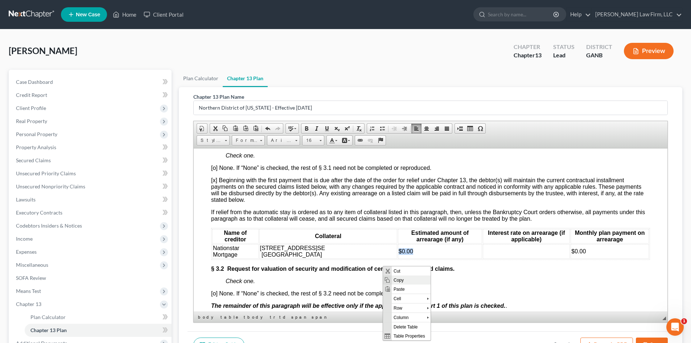
copy span "$0.00"
click at [494, 258] on td at bounding box center [526, 251] width 87 height 15
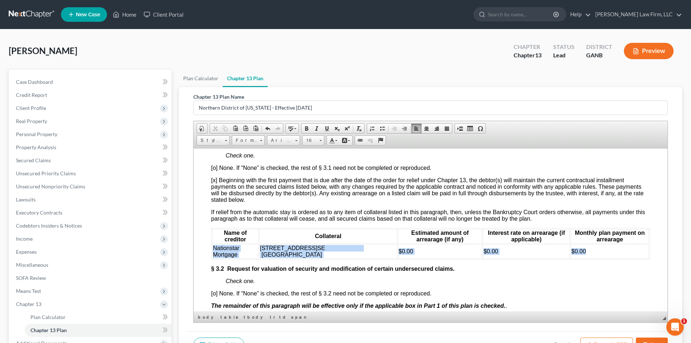
drag, startPoint x: 212, startPoint y: 265, endPoint x: 601, endPoint y: 267, distance: 388.8
click at [601, 258] on tr "Nationstar Mortgage [STREET_ADDRESS] $0.00 $0.00 $0.00" at bounding box center [430, 251] width 437 height 15
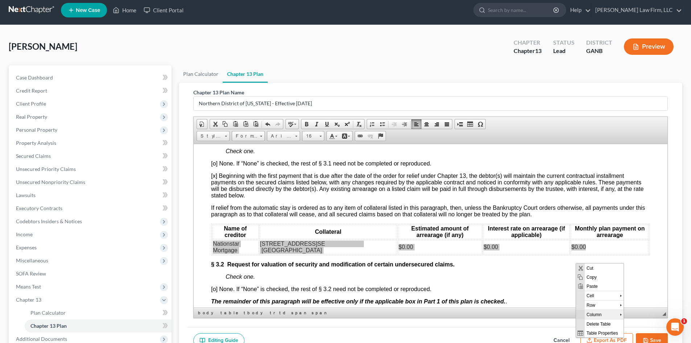
scroll to position [0, 0]
click at [591, 305] on span "Row" at bounding box center [602, 304] width 35 height 9
click at [638, 314] on span "Insert Row After" at bounding box center [653, 313] width 42 height 9
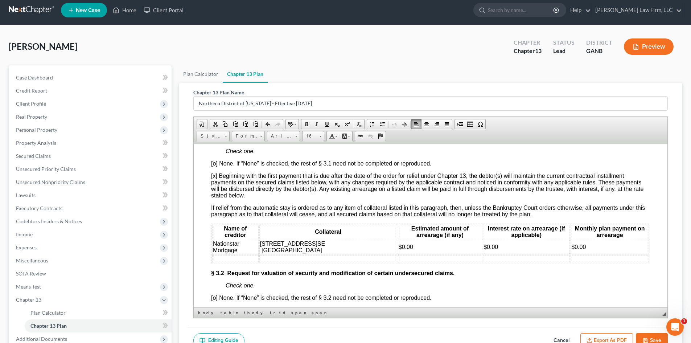
click at [238, 263] on td at bounding box center [235, 259] width 46 height 8
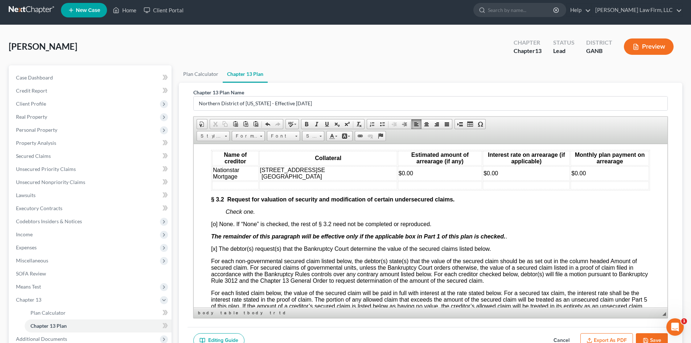
scroll to position [1112, 0]
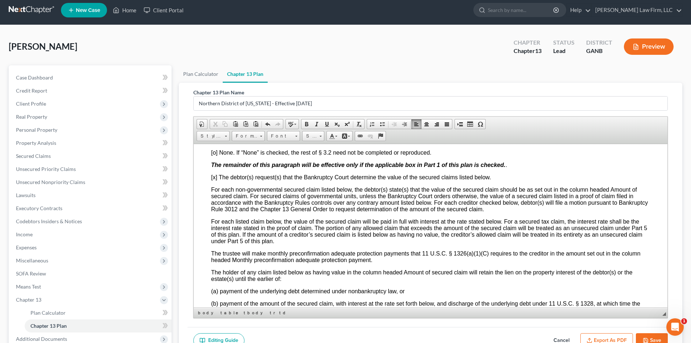
click at [653, 337] on button "Save" at bounding box center [652, 340] width 32 height 15
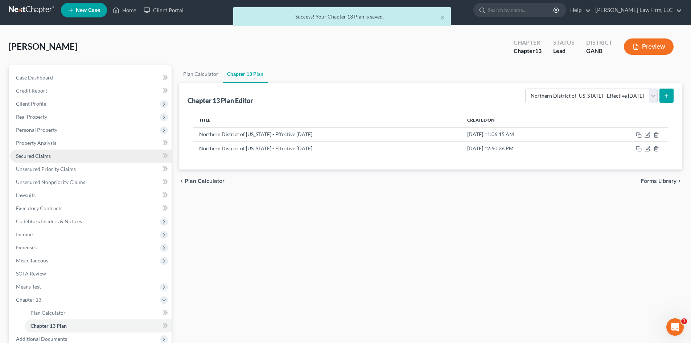
click at [25, 153] on span "Secured Claims" at bounding box center [33, 156] width 35 height 6
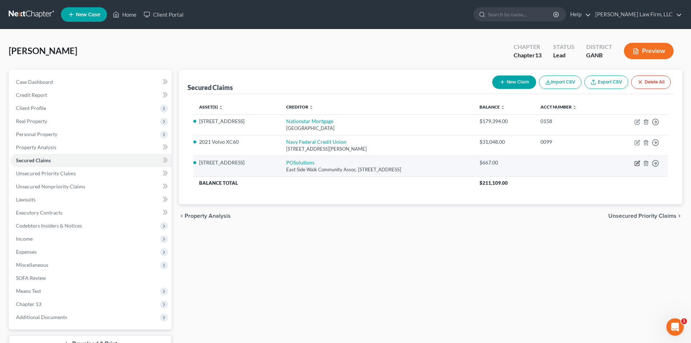
click at [635, 162] on icon "button" at bounding box center [637, 163] width 6 height 6
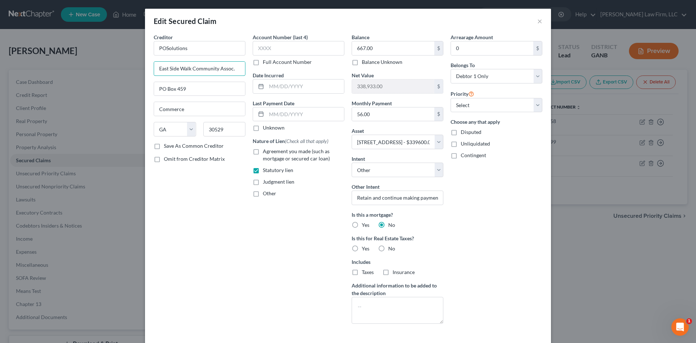
drag, startPoint x: 232, startPoint y: 69, endPoint x: 147, endPoint y: 67, distance: 84.5
click at [150, 67] on div "Creditor * POSolutions East Side Walk Community Assoc. PO Box 459 Commerce Stat…" at bounding box center [199, 181] width 99 height 296
click at [537, 22] on button "×" at bounding box center [539, 21] width 5 height 9
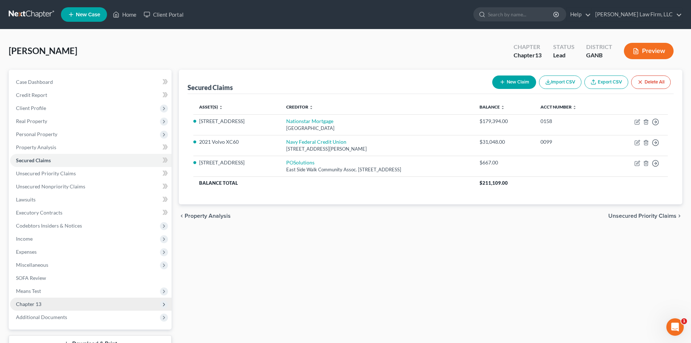
drag, startPoint x: 32, startPoint y: 305, endPoint x: 74, endPoint y: 308, distance: 41.8
click at [32, 305] on span "Chapter 13" at bounding box center [28, 304] width 25 height 6
drag, startPoint x: 52, startPoint y: 328, endPoint x: 393, endPoint y: 203, distance: 363.0
click at [52, 327] on span "Chapter 13 Plan" at bounding box center [48, 330] width 37 height 6
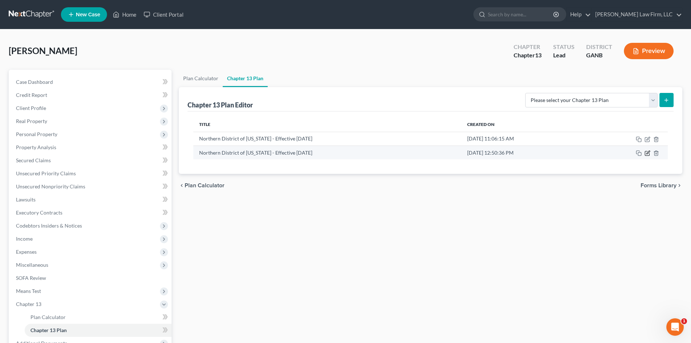
click at [648, 152] on icon "button" at bounding box center [647, 152] width 3 height 3
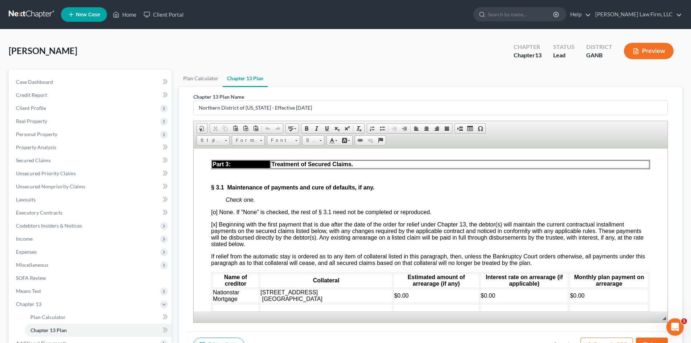
scroll to position [967, 0]
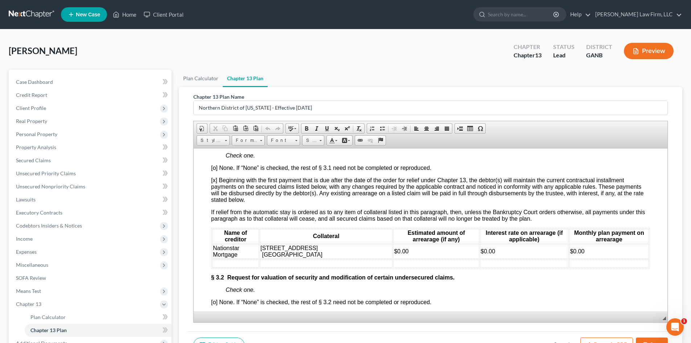
click at [249, 267] on td at bounding box center [235, 263] width 47 height 8
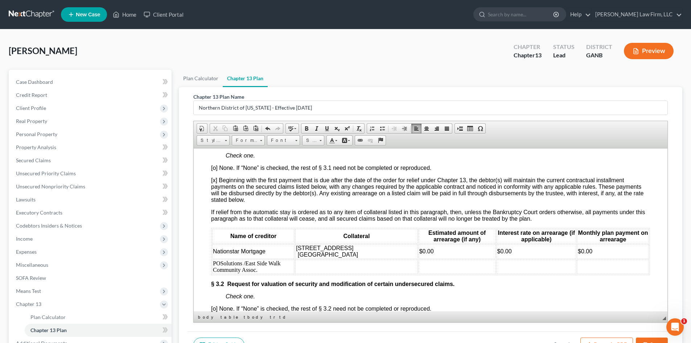
click at [227, 254] on span "Nationstar Mortgage" at bounding box center [239, 251] width 53 height 6
click at [226, 273] on td "POSolutions / East Side Walk Community Assoc." at bounding box center [253, 266] width 82 height 15
drag, startPoint x: 259, startPoint y: 286, endPoint x: 213, endPoint y: 279, distance: 47.0
click at [213, 273] on td "POSolutions / East Side Walk Community Assoc." at bounding box center [253, 266] width 82 height 15
click at [276, 141] on span "Font" at bounding box center [279, 140] width 25 height 9
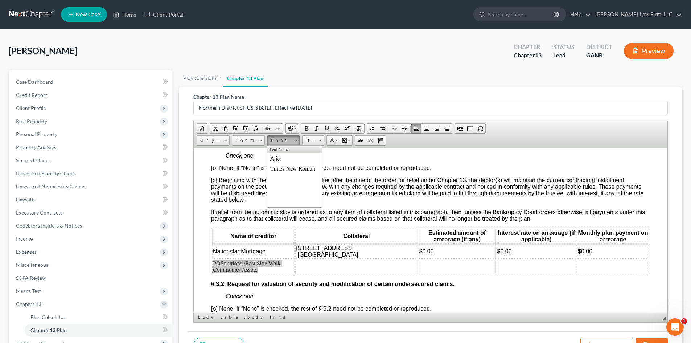
scroll to position [0, 0]
drag, startPoint x: 276, startPoint y: 156, endPoint x: 350, endPoint y: 153, distance: 73.3
click at [276, 156] on span "Arial" at bounding box center [276, 158] width 12 height 6
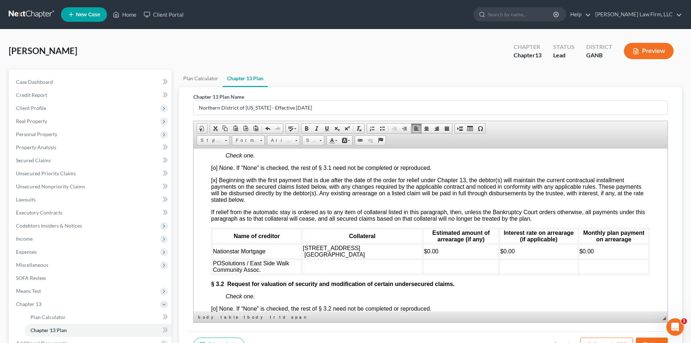
click at [275, 273] on td "POSolutions / East Side Walk Community Assoc." at bounding box center [256, 266] width 89 height 15
drag, startPoint x: 305, startPoint y: 263, endPoint x: 369, endPoint y: 269, distance: 64.5
click at [369, 258] on td "[STREET_ADDRESS]" at bounding box center [362, 251] width 120 height 15
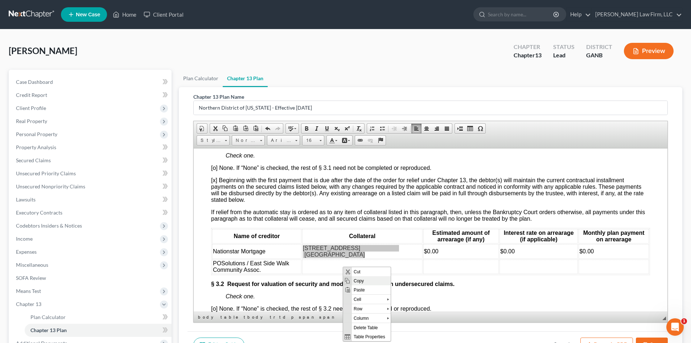
click at [355, 280] on span "Copy" at bounding box center [371, 280] width 39 height 9
copy p "[STREET_ADDRESS]"
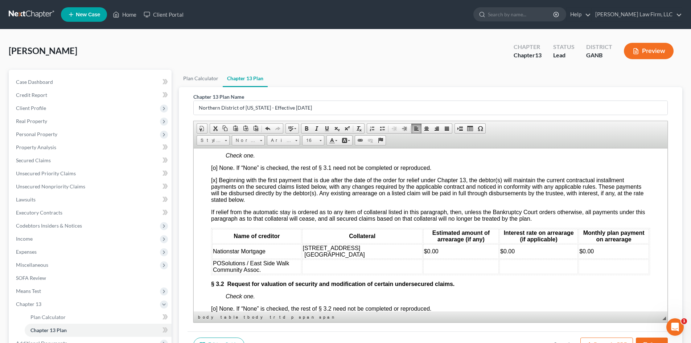
click at [314, 273] on td at bounding box center [362, 266] width 120 height 15
click at [423, 273] on td at bounding box center [460, 266] width 75 height 15
drag, startPoint x: 426, startPoint y: 265, endPoint x: 409, endPoint y: 265, distance: 16.7
click at [423, 258] on td "$0.00" at bounding box center [460, 251] width 75 height 15
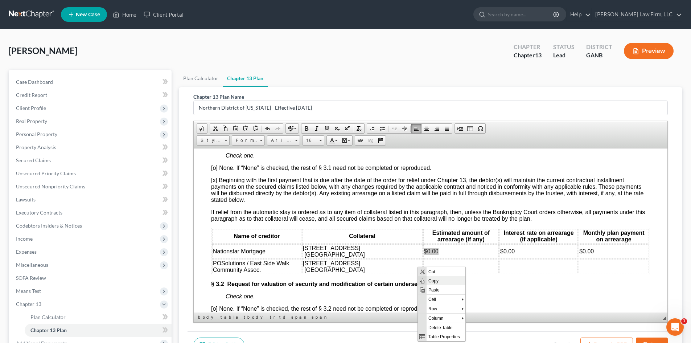
click at [429, 280] on span "Copy" at bounding box center [445, 280] width 39 height 9
copy span "$0.00"
click at [423, 273] on td at bounding box center [460, 266] width 75 height 15
click at [505, 273] on td at bounding box center [538, 266] width 78 height 15
click at [591, 273] on td at bounding box center [613, 266] width 70 height 15
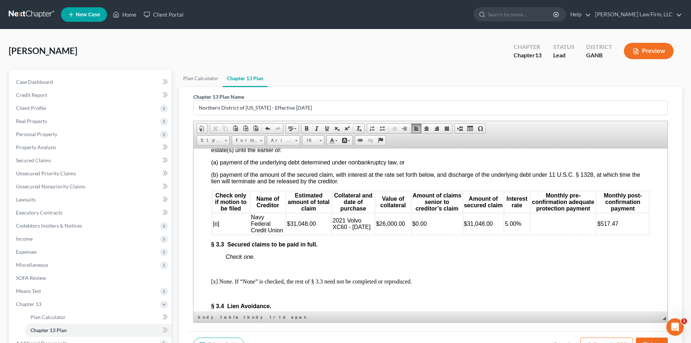
scroll to position [1257, 0]
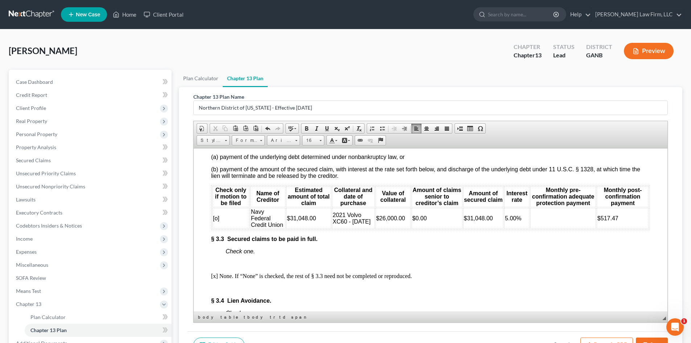
click at [358, 228] on td "2021 Volvo XC60 - [DATE]" at bounding box center [353, 217] width 43 height 21
click at [266, 127] on span at bounding box center [268, 128] width 6 height 6
click at [505, 221] on span "5.00%" at bounding box center [513, 218] width 16 height 6
click at [564, 228] on td at bounding box center [563, 217] width 66 height 21
drag, startPoint x: 616, startPoint y: 232, endPoint x: 592, endPoint y: 235, distance: 24.4
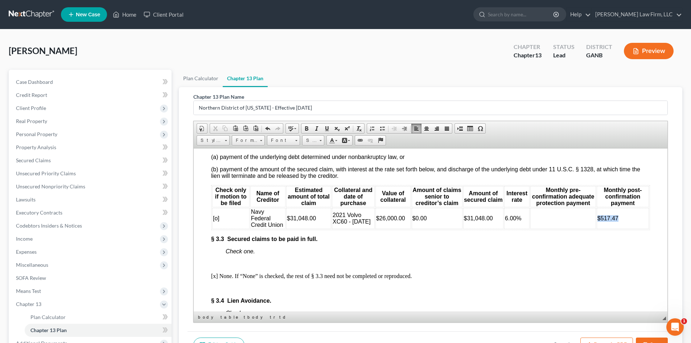
click at [597, 228] on td "$517.47" at bounding box center [623, 217] width 52 height 21
click at [609, 250] on span "Copy" at bounding box center [628, 249] width 39 height 9
copy span "$517.47"
click at [549, 228] on td at bounding box center [563, 217] width 66 height 21
drag, startPoint x: 531, startPoint y: 236, endPoint x: 549, endPoint y: 233, distance: 17.7
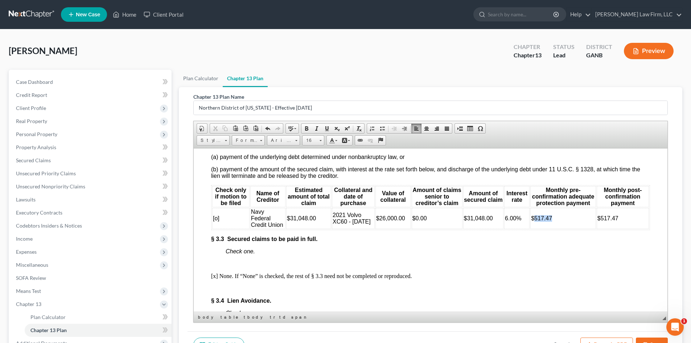
click at [549, 228] on td "$517.47" at bounding box center [563, 217] width 66 height 21
drag, startPoint x: 595, startPoint y: 236, endPoint x: 614, endPoint y: 234, distance: 19.3
click at [614, 228] on td "$517.47" at bounding box center [623, 217] width 52 height 21
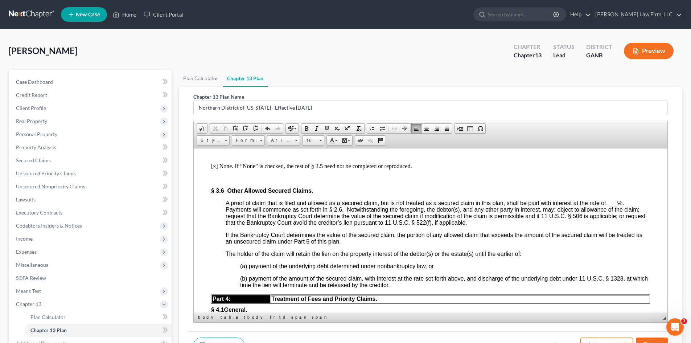
scroll to position [1547, 0]
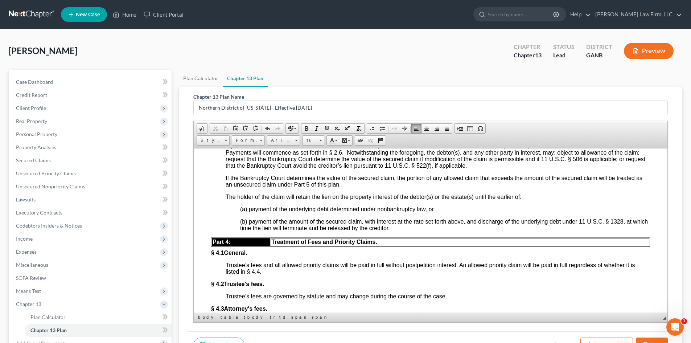
drag, startPoint x: 612, startPoint y: 167, endPoint x: 599, endPoint y: 195, distance: 31.0
click at [612, 149] on span "___" at bounding box center [612, 146] width 10 height 6
drag, startPoint x: 613, startPoint y: 169, endPoint x: 618, endPoint y: 168, distance: 5.5
click at [618, 149] on span "_10 _" at bounding box center [613, 146] width 13 height 6
click at [528, 200] on p "The holder of the claim will retain the lien on the property interest of the de…" at bounding box center [438, 196] width 424 height 7
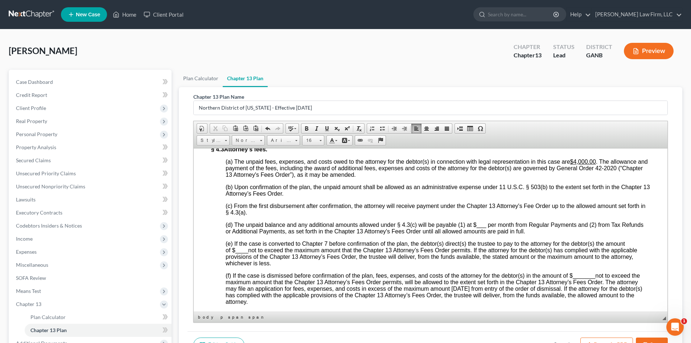
scroll to position [1692, 0]
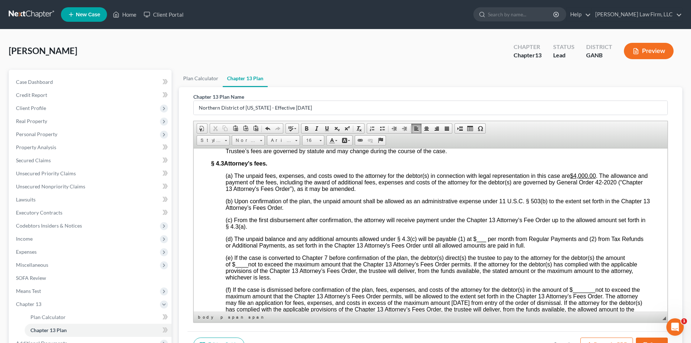
click at [478, 242] on span "___" at bounding box center [482, 238] width 10 height 6
click at [479, 242] on span "___" at bounding box center [482, 238] width 10 height 6
drag, startPoint x: 478, startPoint y: 262, endPoint x: 489, endPoint y: 261, distance: 11.2
click at [489, 242] on span "_800__" at bounding box center [486, 238] width 19 height 6
click at [326, 128] on span at bounding box center [327, 128] width 6 height 6
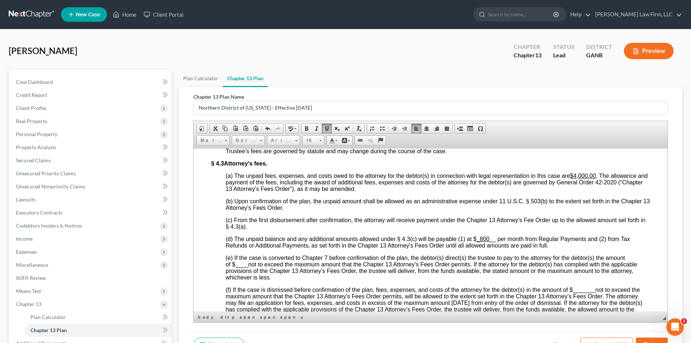
click at [539, 248] on span "(d) The unpaid balance and any additional amounts allowed under § 4.3(c) will b…" at bounding box center [428, 241] width 404 height 13
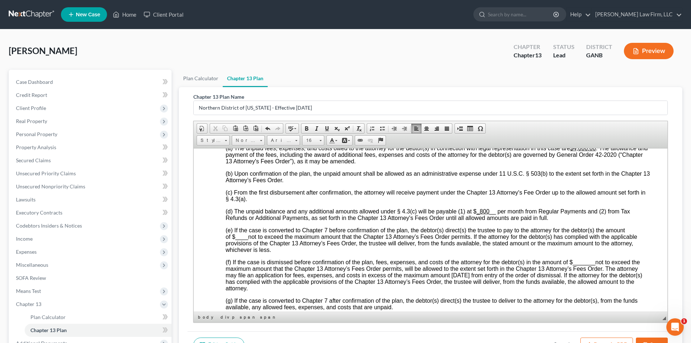
scroll to position [1741, 0]
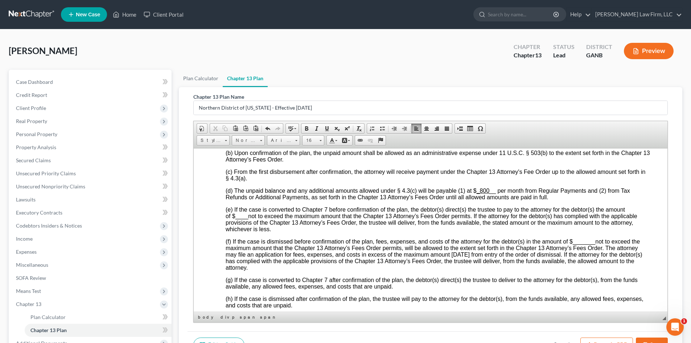
click at [576, 244] on span "_______" at bounding box center [584, 241] width 22 height 6
drag, startPoint x: 576, startPoint y: 264, endPoint x: 598, endPoint y: 264, distance: 21.8
click at [598, 244] on span "_1560.00 ___" at bounding box center [590, 241] width 34 height 6
click at [440, 232] on span "(e) If the case is converted to Chapter 7 before confirmation of the plan, the …" at bounding box center [432, 219] width 412 height 26
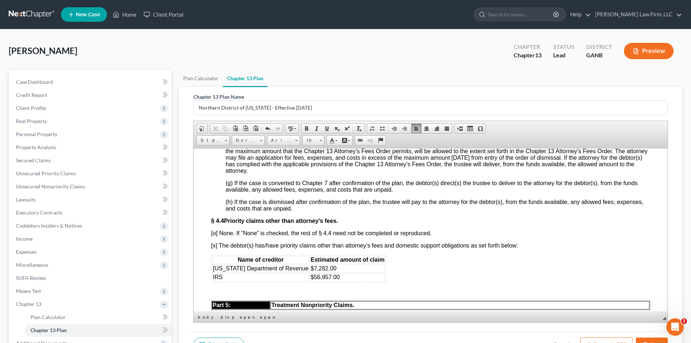
scroll to position [1789, 0]
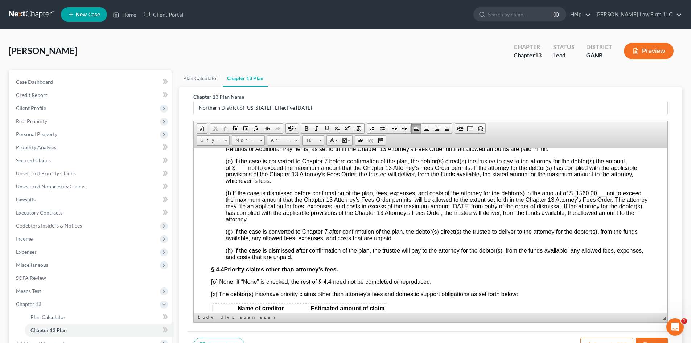
click at [238, 170] on span "____" at bounding box center [241, 167] width 13 height 6
drag, startPoint x: 239, startPoint y: 190, endPoint x: 260, endPoint y: 191, distance: 21.8
click at [260, 170] on span "_1560.00 _" at bounding box center [249, 167] width 28 height 6
click at [330, 128] on link "Underline" at bounding box center [327, 128] width 10 height 9
click at [427, 222] on span "(f) If the case is dismissed before confirmation of the plan, fees, expenses, a…" at bounding box center [437, 206] width 422 height 32
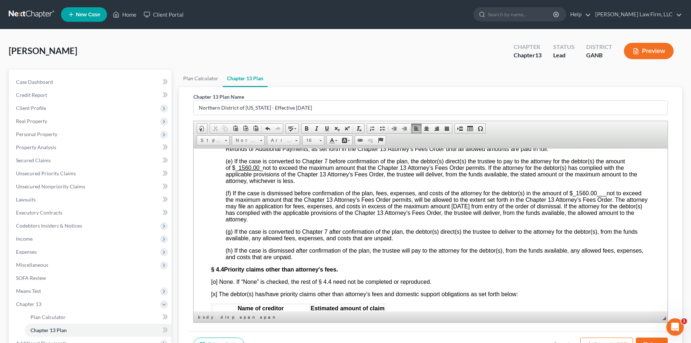
scroll to position [1838, 0]
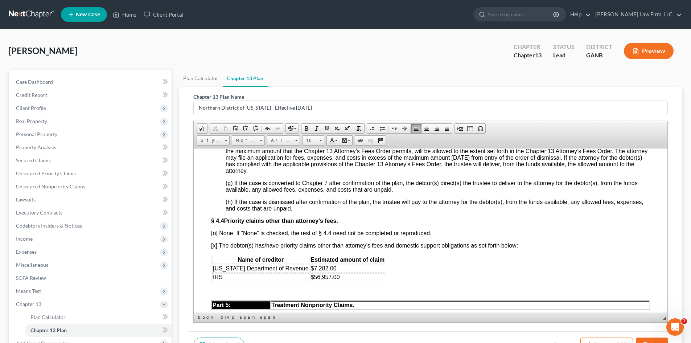
click at [311, 271] on font "$7,282.00" at bounding box center [324, 268] width 26 height 6
click at [311, 280] on font "$56,957.00" at bounding box center [325, 276] width 29 height 6
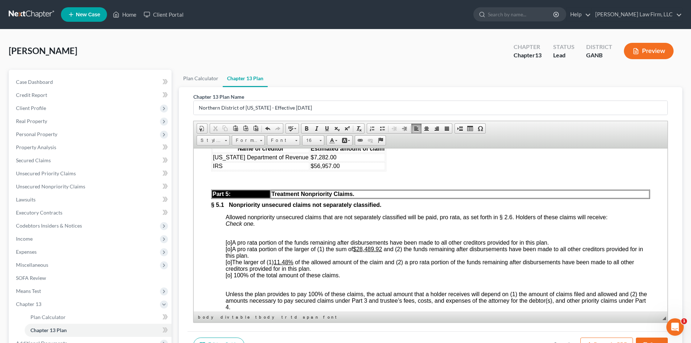
scroll to position [1934, 0]
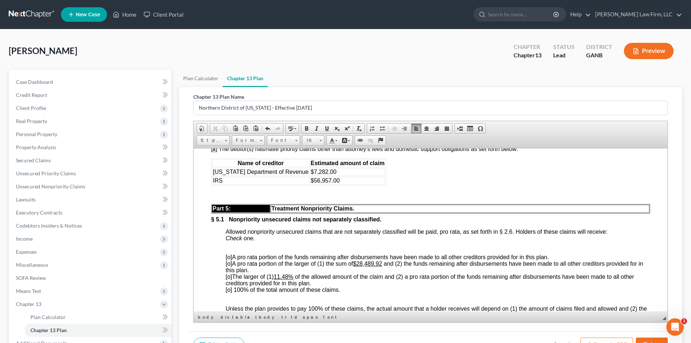
click at [215, 152] on font "[x] The debtor(s) has/have priority claims other than attorney’s fees and domes…" at bounding box center [364, 148] width 307 height 6
click at [223, 185] on span "Copy" at bounding box center [241, 185] width 38 height 9
copy font "x"
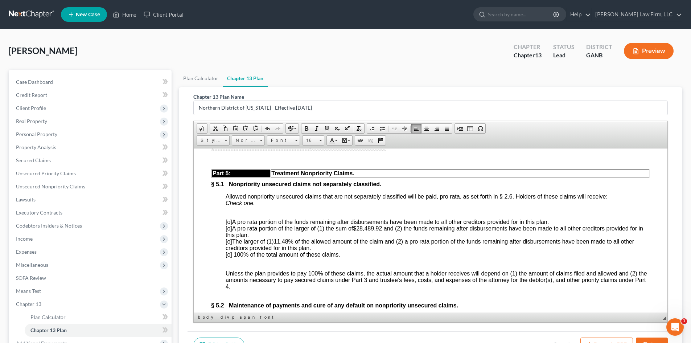
scroll to position [1983, 0]
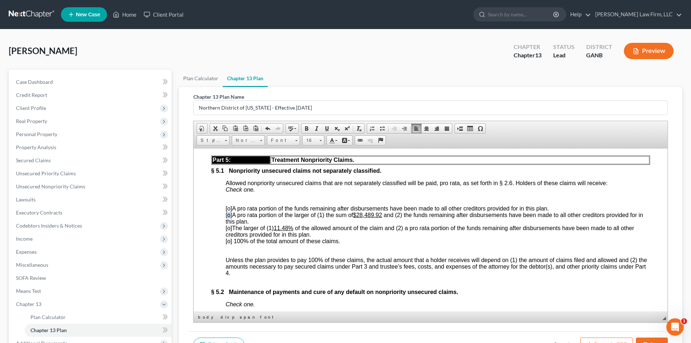
click at [229, 218] on span "[o]" at bounding box center [229, 214] width 7 height 6
drag, startPoint x: 367, startPoint y: 237, endPoint x: 376, endPoint y: 237, distance: 9.4
click at [376, 218] on u "$28,489.92" at bounding box center [366, 214] width 29 height 6
click at [356, 218] on u "$28,500.00" at bounding box center [366, 214] width 29 height 6
drag, startPoint x: 296, startPoint y: 250, endPoint x: 277, endPoint y: 250, distance: 19.2
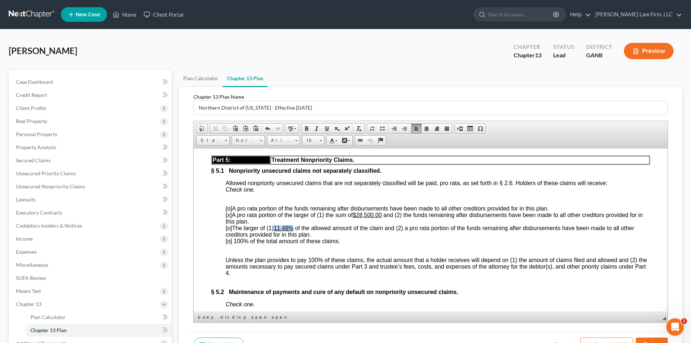
click at [277, 237] on span "[o] The larger of (1) 11.48% of the allowed amount of the claim and (2) a pro r…" at bounding box center [430, 230] width 408 height 13
drag, startPoint x: 223, startPoint y: 238, endPoint x: 231, endPoint y: 236, distance: 7.4
click at [308, 128] on span at bounding box center [307, 128] width 6 height 6
click at [384, 237] on span "[o] The larger of (1) of the allowed amount of the claim and (2) a pro rata por…" at bounding box center [437, 230] width 422 height 13
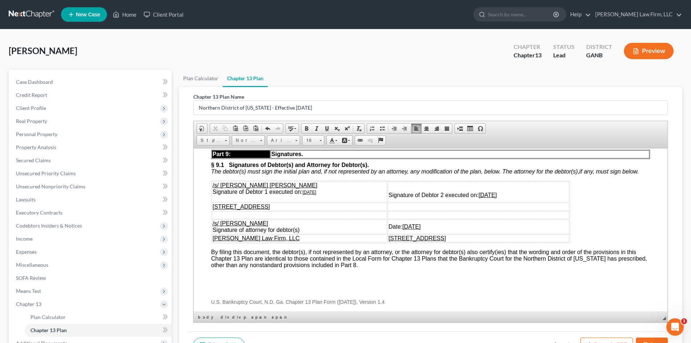
scroll to position [2514, 0]
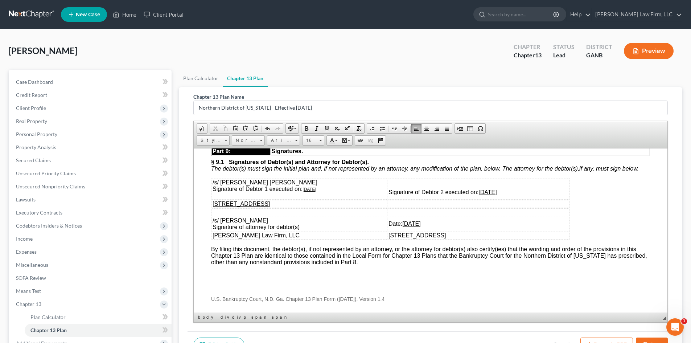
click at [313, 191] on u "[DATE]" at bounding box center [309, 188] width 14 height 5
click at [491, 195] on u "[DATE]" at bounding box center [487, 192] width 18 height 6
drag, startPoint x: 384, startPoint y: 215, endPoint x: 506, endPoint y: 213, distance: 121.9
click at [506, 199] on td "Signature of Debtor 2 executed on: [DATE]" at bounding box center [478, 188] width 181 height 21
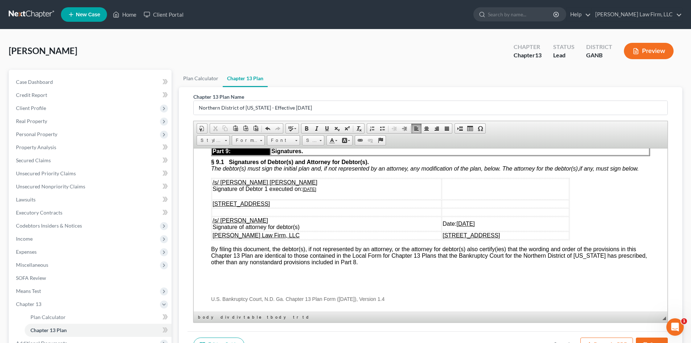
click at [442, 238] on u "[STREET_ADDRESS]" at bounding box center [470, 235] width 57 height 6
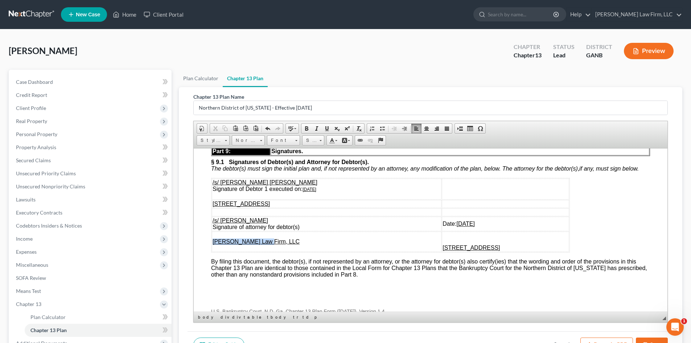
drag, startPoint x: 267, startPoint y: 264, endPoint x: 213, endPoint y: 264, distance: 53.7
click at [213, 251] on td "[PERSON_NAME] Law Firm, LLC" at bounding box center [327, 241] width 230 height 20
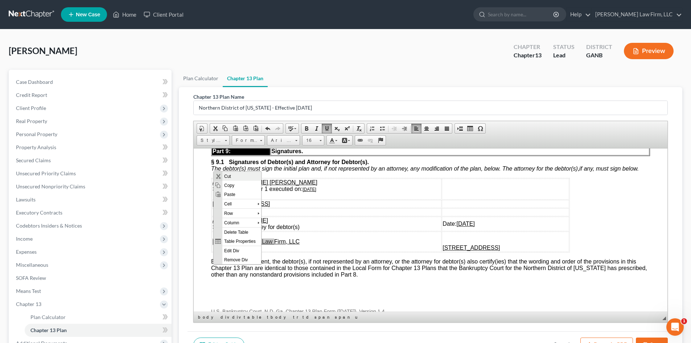
click at [231, 174] on span "Cut" at bounding box center [241, 175] width 39 height 9
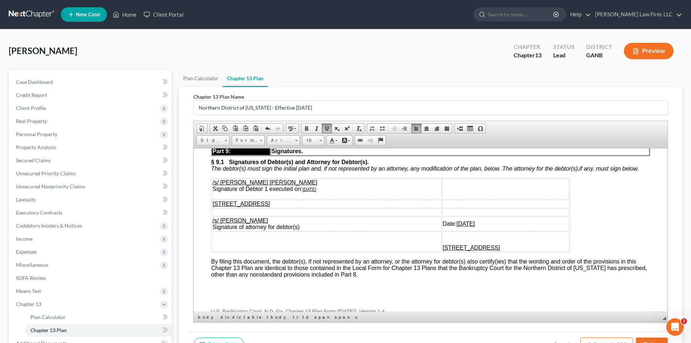
click at [442, 238] on p at bounding box center [505, 235] width 126 height 7
click at [514, 251] on p "[STREET_ADDRESS]" at bounding box center [488, 247] width 161 height 7
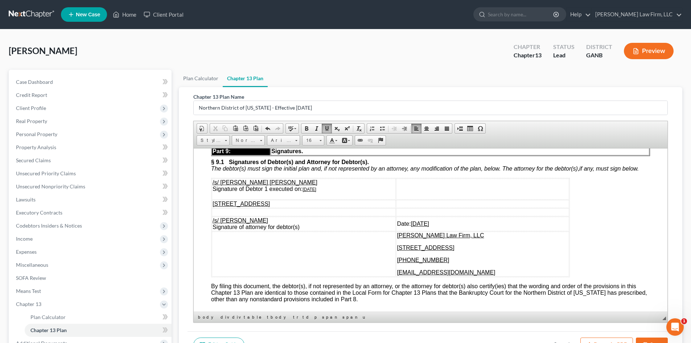
click at [313, 276] on td at bounding box center [304, 253] width 184 height 45
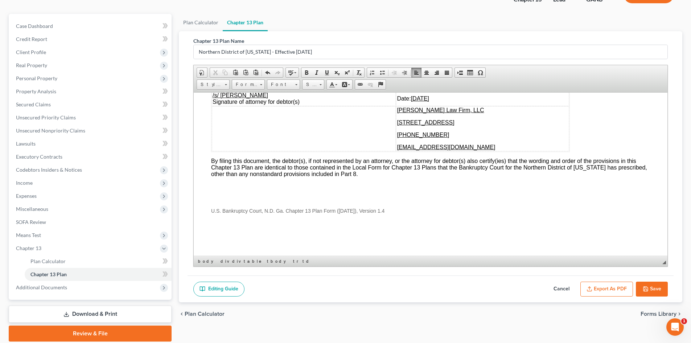
scroll to position [82, 0]
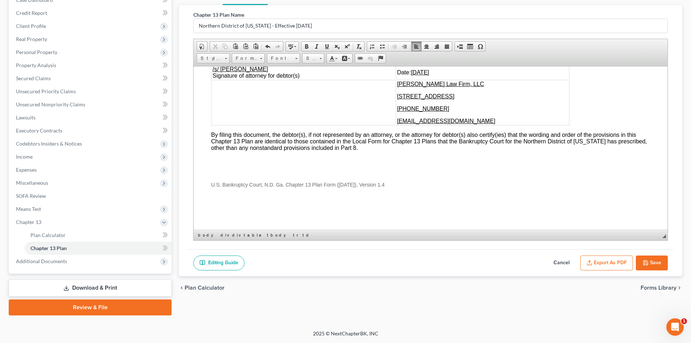
click at [656, 259] on button "Save" at bounding box center [652, 262] width 32 height 15
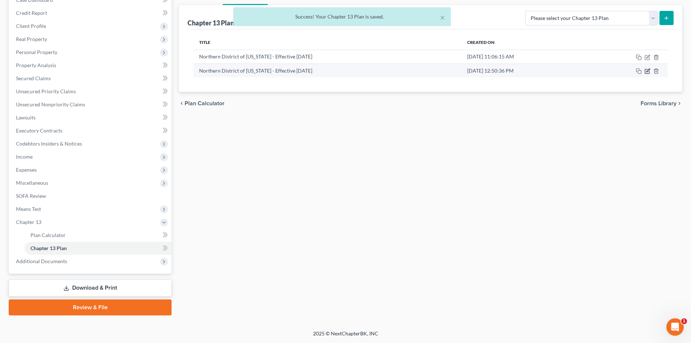
click at [648, 74] on icon "button" at bounding box center [647, 71] width 4 height 4
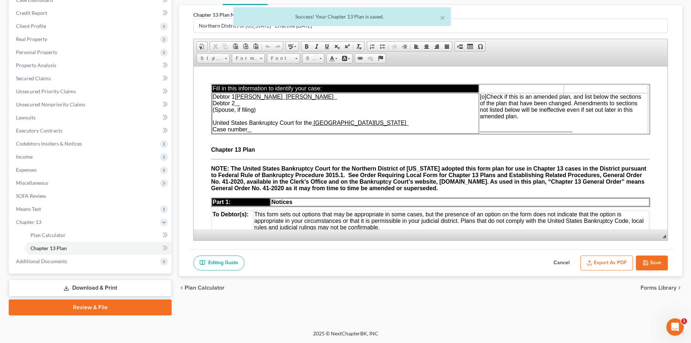
scroll to position [0, 0]
click at [602, 259] on button "Export as PDF" at bounding box center [606, 262] width 53 height 15
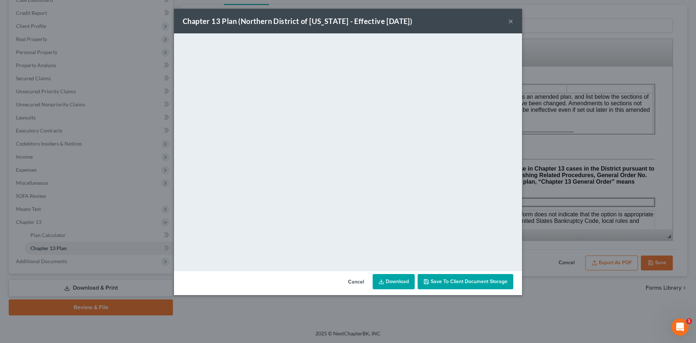
click at [393, 279] on link "Download" at bounding box center [394, 281] width 42 height 15
drag, startPoint x: 507, startPoint y: 22, endPoint x: 511, endPoint y: 21, distance: 4.8
click at [507, 22] on div "Chapter 13 Plan (Northern District of [US_STATE] - Effective [DATE]) ×" at bounding box center [348, 21] width 348 height 25
click at [511, 21] on button "×" at bounding box center [510, 21] width 5 height 9
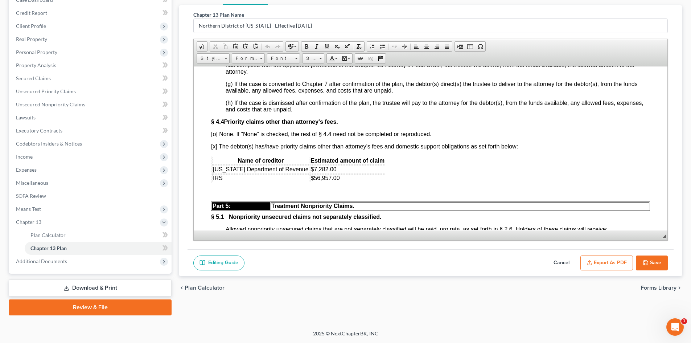
scroll to position [1838, 0]
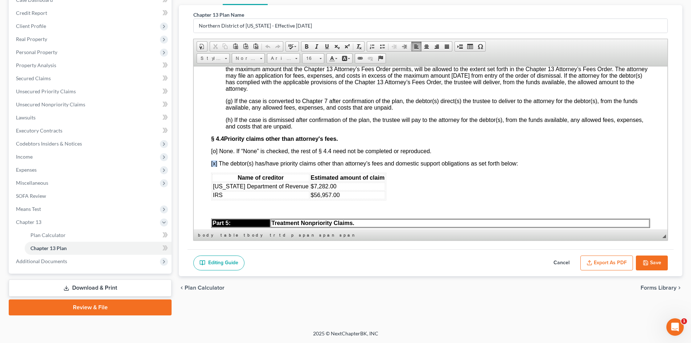
drag, startPoint x: 217, startPoint y: 185, endPoint x: 211, endPoint y: 185, distance: 5.1
click at [211, 166] on font "[x] The debtor(s) has/have priority claims other than attorney’s fees and domes…" at bounding box center [364, 163] width 307 height 6
drag, startPoint x: 227, startPoint y: 202, endPoint x: 247, endPoint y: 324, distance: 123.9
click at [227, 202] on span "Copy" at bounding box center [241, 201] width 38 height 9
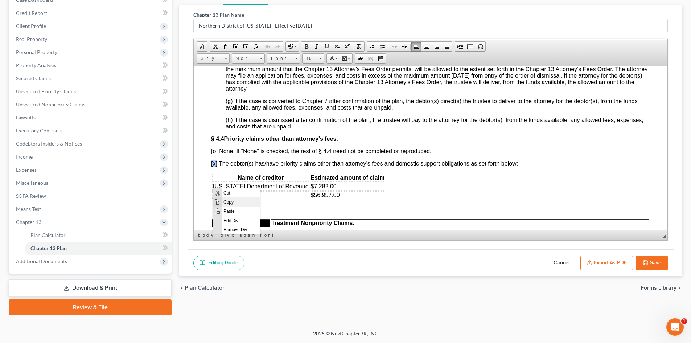
copy font "[x]"
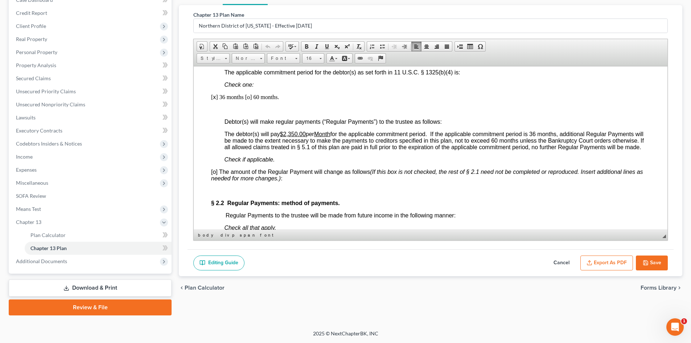
scroll to position [483, 0]
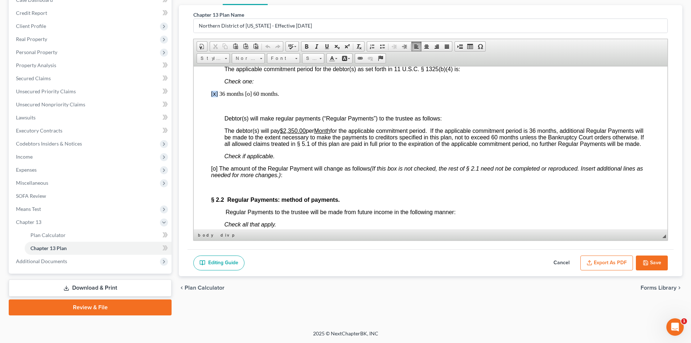
drag, startPoint x: 210, startPoint y: 93, endPoint x: 218, endPoint y: 94, distance: 8.0
paste body
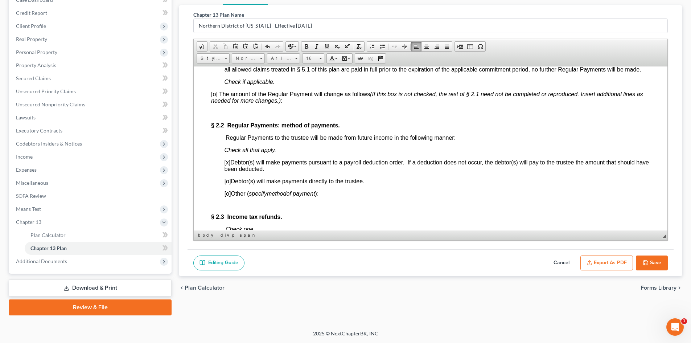
scroll to position [580, 0]
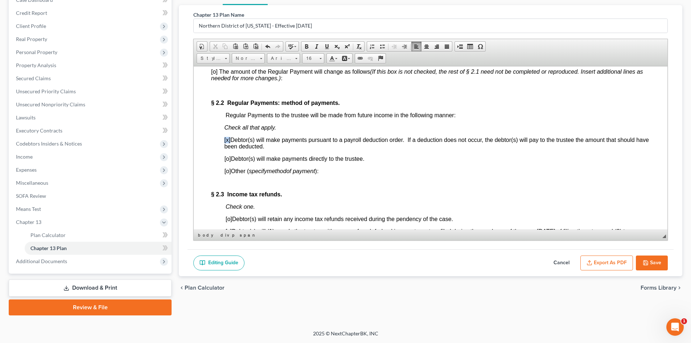
click at [223, 146] on div "Part 2: Plan Payments and Length of Plan; Disbursement of Funds by Trustee to H…" at bounding box center [430, 179] width 439 height 495
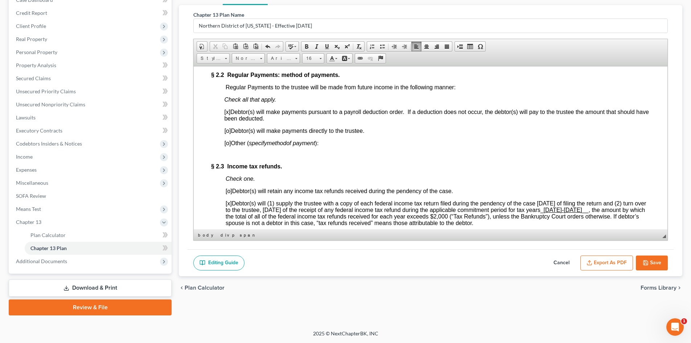
scroll to position [677, 0]
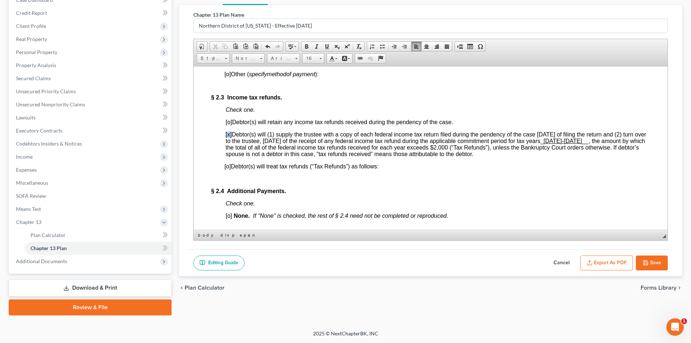
drag, startPoint x: 231, startPoint y: 142, endPoint x: 226, endPoint y: 142, distance: 5.4
click at [226, 142] on p "[ x ] Debtor(s) will (1) supply the trustee with a copy of each federal income …" at bounding box center [438, 144] width 424 height 26
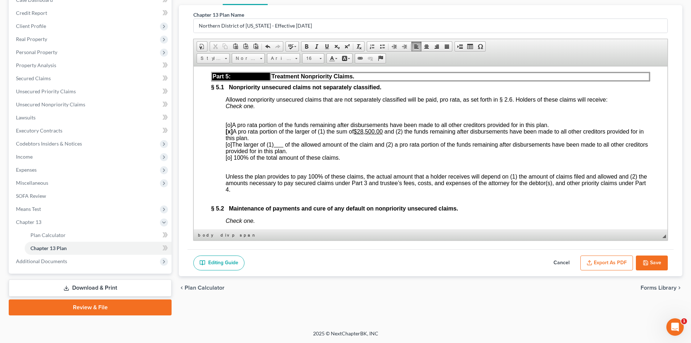
scroll to position [1983, 0]
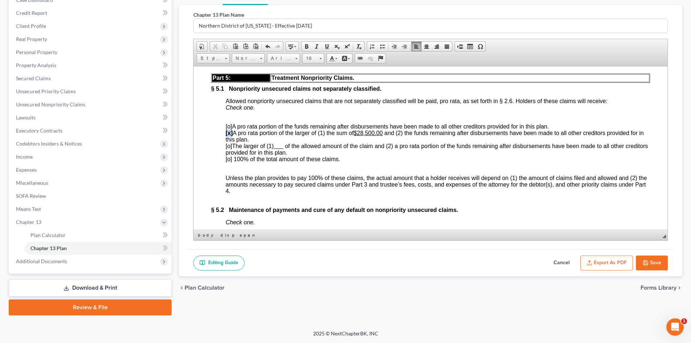
drag, startPoint x: 232, startPoint y: 155, endPoint x: 224, endPoint y: 156, distance: 8.1
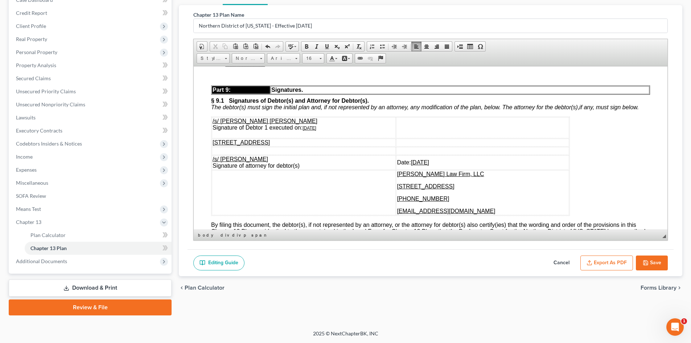
scroll to position [2514, 0]
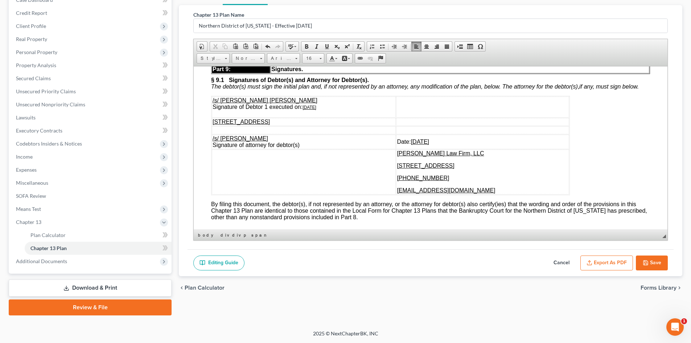
click at [652, 260] on button "Save" at bounding box center [652, 262] width 32 height 15
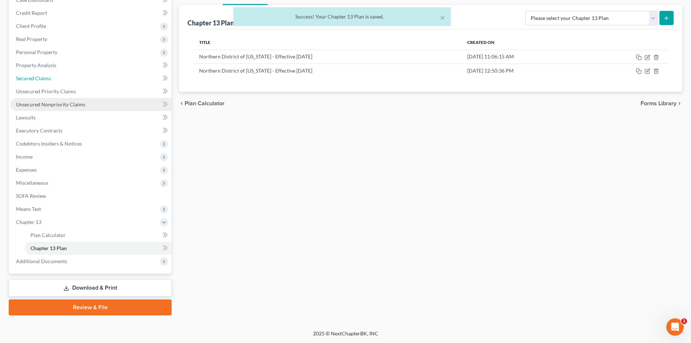
click at [27, 78] on span "Secured Claims" at bounding box center [33, 78] width 35 height 6
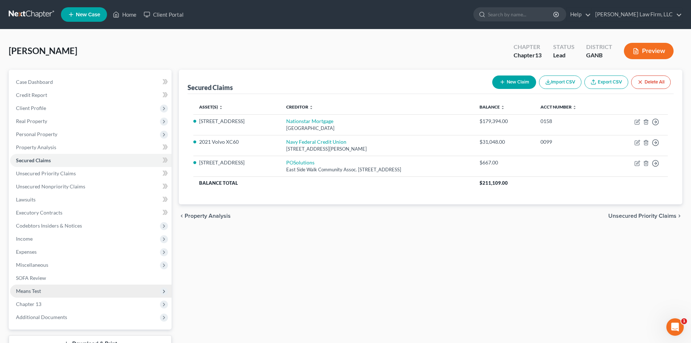
drag, startPoint x: 34, startPoint y: 301, endPoint x: 112, endPoint y: 290, distance: 79.3
click at [34, 302] on span "Chapter 13" at bounding box center [28, 304] width 25 height 6
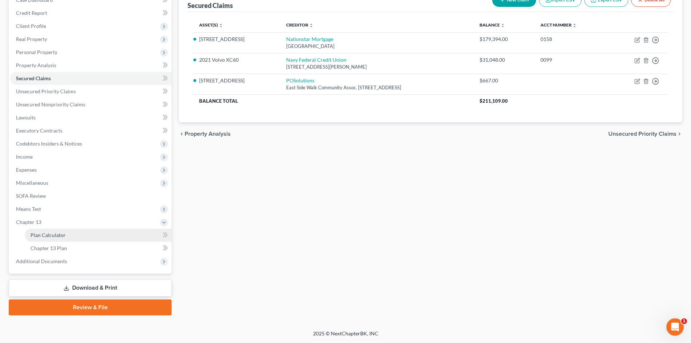
click at [55, 232] on span "Plan Calculator" at bounding box center [47, 235] width 35 height 6
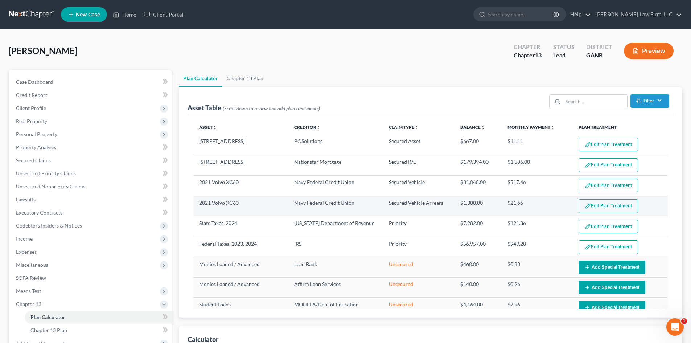
click at [589, 206] on button "Edit Plan Treatment" at bounding box center [607, 206] width 59 height 14
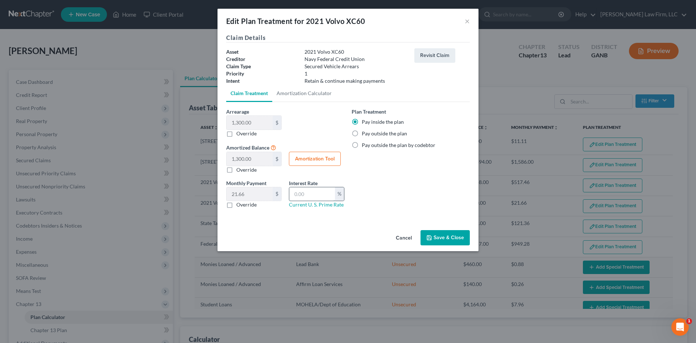
click at [303, 193] on input "text" at bounding box center [312, 194] width 46 height 14
click at [439, 238] on button "Save & Close" at bounding box center [445, 237] width 49 height 15
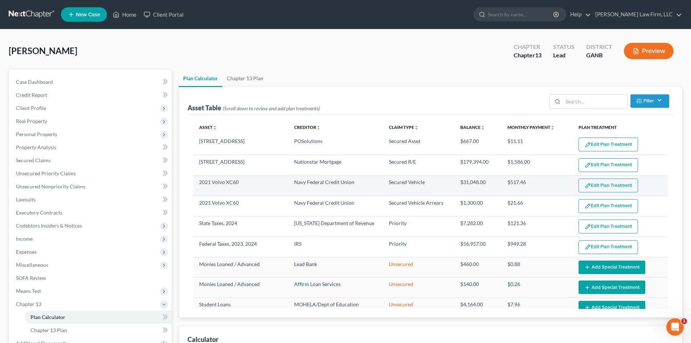
click at [589, 184] on button "Edit Plan Treatment" at bounding box center [607, 185] width 59 height 14
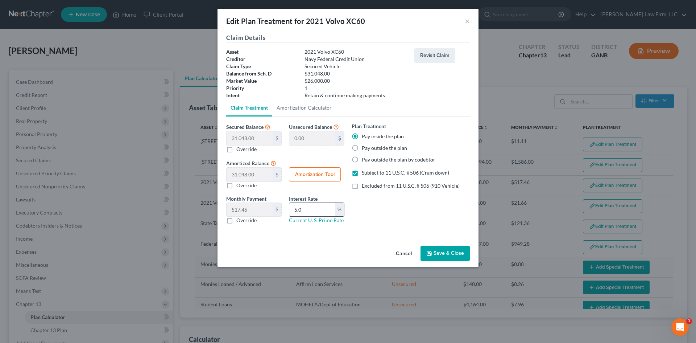
click at [303, 211] on input "5.0" at bounding box center [312, 210] width 46 height 14
click at [303, 214] on input "5.0" at bounding box center [312, 210] width 46 height 14
drag, startPoint x: 306, startPoint y: 211, endPoint x: 286, endPoint y: 217, distance: 20.9
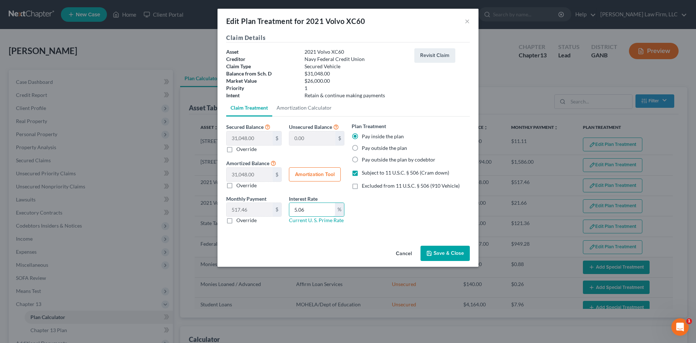
click at [285, 215] on div "Monthly Payment 517.46 $ 0.00 $ Override Interest Rate 5.06 % Current U. S. Pri…" at bounding box center [285, 212] width 125 height 35
click at [448, 254] on button "Save & Close" at bounding box center [445, 253] width 49 height 15
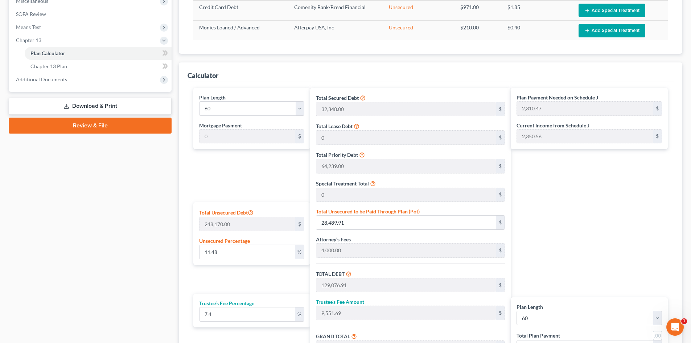
scroll to position [73, 0]
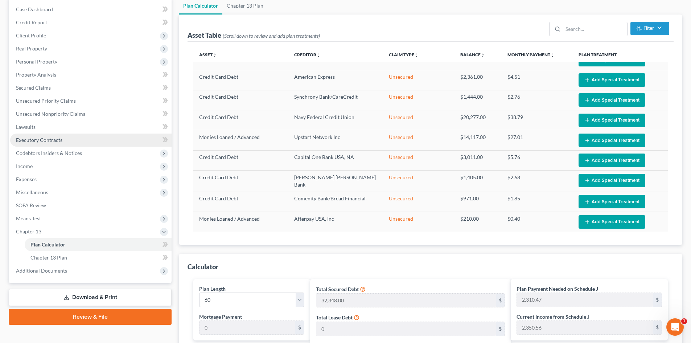
click at [36, 140] on span "Executory Contracts" at bounding box center [39, 140] width 46 height 6
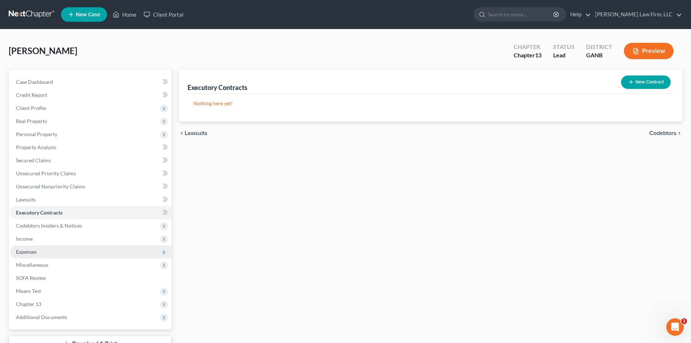
click at [29, 253] on span "Expenses" at bounding box center [26, 251] width 21 height 6
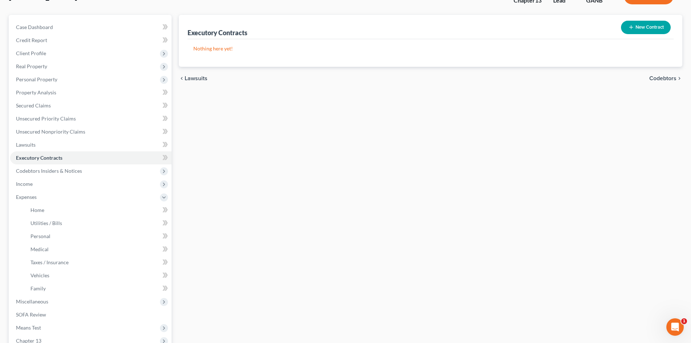
scroll to position [145, 0]
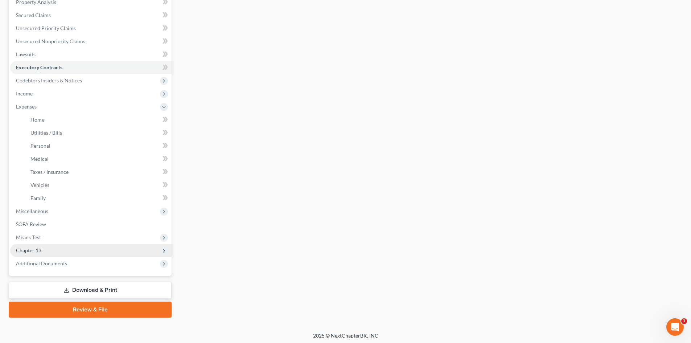
click at [30, 253] on span "Chapter 13" at bounding box center [90, 250] width 161 height 13
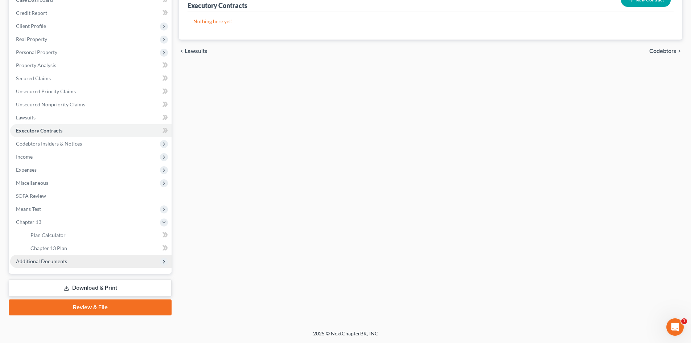
scroll to position [82, 0]
click at [57, 250] on span "Chapter 13 Plan" at bounding box center [48, 248] width 37 height 6
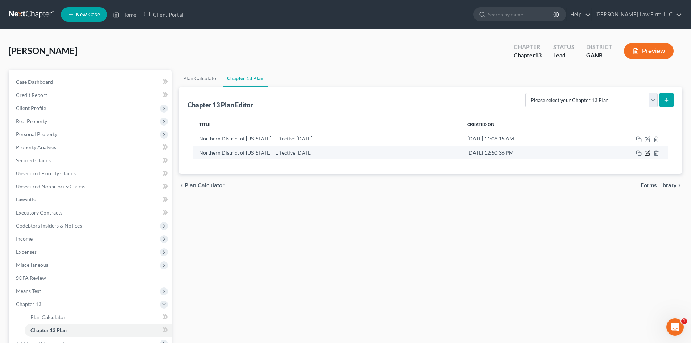
click at [647, 152] on icon "button" at bounding box center [647, 153] width 6 height 6
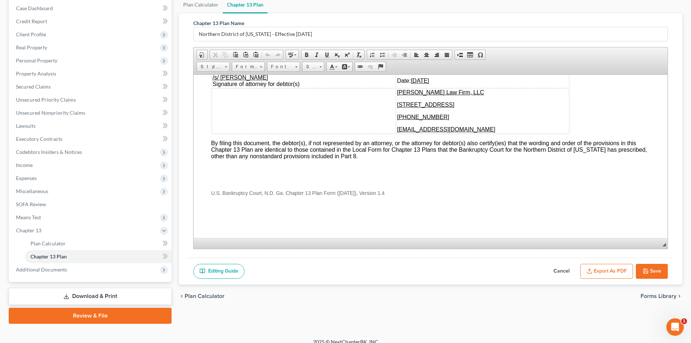
scroll to position [82, 0]
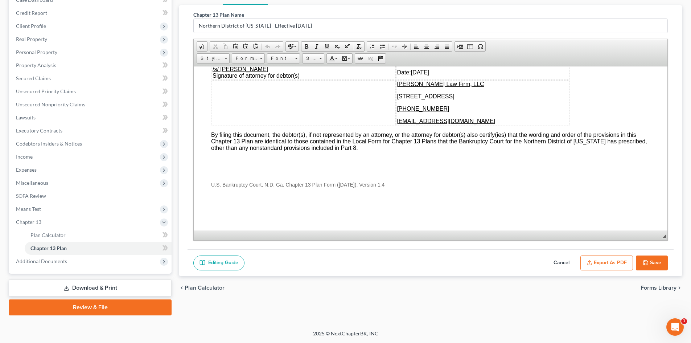
click at [656, 261] on button "Save" at bounding box center [652, 262] width 32 height 15
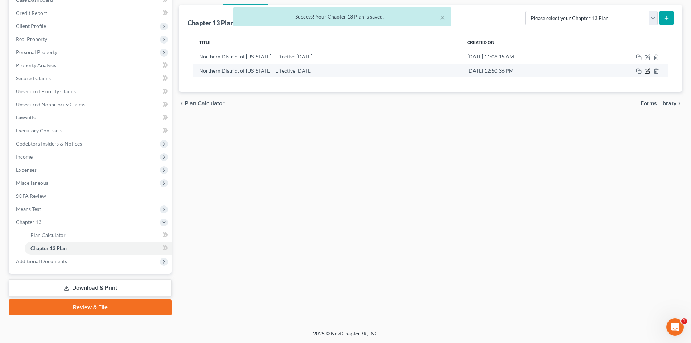
click at [647, 71] on icon "button" at bounding box center [647, 70] width 3 height 3
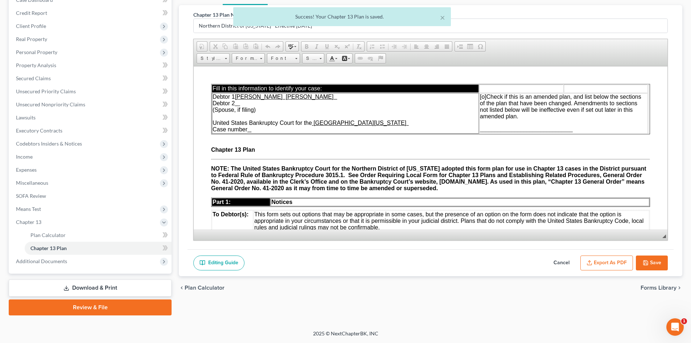
scroll to position [0, 0]
click at [604, 268] on button "Export as PDF" at bounding box center [606, 262] width 53 height 15
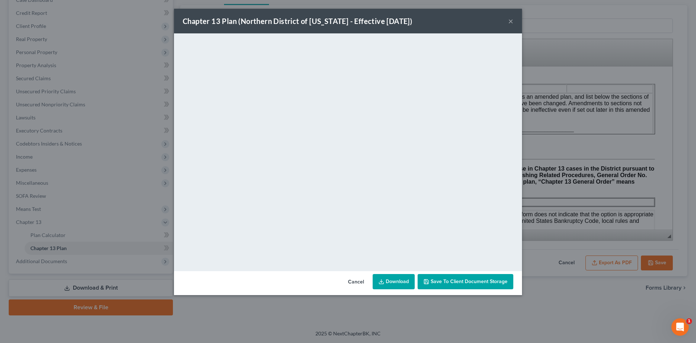
click at [399, 281] on link "Download" at bounding box center [394, 281] width 42 height 15
click at [512, 21] on button "×" at bounding box center [510, 21] width 5 height 9
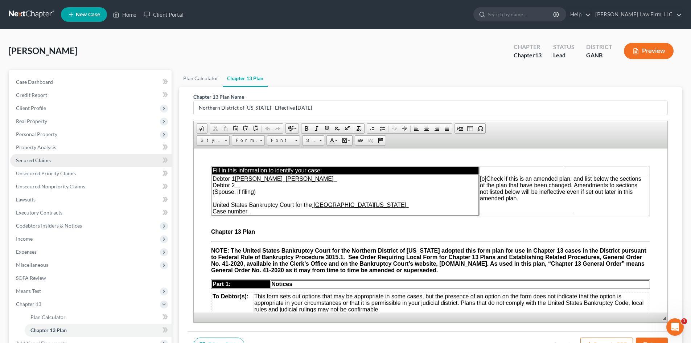
click at [28, 162] on span "Secured Claims" at bounding box center [33, 160] width 35 height 6
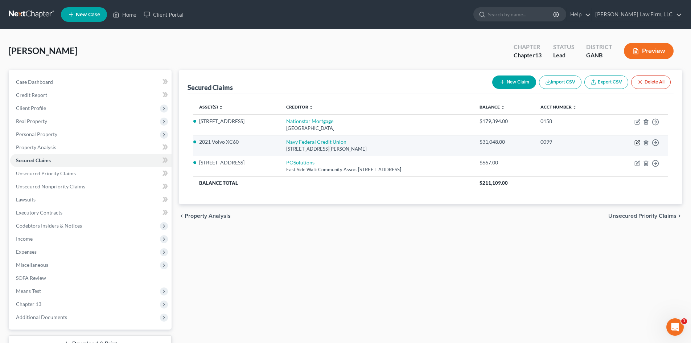
click at [636, 143] on icon "button" at bounding box center [637, 143] width 6 height 6
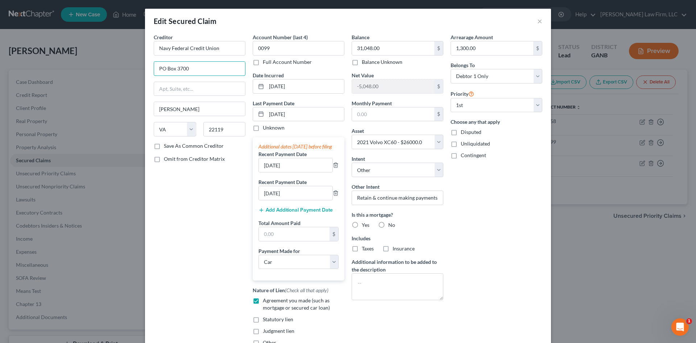
drag, startPoint x: 168, startPoint y: 74, endPoint x: 109, endPoint y: 73, distance: 58.8
click at [109, 73] on div "Edit Secured Claim × Creditor * Navy Federal Credit Union [GEOGRAPHIC_DATA][PER…" at bounding box center [348, 171] width 696 height 343
drag, startPoint x: 189, startPoint y: 69, endPoint x: 203, endPoint y: 68, distance: 14.1
click at [203, 68] on input "[STREET_ADDRESS][PERSON_NAME]" at bounding box center [199, 69] width 91 height 14
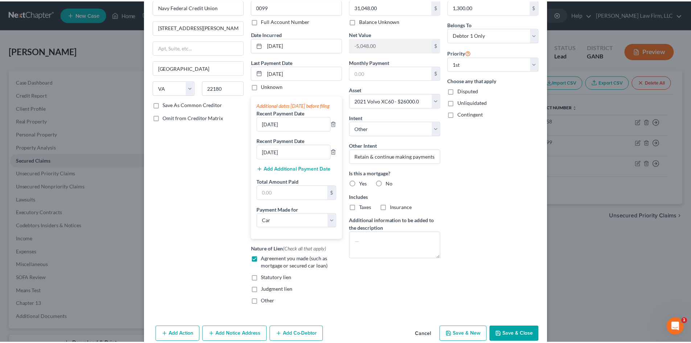
scroll to position [83, 0]
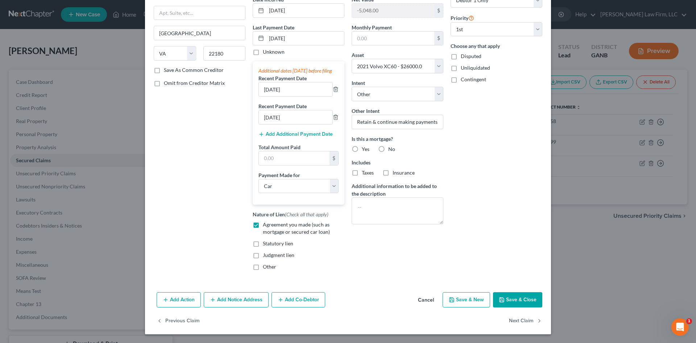
drag, startPoint x: 511, startPoint y: 304, endPoint x: 605, endPoint y: 288, distance: 95.7
click at [511, 304] on button "Save & Close" at bounding box center [517, 299] width 49 height 15
click at [512, 299] on button "Save & Close" at bounding box center [517, 299] width 49 height 15
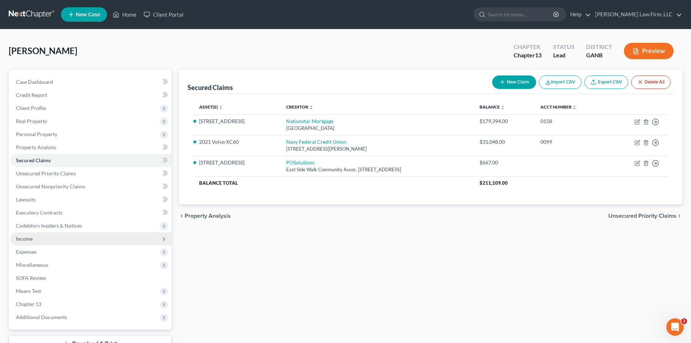
drag, startPoint x: 24, startPoint y: 235, endPoint x: 55, endPoint y: 244, distance: 31.9
click at [24, 235] on span "Income" at bounding box center [24, 238] width 17 height 6
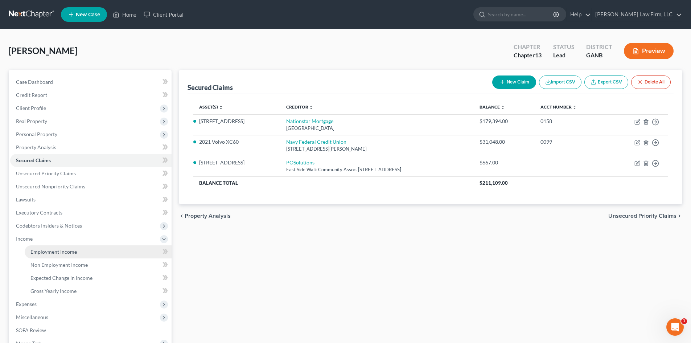
click at [47, 253] on span "Employment Income" at bounding box center [53, 251] width 46 height 6
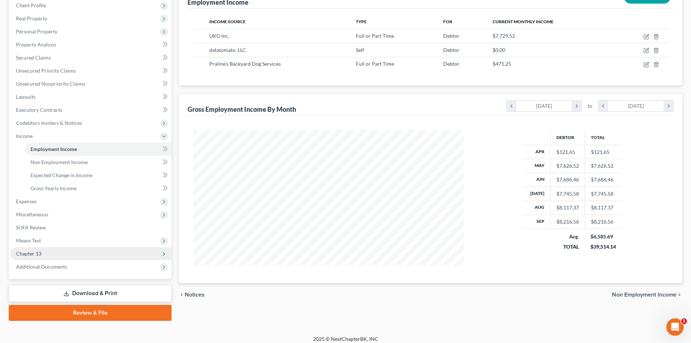
scroll to position [108, 0]
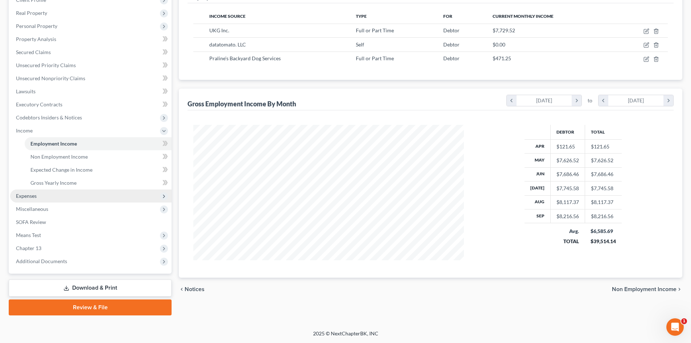
click at [29, 195] on span "Expenses" at bounding box center [26, 196] width 21 height 6
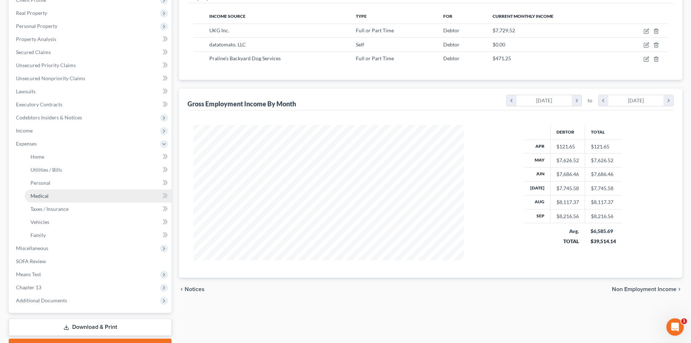
click at [46, 195] on span "Medical" at bounding box center [39, 196] width 18 height 6
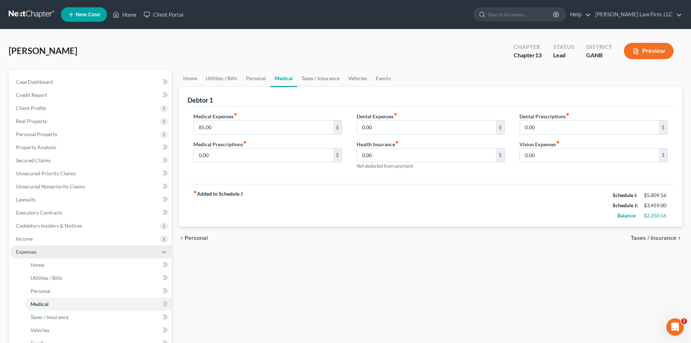
click at [30, 254] on span "Expenses" at bounding box center [26, 251] width 21 height 6
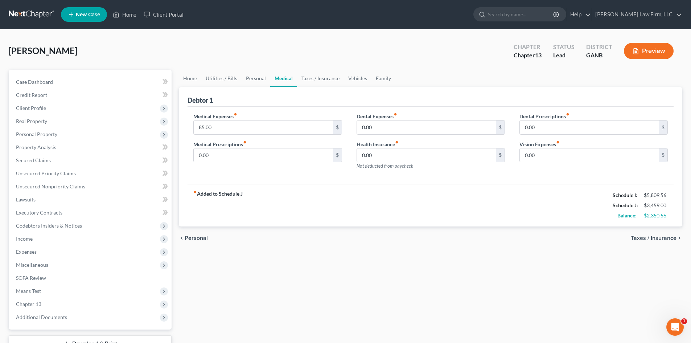
scroll to position [48, 0]
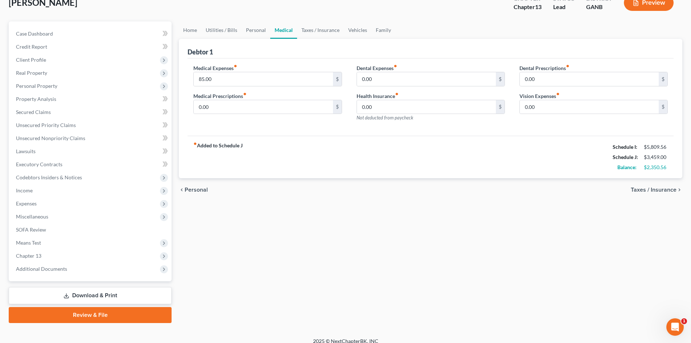
click at [109, 295] on link "Download & Print" at bounding box center [90, 295] width 163 height 17
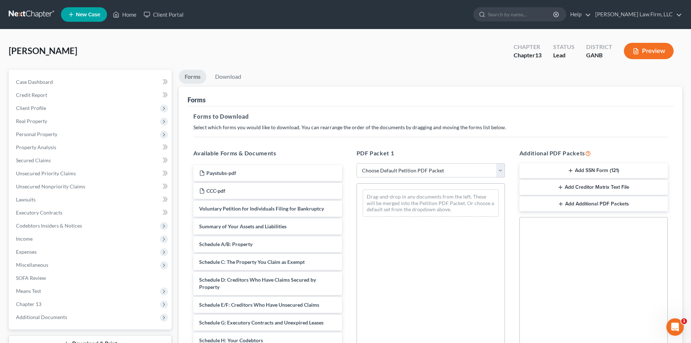
click at [385, 174] on select "Choose Default Petition PDF Packet Complete Bankruptcy Petition (all forms and …" at bounding box center [430, 170] width 148 height 15
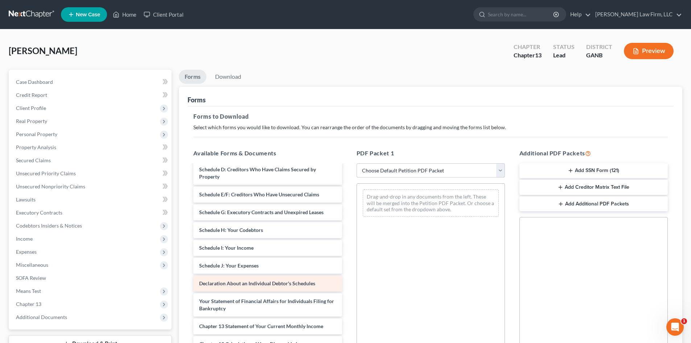
scroll to position [145, 0]
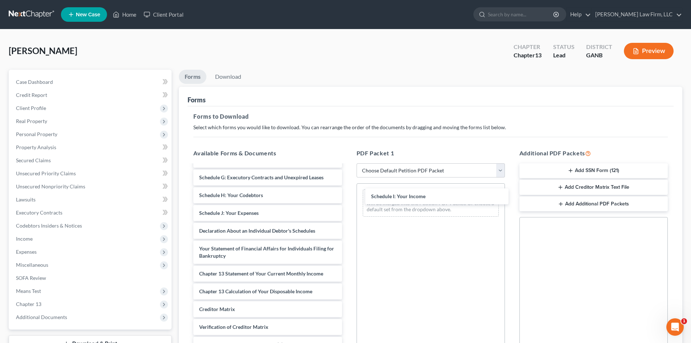
drag, startPoint x: 227, startPoint y: 211, endPoint x: 379, endPoint y: 215, distance: 152.4
click at [347, 195] on div "Schedule I: Your Income Paystubs-pdf CCC-pdf Voluntary Petition for Individuals…" at bounding box center [267, 199] width 160 height 358
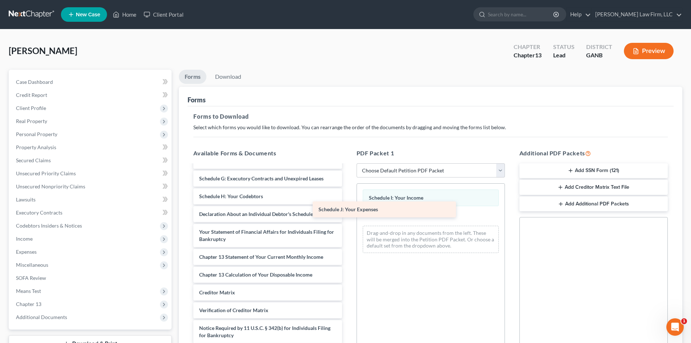
scroll to position [144, 0]
drag, startPoint x: 240, startPoint y: 215, endPoint x: 400, endPoint y: 228, distance: 161.2
click at [347, 221] on div "Schedule J: Your Expenses Paystubs-pdf CCC-pdf Voluntary Petition for Individua…" at bounding box center [267, 191] width 160 height 340
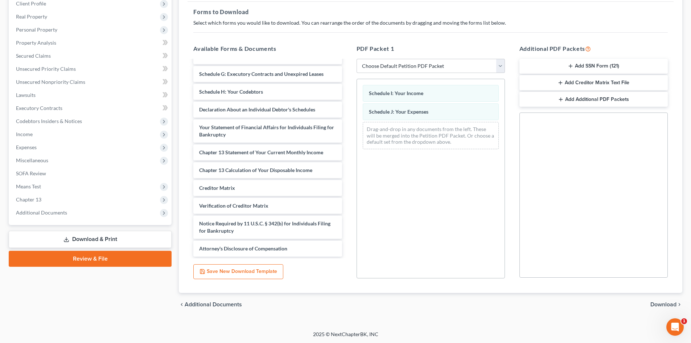
scroll to position [105, 0]
click at [663, 304] on span "Download" at bounding box center [663, 304] width 26 height 6
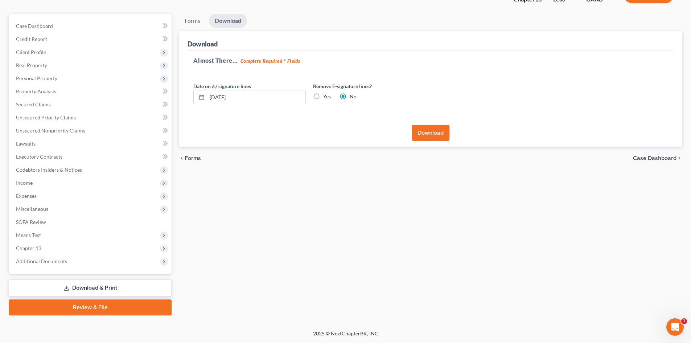
scroll to position [56, 0]
click at [426, 139] on button "Download" at bounding box center [431, 133] width 38 height 16
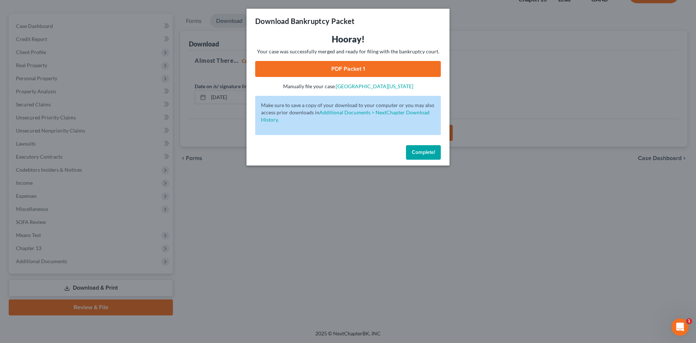
click at [352, 70] on link "PDF Packet 1" at bounding box center [348, 69] width 186 height 16
click at [430, 155] on button "Complete!" at bounding box center [423, 152] width 35 height 15
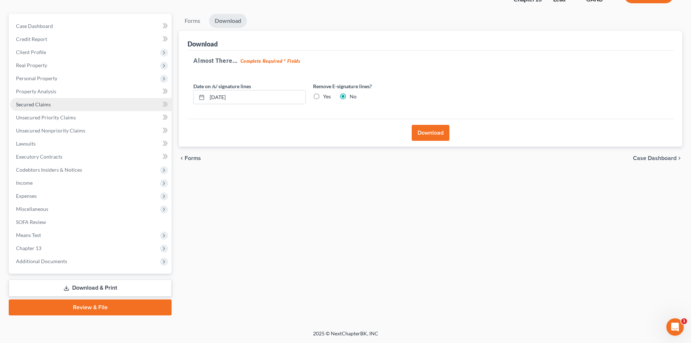
click at [37, 107] on span "Secured Claims" at bounding box center [33, 104] width 35 height 6
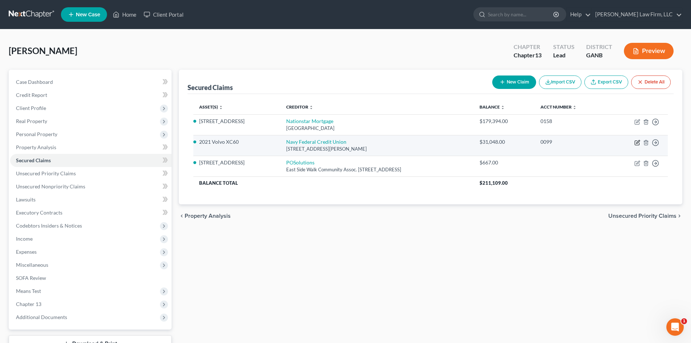
click at [638, 142] on icon "button" at bounding box center [637, 141] width 3 height 3
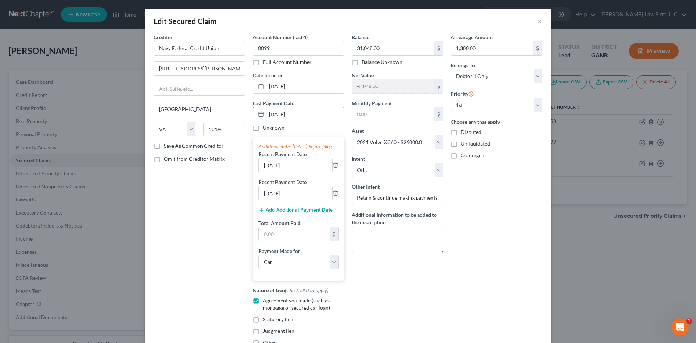
click at [302, 112] on input "[DATE]" at bounding box center [306, 114] width 78 height 14
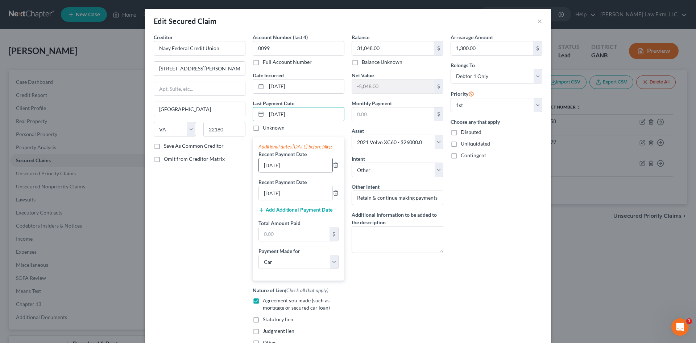
click at [294, 172] on input "[DATE]" at bounding box center [296, 165] width 74 height 14
click at [294, 200] on input "[DATE]" at bounding box center [296, 193] width 74 height 14
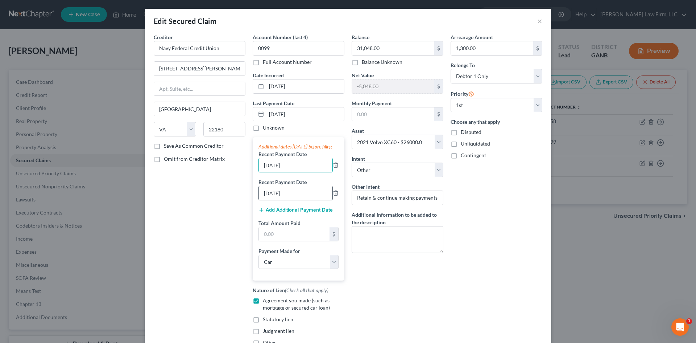
click at [294, 200] on input "[DATE]" at bounding box center [296, 193] width 74 height 14
drag, startPoint x: 516, startPoint y: 259, endPoint x: 310, endPoint y: 178, distance: 221.0
click at [516, 259] on div "Arrearage Amount 1,300.00 $ Belongs To * Select Debtor 1 Only Debtor 2 Only Deb…" at bounding box center [496, 192] width 99 height 318
drag, startPoint x: 297, startPoint y: 201, endPoint x: 237, endPoint y: 200, distance: 60.2
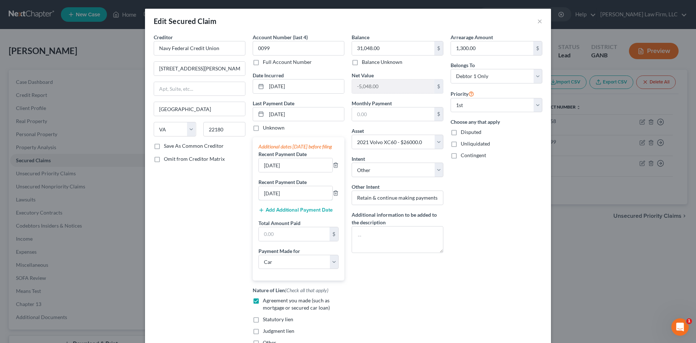
click at [246, 201] on div "Creditor * Navy Federal Credit Union 820 [PERSON_NAME] SE Vienna State [US_STAT…" at bounding box center [348, 192] width 396 height 318
click at [272, 239] on input "text" at bounding box center [294, 234] width 71 height 14
click at [423, 287] on div "Balance 31,048.00 $ Balance Unknown Balance Undetermined 31,048.00 $ Balance Un…" at bounding box center [397, 192] width 99 height 318
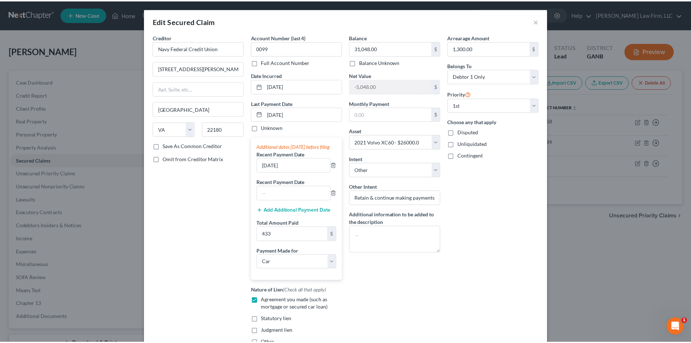
scroll to position [83, 0]
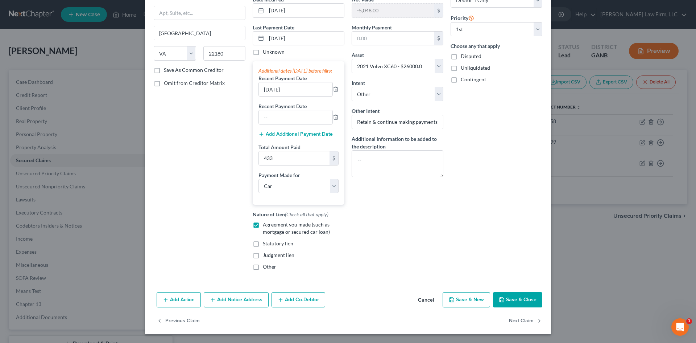
click at [515, 300] on button "Save & Close" at bounding box center [517, 299] width 49 height 15
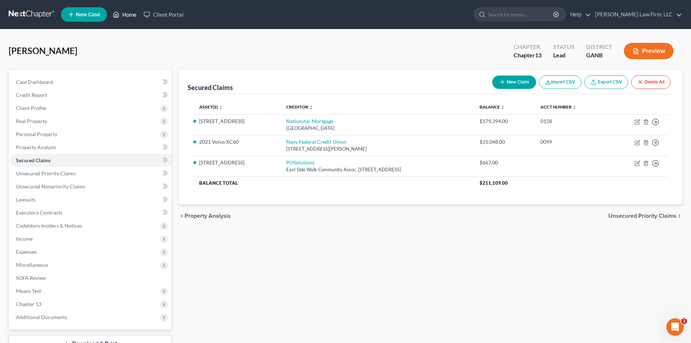
click at [131, 18] on link "Home" at bounding box center [124, 14] width 31 height 13
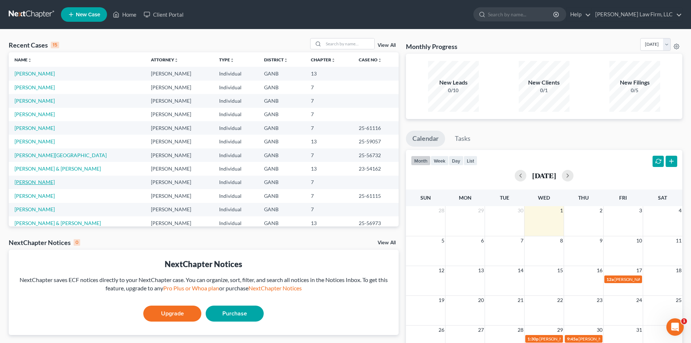
click at [34, 180] on link "[PERSON_NAME]" at bounding box center [35, 182] width 40 height 6
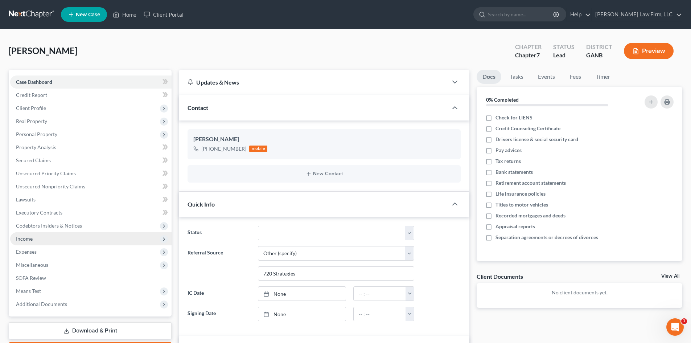
click at [30, 240] on span "Income" at bounding box center [24, 238] width 17 height 6
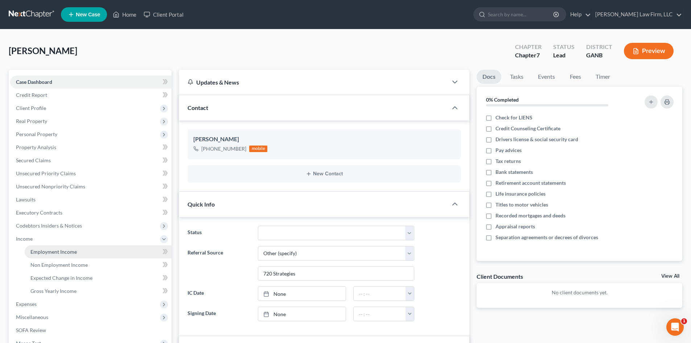
click at [56, 252] on span "Employment Income" at bounding box center [53, 251] width 46 height 6
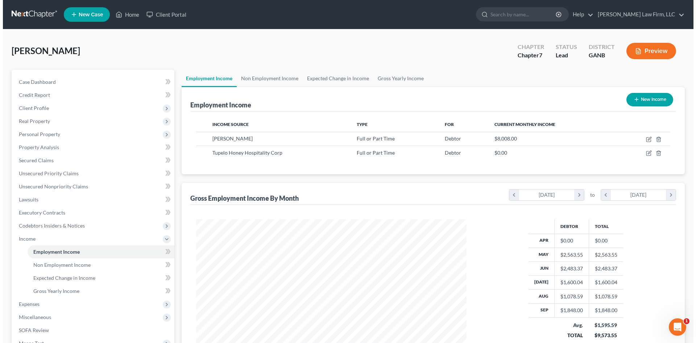
scroll to position [135, 285]
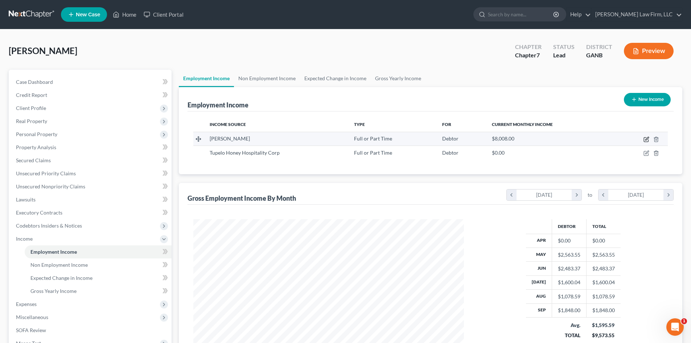
click at [647, 140] on icon "button" at bounding box center [646, 139] width 6 height 6
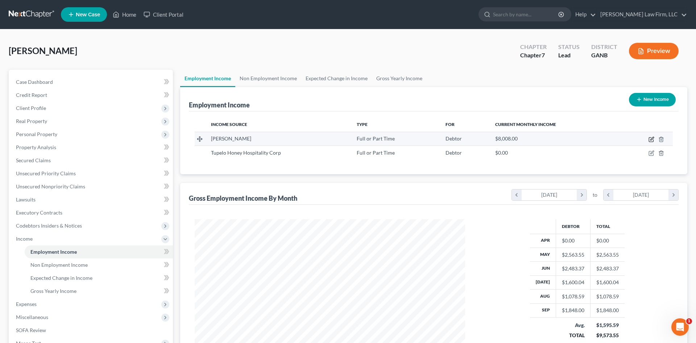
scroll to position [136, 288]
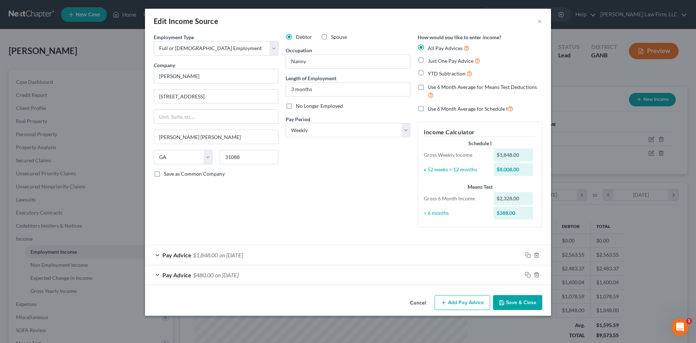
click at [305, 275] on div "Pay Advice $480.00 on [DATE]" at bounding box center [333, 274] width 377 height 19
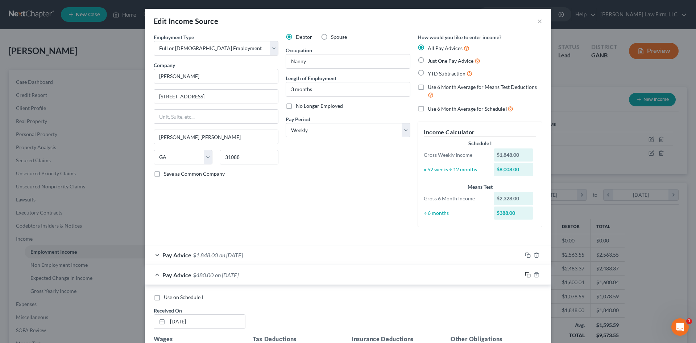
click at [525, 272] on icon "button" at bounding box center [526, 273] width 3 height 3
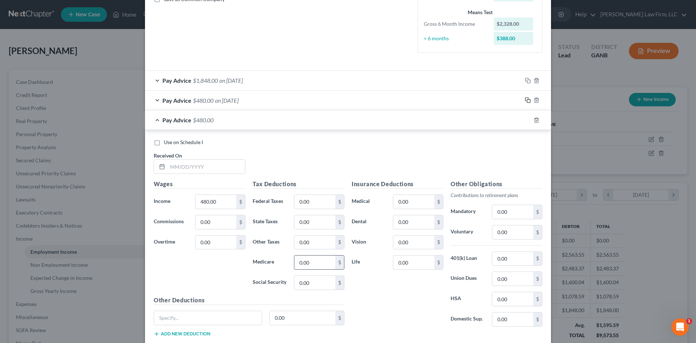
scroll to position [193, 0]
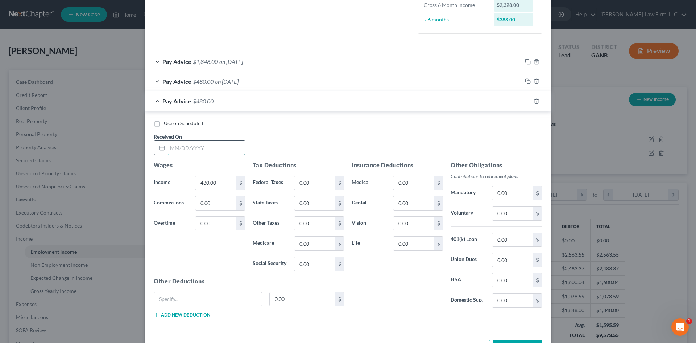
click at [199, 150] on input "text" at bounding box center [207, 148] width 78 height 14
click at [223, 184] on input "480.00" at bounding box center [215, 183] width 41 height 14
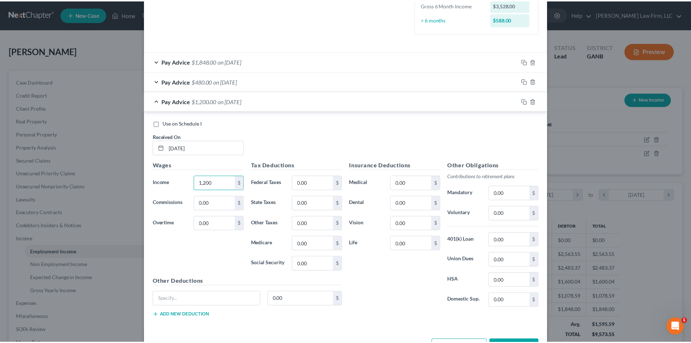
scroll to position [219, 0]
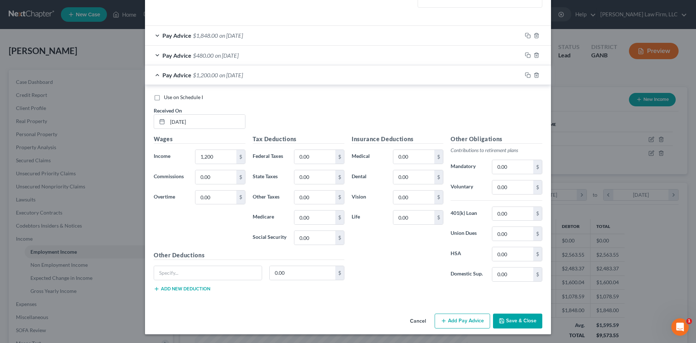
click at [510, 321] on button "Save & Close" at bounding box center [517, 320] width 49 height 15
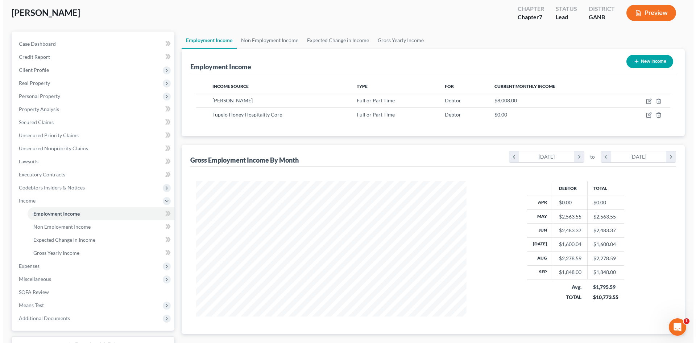
scroll to position [0, 0]
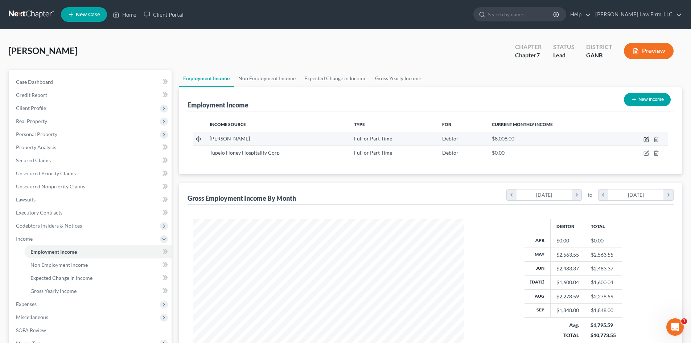
click at [647, 141] on icon "button" at bounding box center [646, 139] width 4 height 4
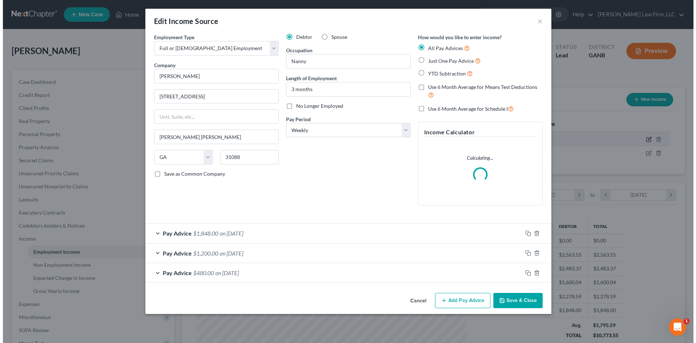
scroll to position [136, 288]
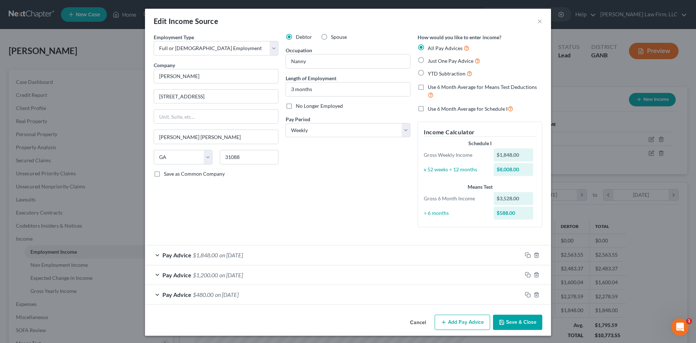
click at [321, 275] on div "Pay Advice $1,200.00 on [DATE]" at bounding box center [333, 274] width 377 height 19
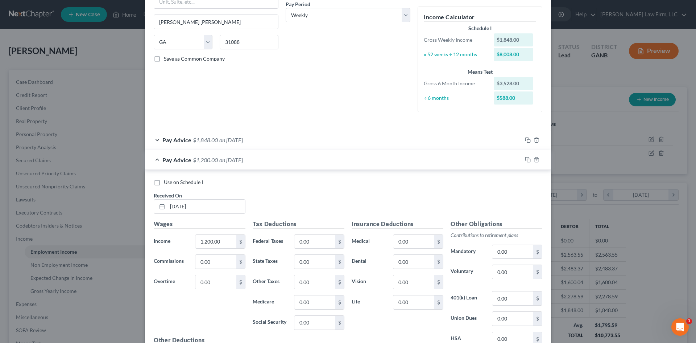
scroll to position [145, 0]
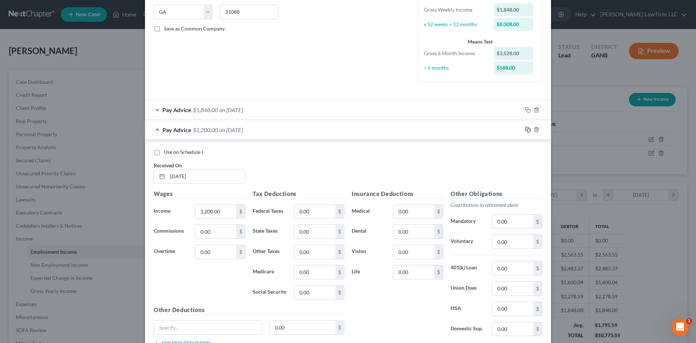
click at [526, 128] on icon "button" at bounding box center [528, 130] width 6 height 6
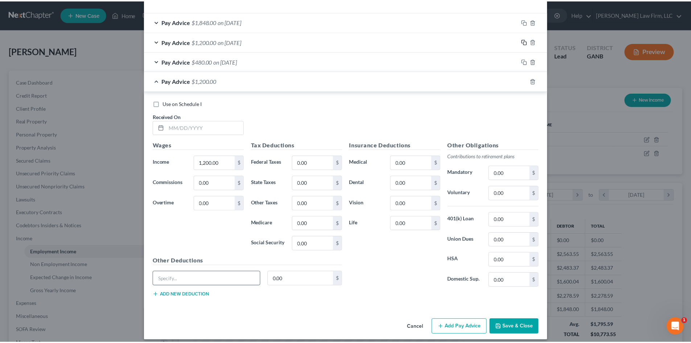
scroll to position [239, 0]
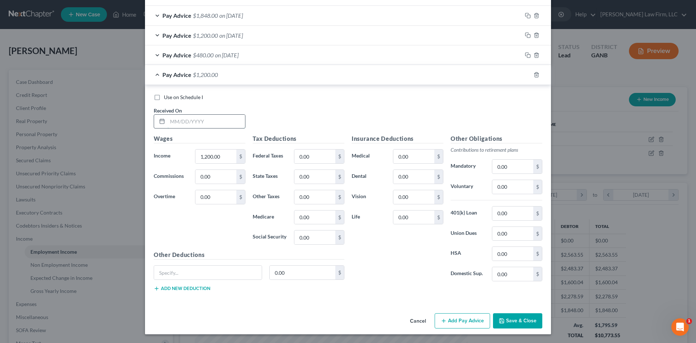
click at [198, 120] on input "text" at bounding box center [207, 122] width 78 height 14
click at [203, 155] on input "1,200.00" at bounding box center [215, 156] width 41 height 14
click at [213, 217] on div "Wages Income * 1,728 $ Commissions 0.00 $ Overtime 0.00 $" at bounding box center [199, 192] width 99 height 116
drag, startPoint x: 512, startPoint y: 318, endPoint x: 212, endPoint y: 234, distance: 311.1
click at [512, 318] on button "Save & Close" at bounding box center [517, 320] width 49 height 15
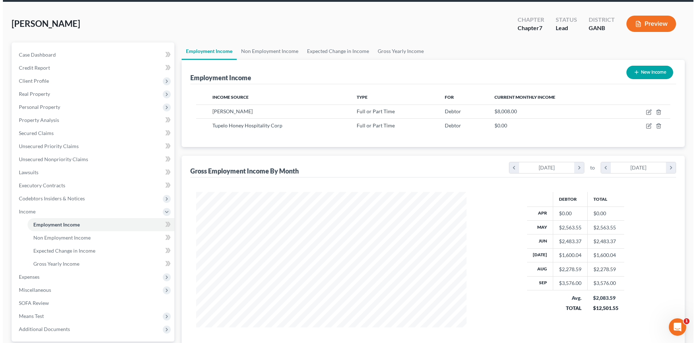
scroll to position [48, 0]
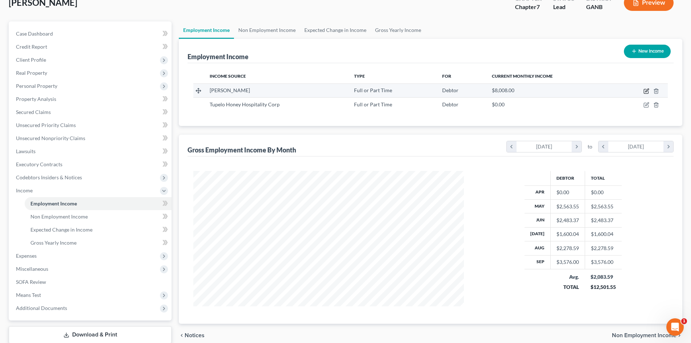
click at [646, 91] on icon "button" at bounding box center [646, 91] width 6 height 6
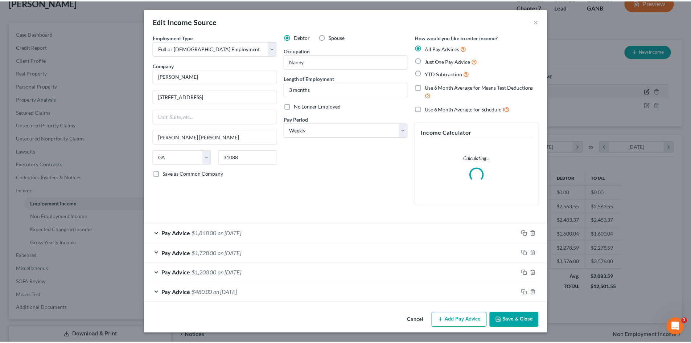
scroll to position [136, 288]
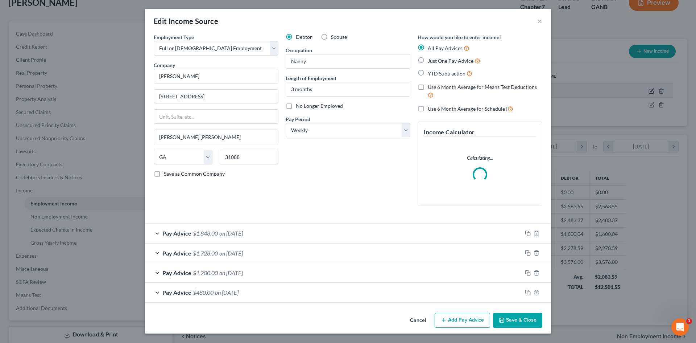
click at [646, 91] on div "Edit Income Source × Employment Type * Select Full or [DEMOGRAPHIC_DATA] Employ…" at bounding box center [348, 171] width 696 height 343
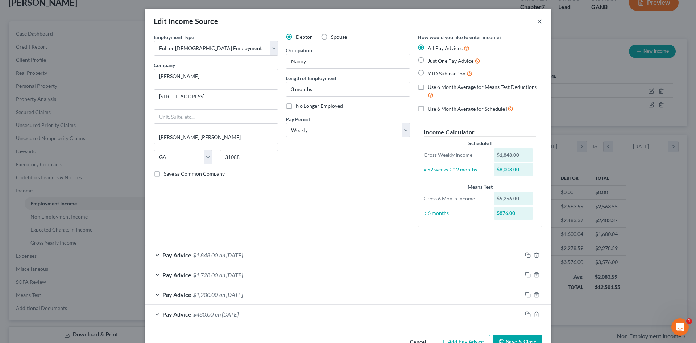
click at [537, 18] on button "×" at bounding box center [539, 21] width 5 height 9
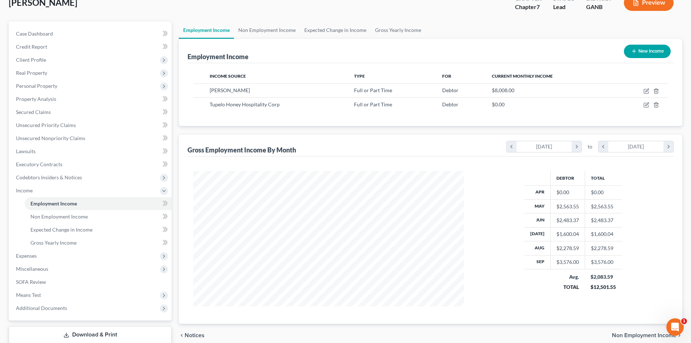
scroll to position [362517, 362367]
click at [33, 114] on span "Secured Claims" at bounding box center [33, 112] width 35 height 6
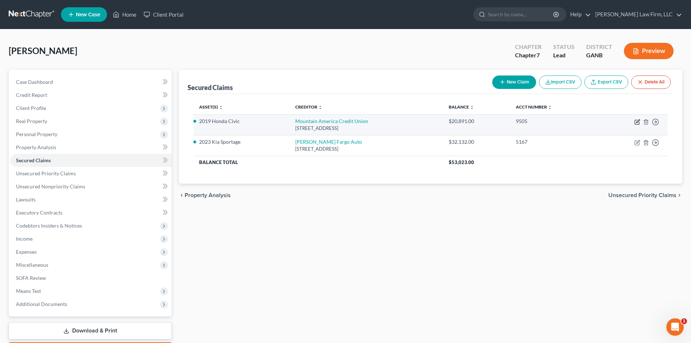
click at [638, 123] on icon "button" at bounding box center [637, 122] width 6 height 6
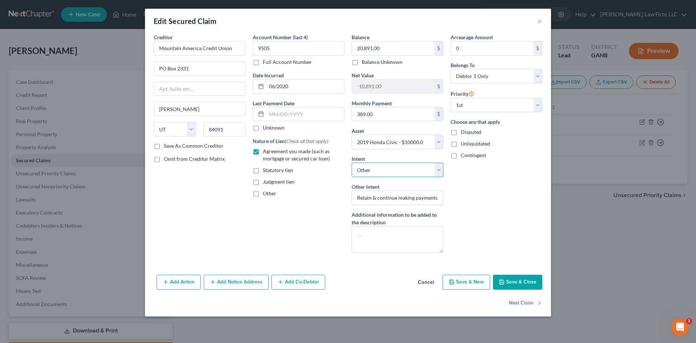
click at [363, 168] on select "Select Surrender Redeem Reaffirm Avoid Other" at bounding box center [398, 169] width 92 height 15
click at [352, 162] on select "Select Surrender Redeem Reaffirm Avoid Other" at bounding box center [398, 169] width 92 height 15
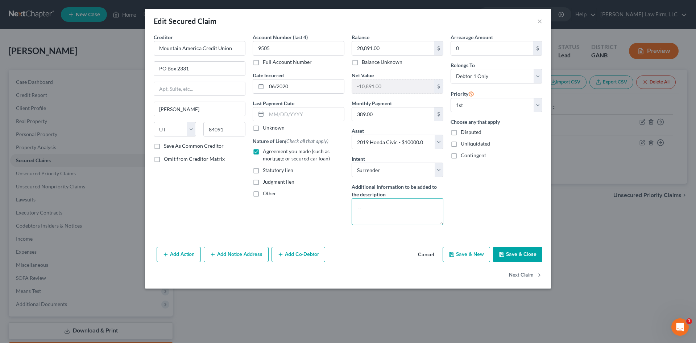
click at [394, 200] on textarea at bounding box center [398, 211] width 92 height 27
drag, startPoint x: 435, startPoint y: 172, endPoint x: 431, endPoint y: 176, distance: 5.9
click at [435, 172] on select "Select Surrender Redeem Reaffirm Avoid Other" at bounding box center [398, 169] width 92 height 15
click at [352, 162] on select "Select Surrender Redeem Reaffirm Avoid Other" at bounding box center [398, 169] width 92 height 15
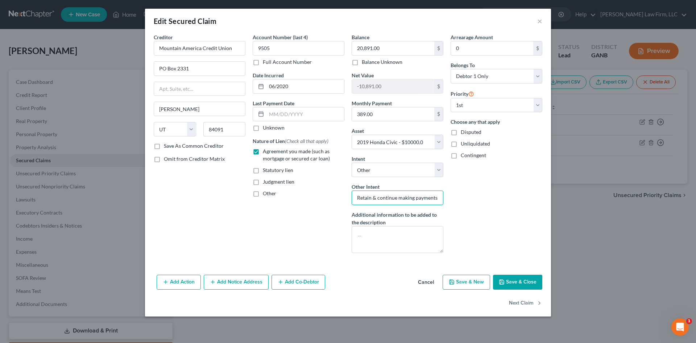
click at [382, 199] on input "Retain & continue making payments" at bounding box center [398, 197] width 92 height 15
click at [383, 199] on input "Retain & continue making payments" at bounding box center [398, 197] width 92 height 15
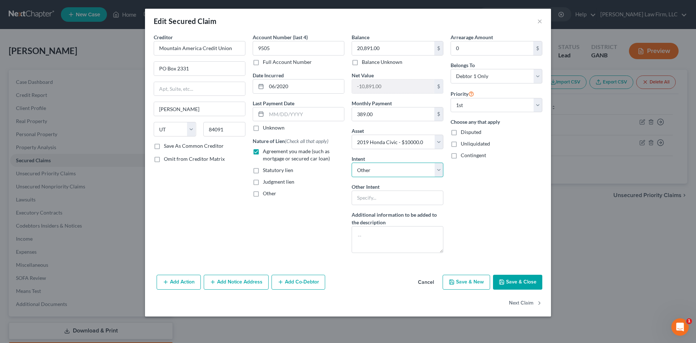
drag, startPoint x: 441, startPoint y: 169, endPoint x: 425, endPoint y: 176, distance: 17.7
click at [441, 169] on select "Select Surrender Redeem Reaffirm Avoid Other" at bounding box center [398, 169] width 92 height 15
click at [352, 162] on select "Select Surrender Redeem Reaffirm Avoid Other" at bounding box center [398, 169] width 92 height 15
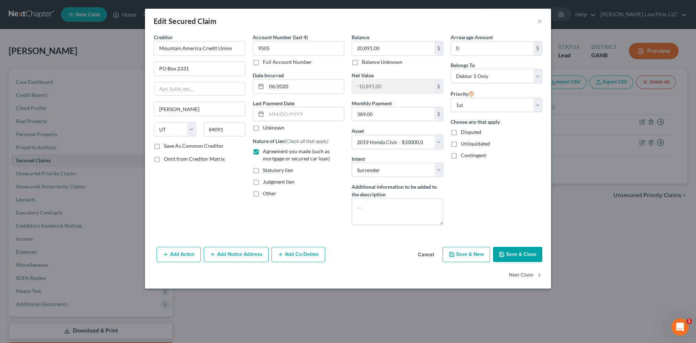
click at [514, 255] on button "Save & Close" at bounding box center [517, 254] width 49 height 15
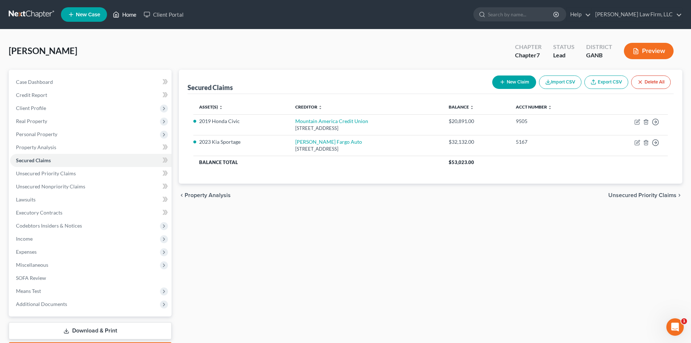
click at [135, 10] on link "Home" at bounding box center [124, 14] width 31 height 13
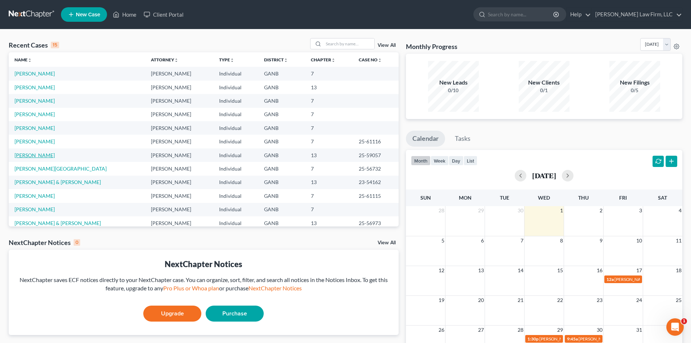
click at [31, 157] on link "[PERSON_NAME]" at bounding box center [35, 155] width 40 height 6
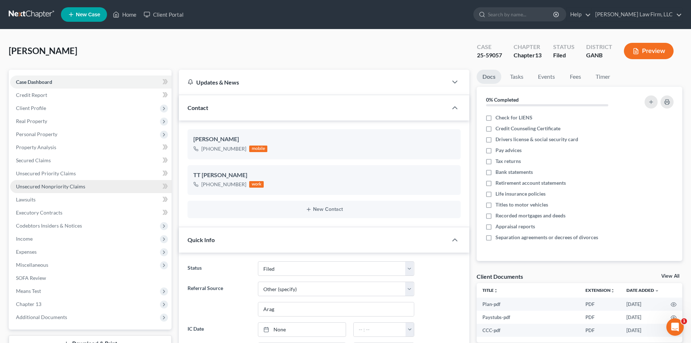
click at [36, 188] on span "Unsecured Nonpriority Claims" at bounding box center [50, 186] width 69 height 6
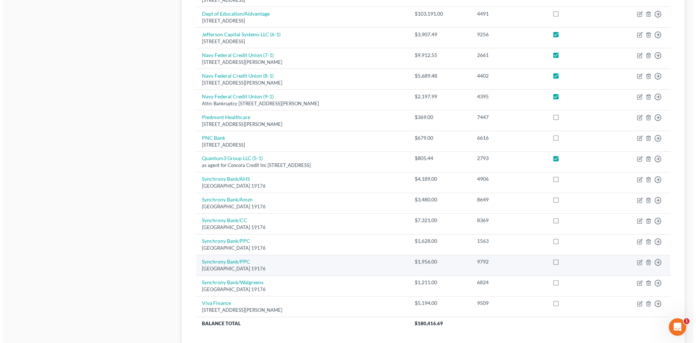
scroll to position [472, 0]
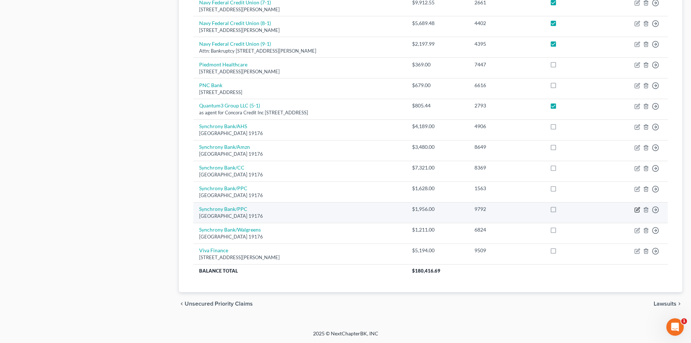
click at [638, 209] on icon "button" at bounding box center [637, 210] width 6 height 6
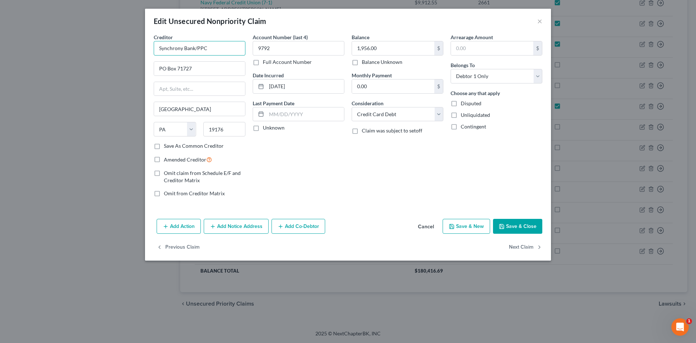
click at [208, 48] on input "Synchrony Bank/PPC" at bounding box center [200, 48] width 92 height 15
click at [208, 47] on input "Synchrony Bank/PPC" at bounding box center [200, 48] width 92 height 15
click at [207, 47] on input "Synchrony Bank/PPC" at bounding box center [200, 48] width 92 height 15
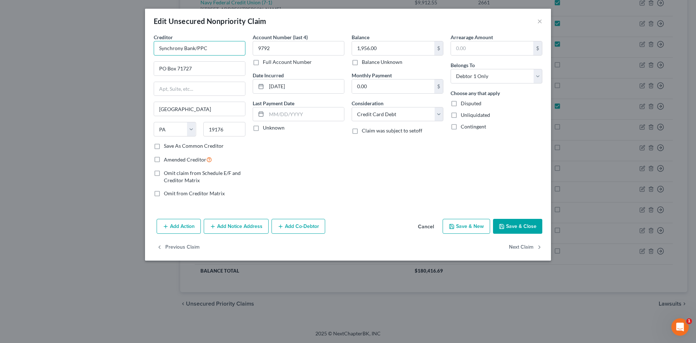
click at [207, 47] on input "Synchrony Bank/PPC" at bounding box center [200, 48] width 92 height 15
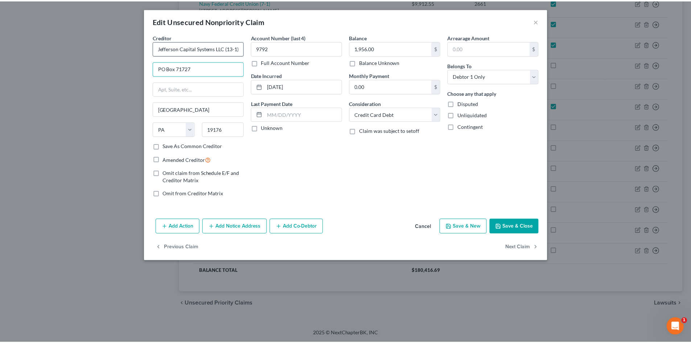
scroll to position [0, 0]
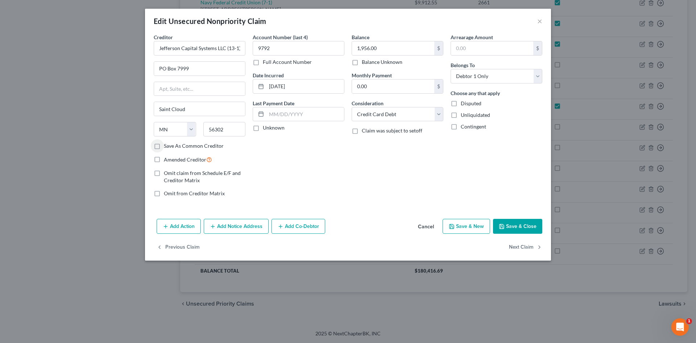
click at [164, 160] on label "Amended Creditor" at bounding box center [188, 159] width 48 height 8
click at [167, 160] on input "Amended Creditor" at bounding box center [169, 157] width 5 height 5
click at [385, 45] on input "1,956.00" at bounding box center [393, 48] width 82 height 14
click at [371, 48] on input "1,956.00" at bounding box center [393, 48] width 82 height 14
drag, startPoint x: 371, startPoint y: 48, endPoint x: 400, endPoint y: 47, distance: 28.3
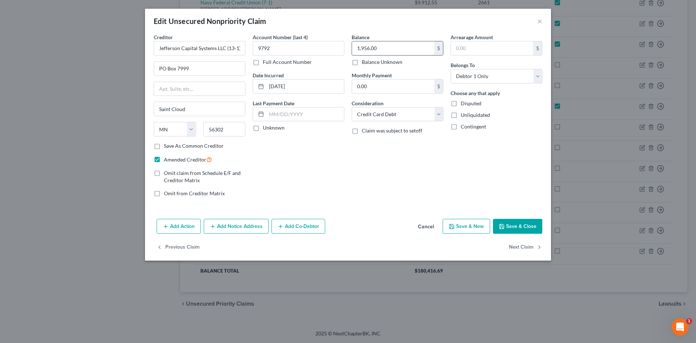
click at [400, 47] on input "1,956.00" at bounding box center [393, 48] width 82 height 14
click at [521, 221] on button "Save & Close" at bounding box center [517, 226] width 49 height 15
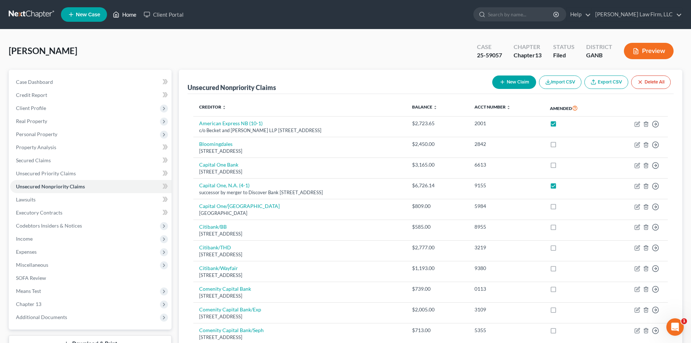
click at [131, 16] on link "Home" at bounding box center [124, 14] width 31 height 13
